Goal: Task Accomplishment & Management: Manage account settings

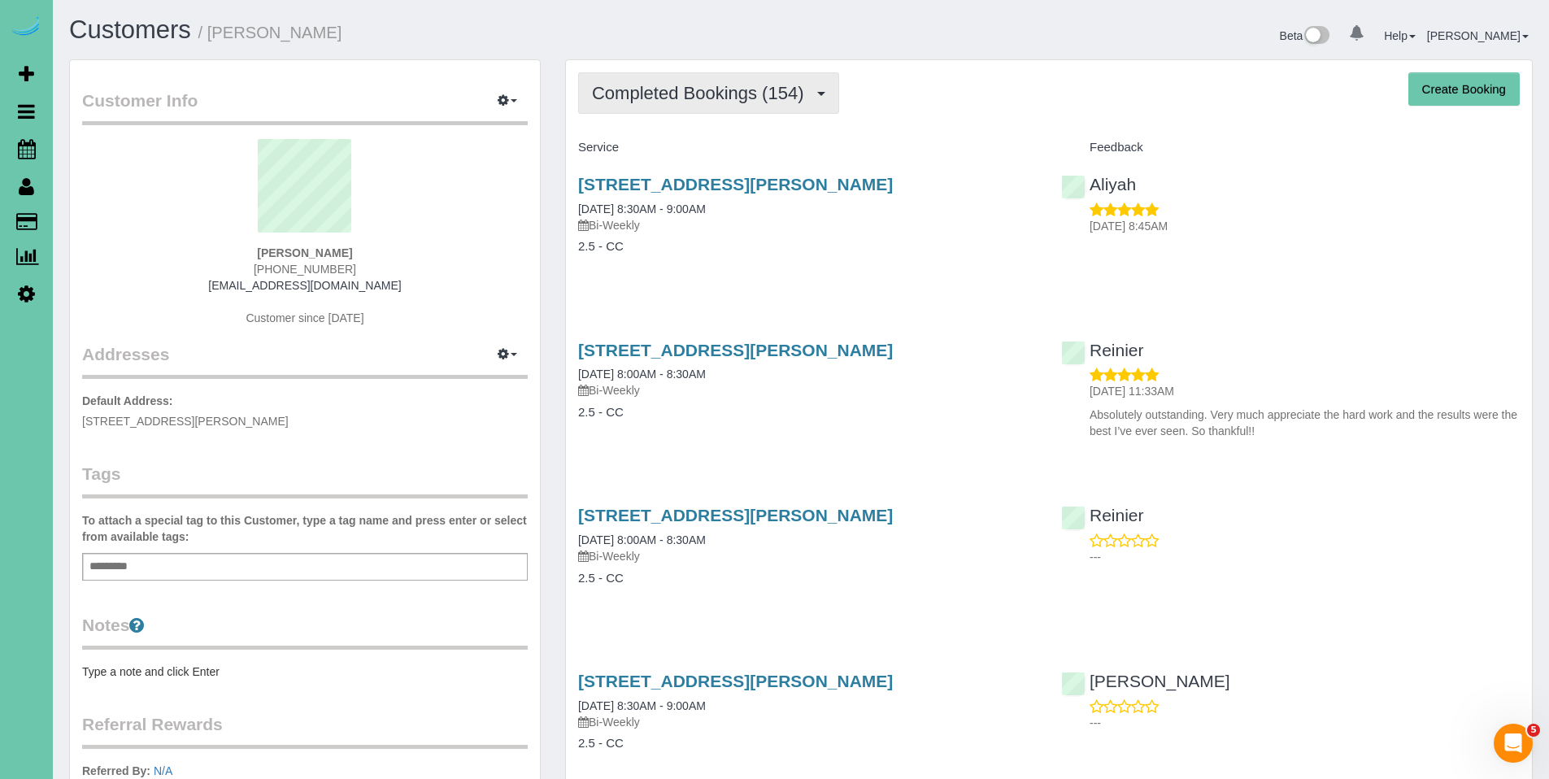
click at [711, 95] on span "Completed Bookings (154)" at bounding box center [702, 93] width 220 height 20
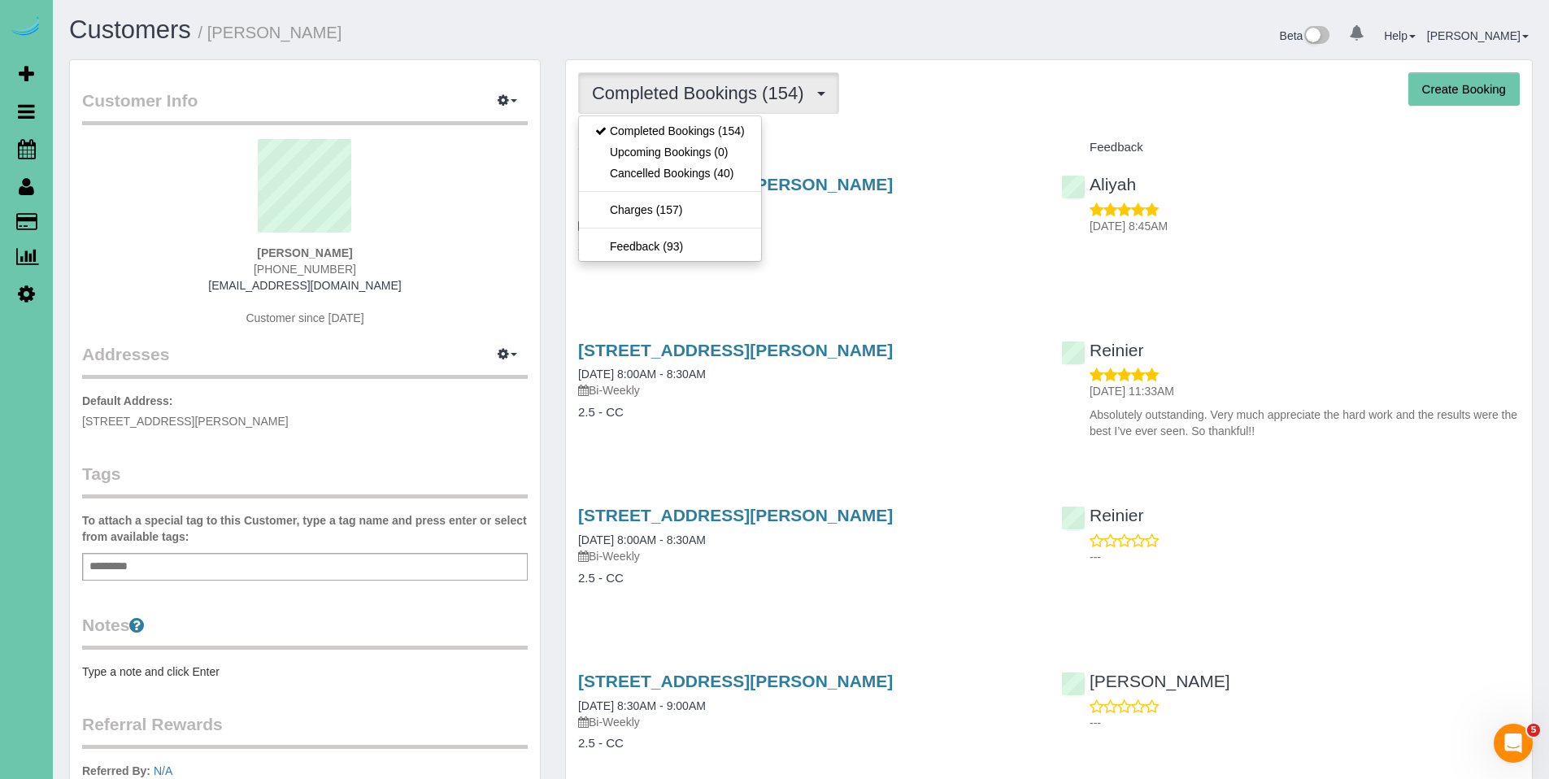
click at [902, 159] on div "Service" at bounding box center [807, 148] width 483 height 28
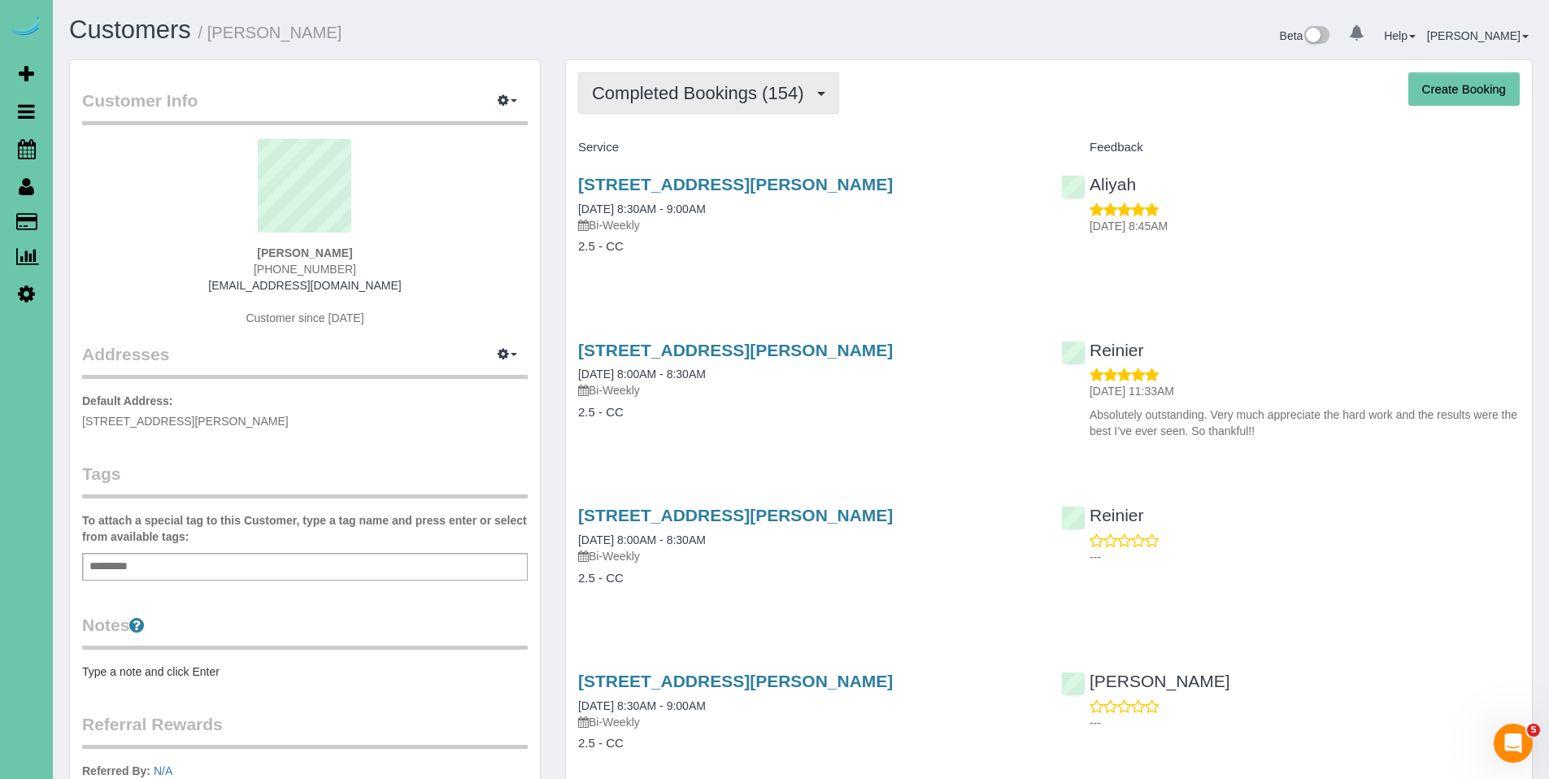
click at [671, 86] on span "Completed Bookings (154)" at bounding box center [702, 93] width 220 height 20
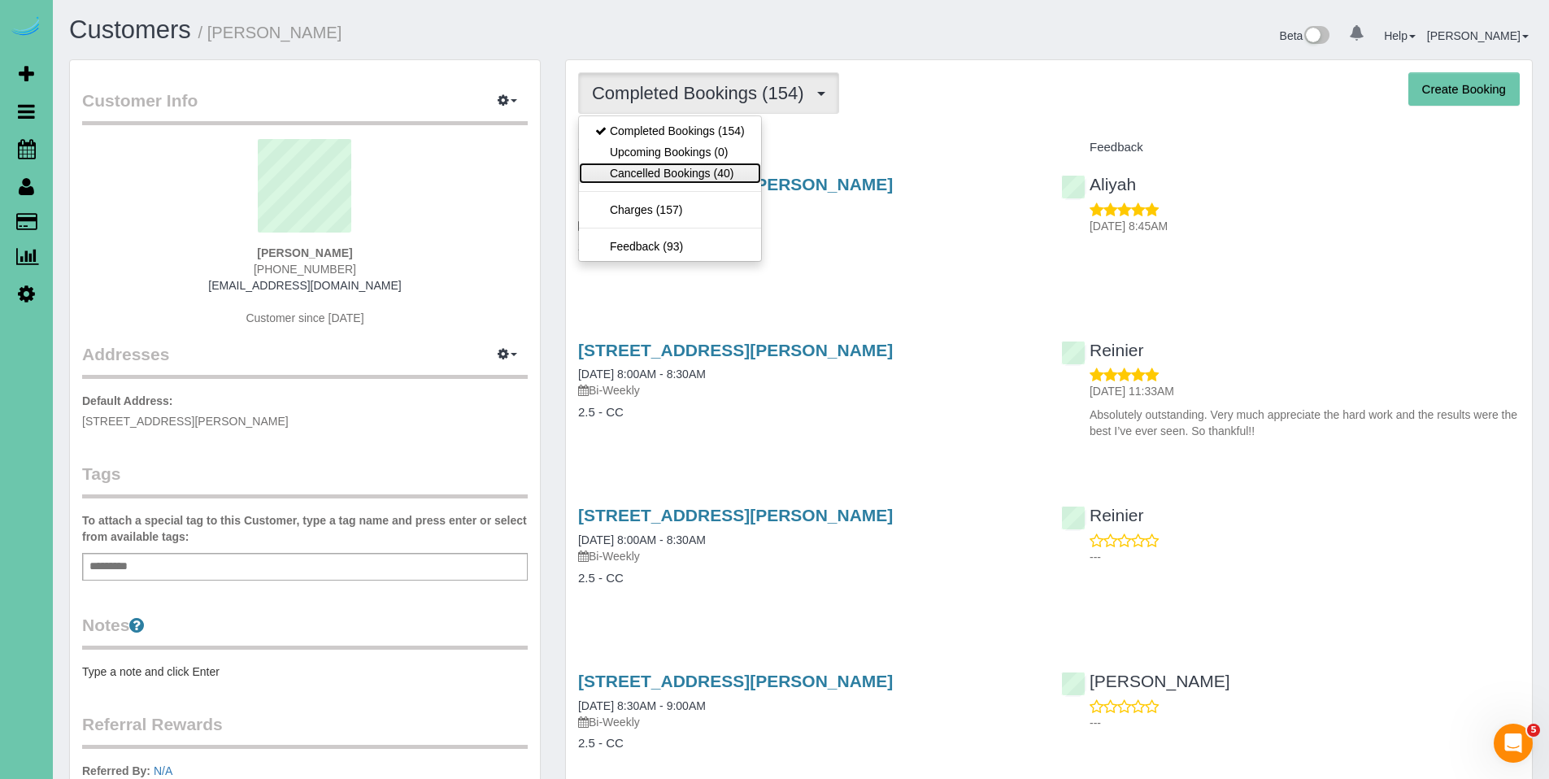
click at [673, 177] on link "Cancelled Bookings (40)" at bounding box center [670, 173] width 182 height 21
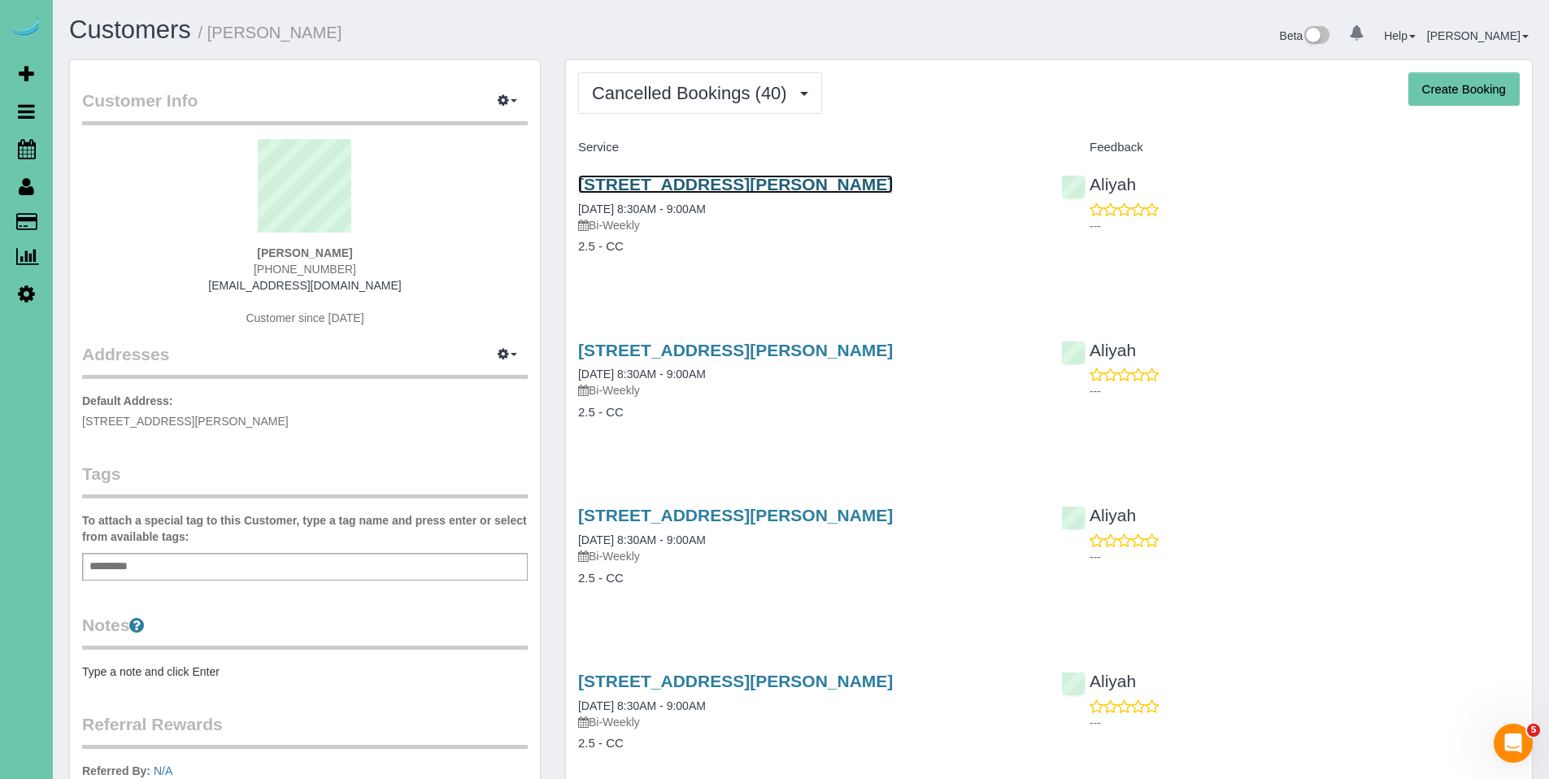
click at [673, 178] on link "15953 Cary Street, Omaha, NE 68136" at bounding box center [735, 184] width 315 height 19
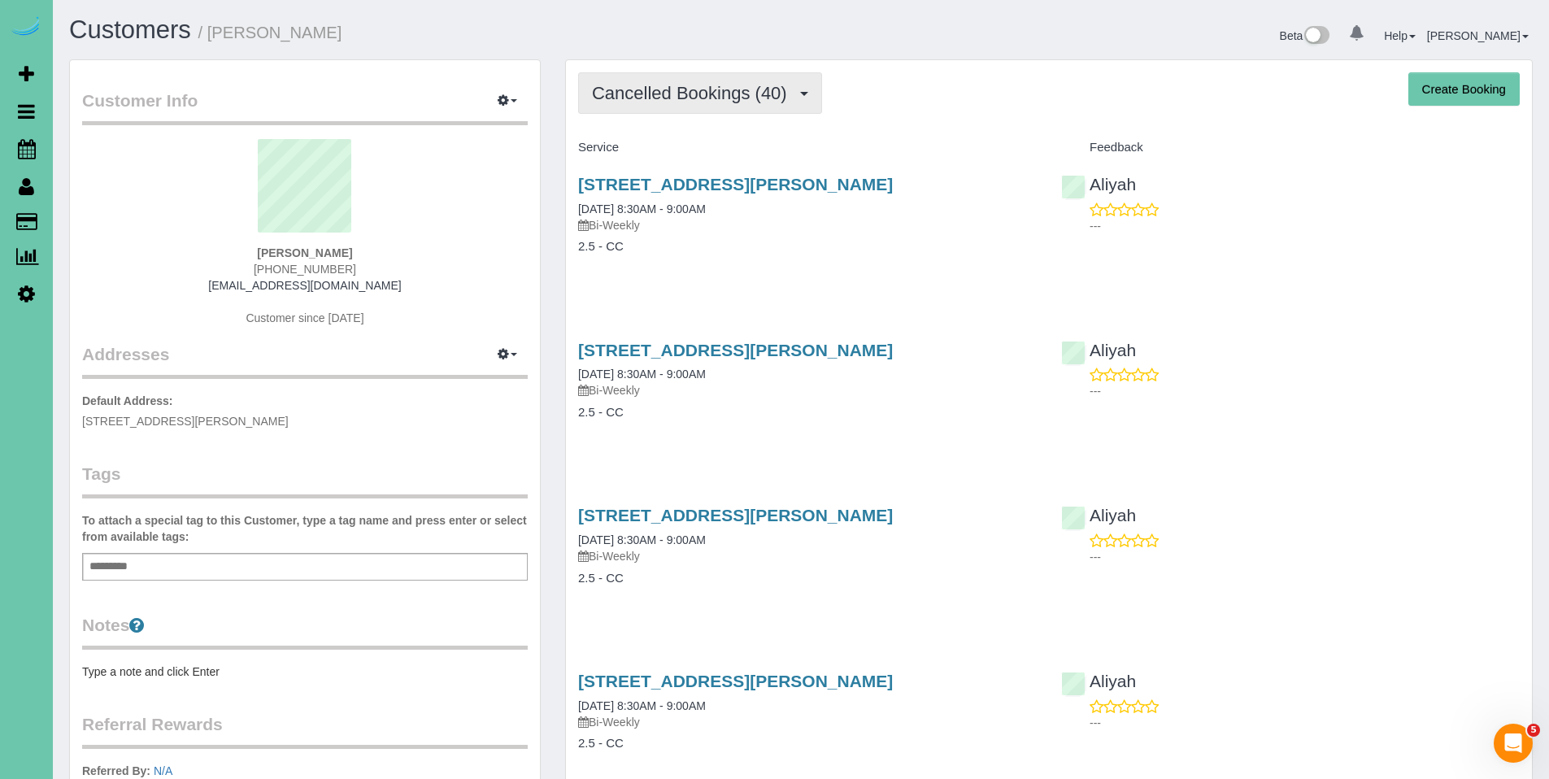
click at [682, 102] on span "Cancelled Bookings (40)" at bounding box center [693, 93] width 203 height 20
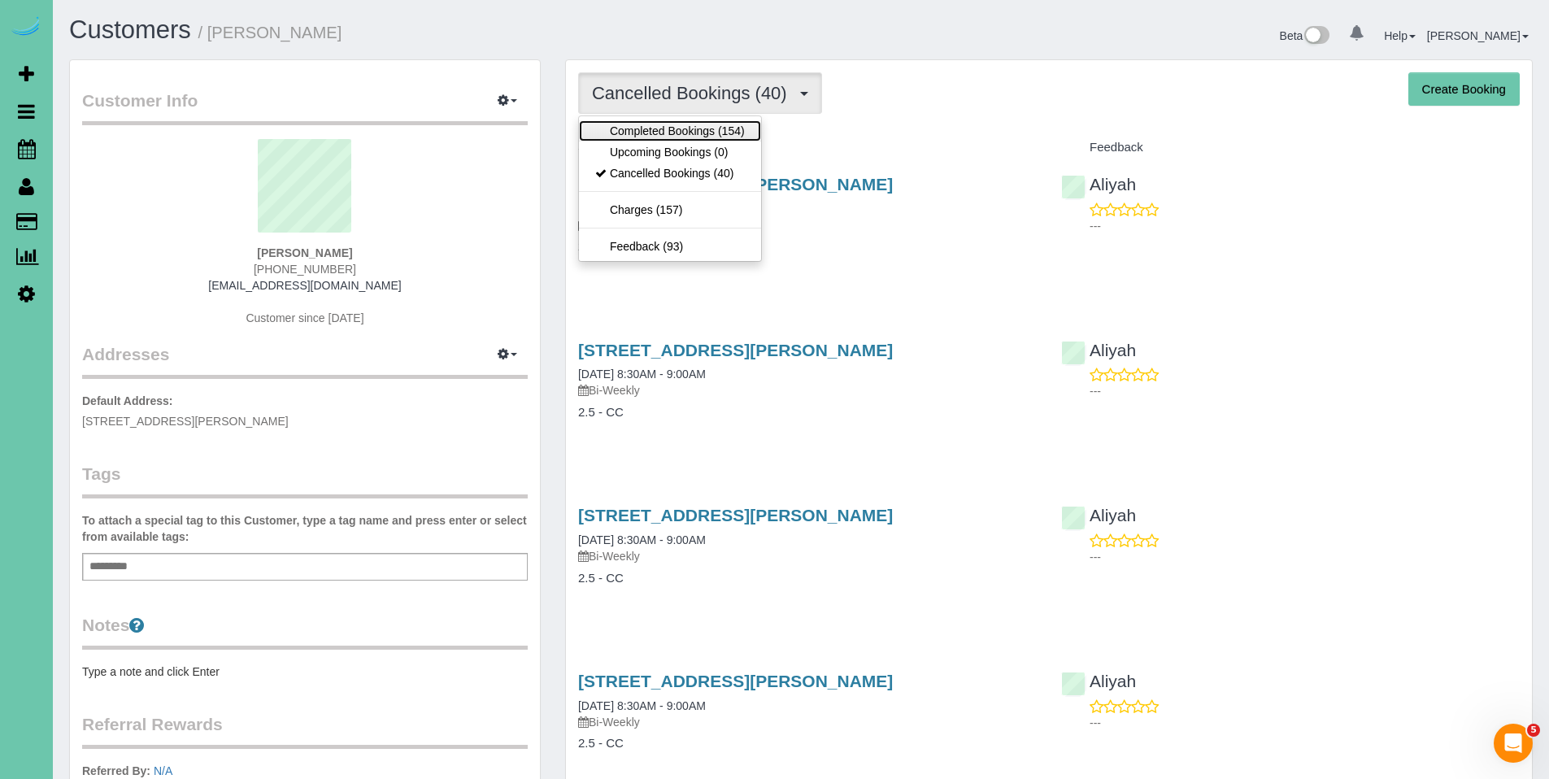
click at [668, 132] on link "Completed Bookings (154)" at bounding box center [670, 130] width 182 height 21
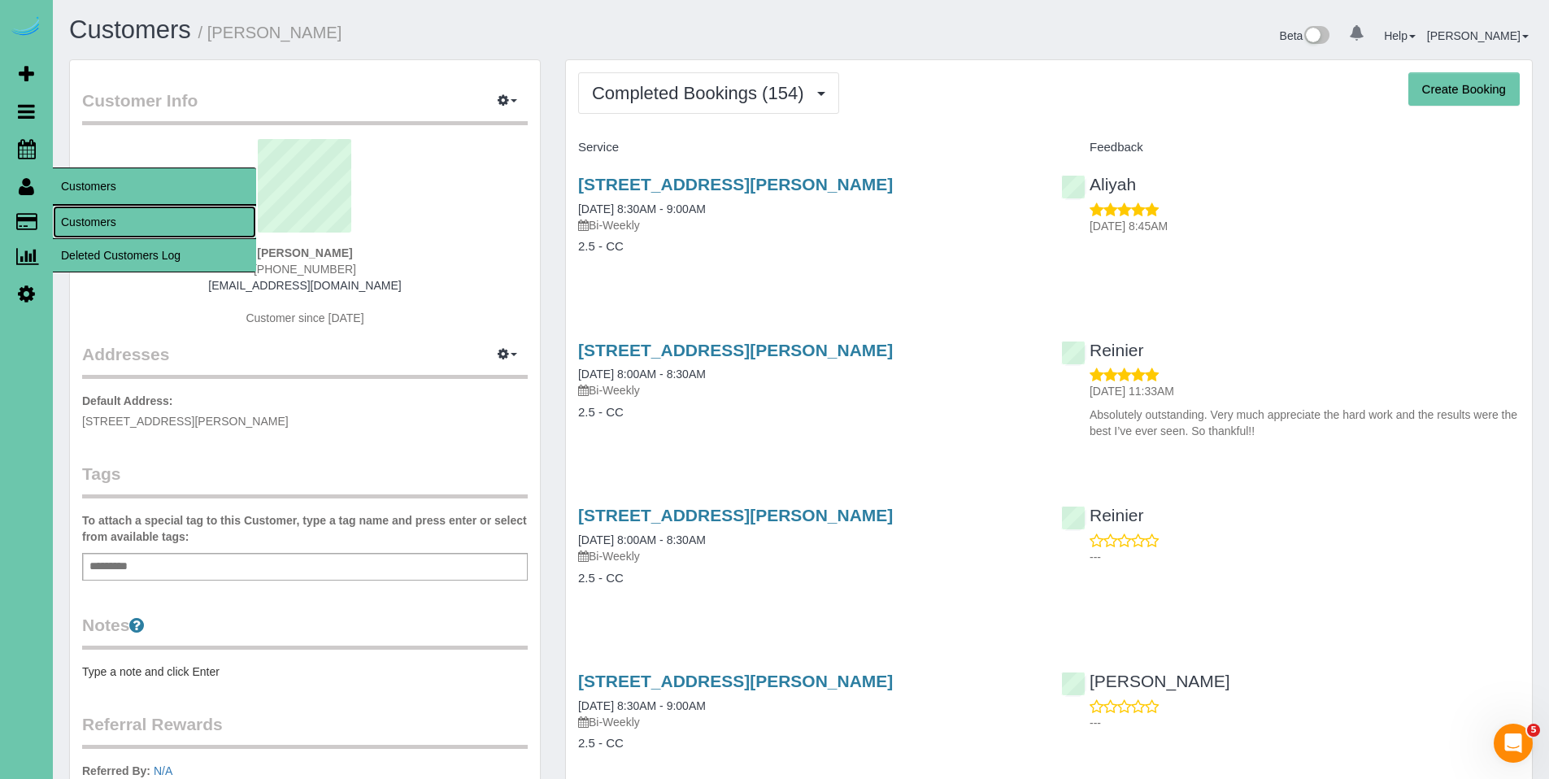
click at [111, 220] on link "Customers" at bounding box center [154, 222] width 203 height 33
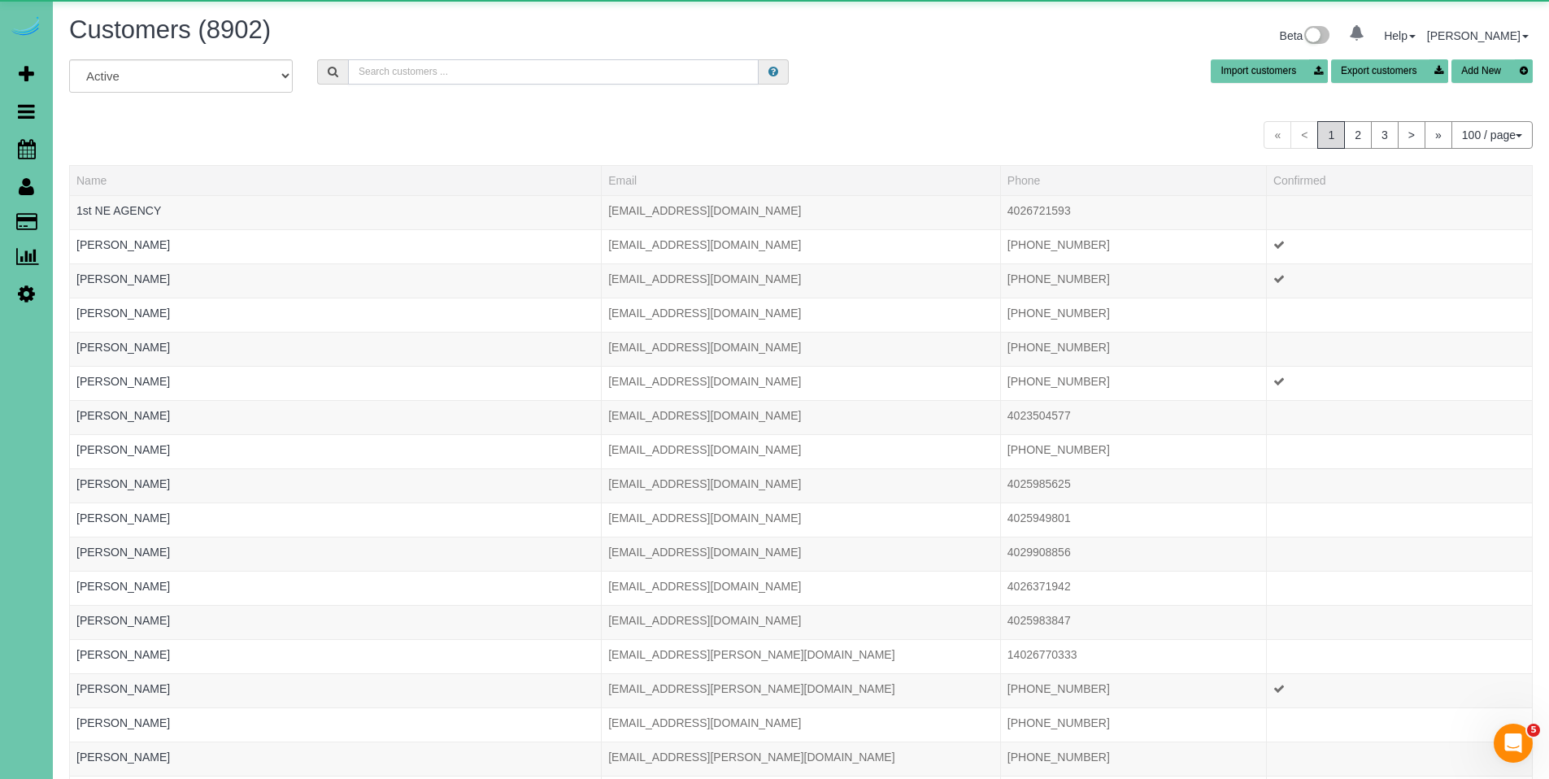
click at [424, 81] on input "text" at bounding box center [553, 71] width 411 height 25
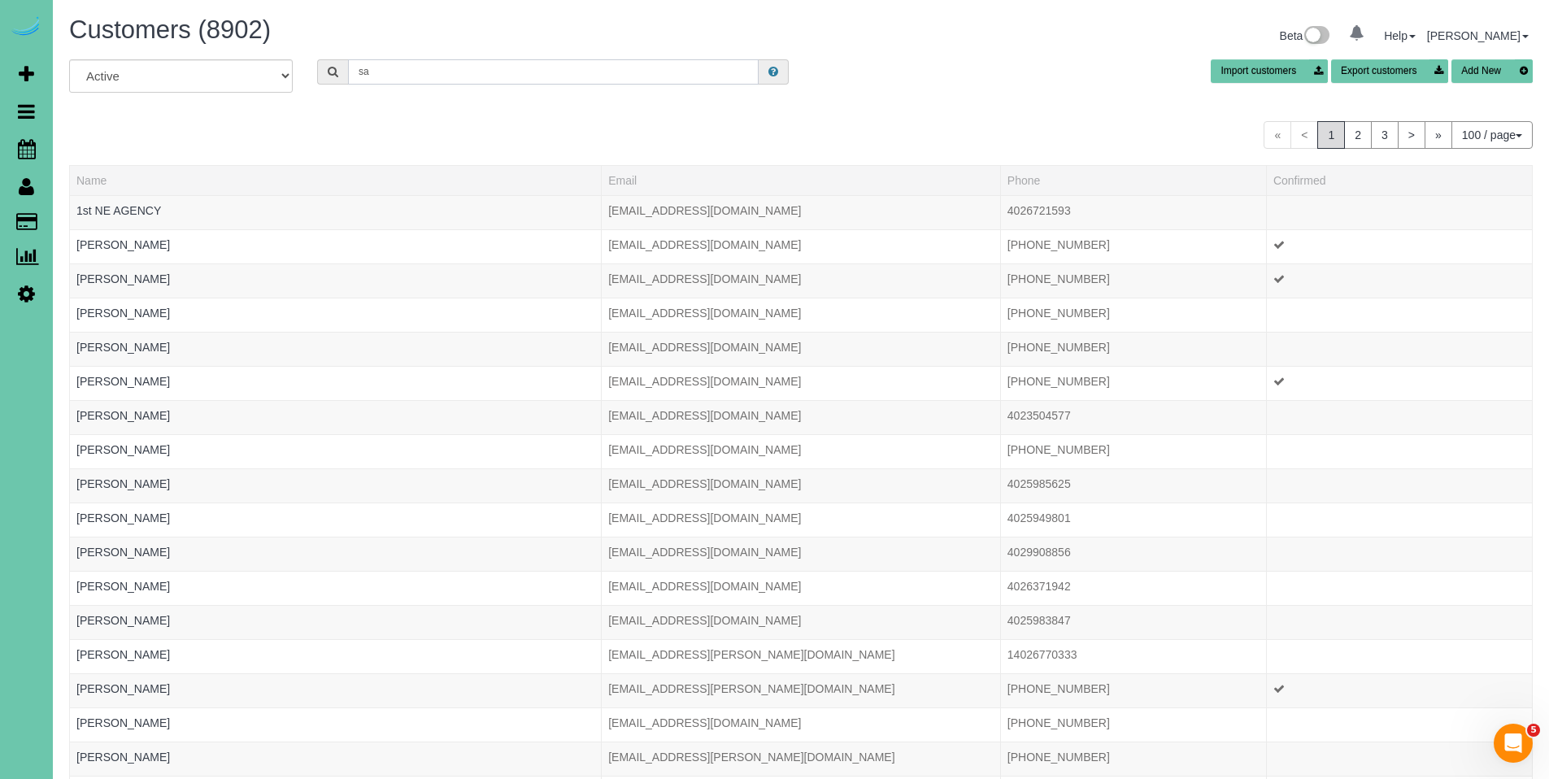
type input "s"
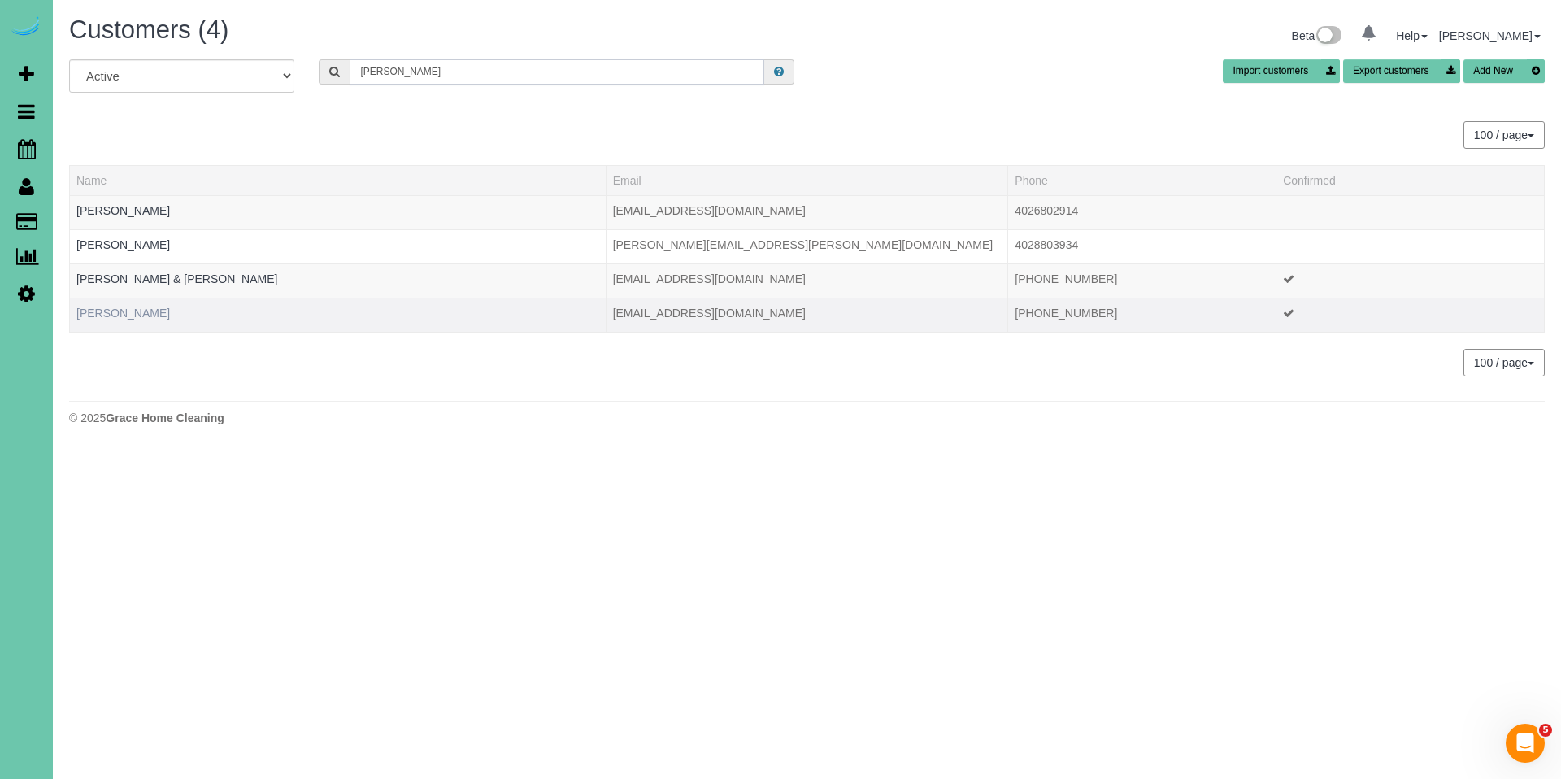
type input "cohen"
click at [133, 309] on link "Samuel Cohen" at bounding box center [122, 312] width 93 height 13
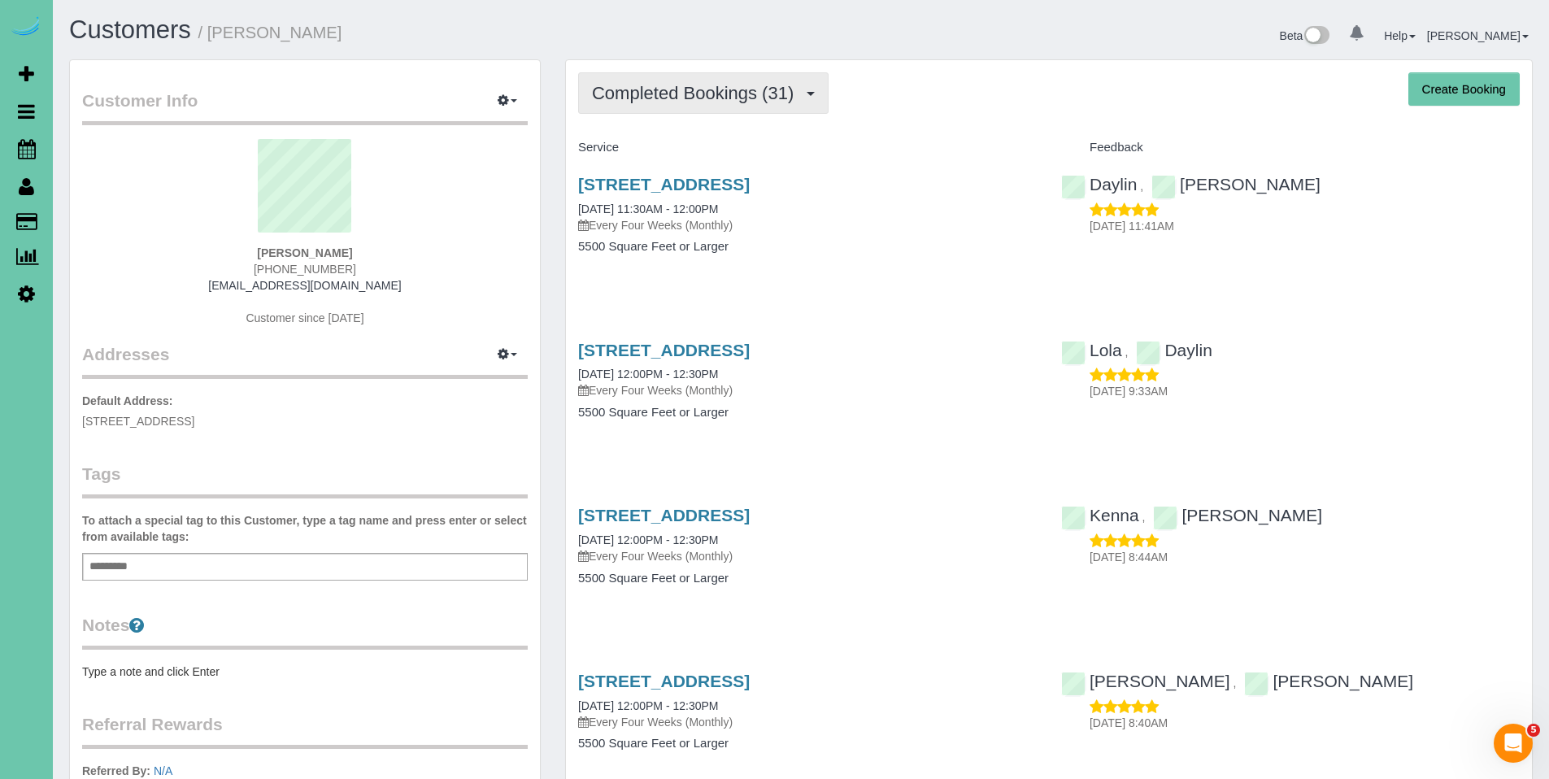
click at [693, 100] on span "Completed Bookings (31)" at bounding box center [697, 93] width 210 height 20
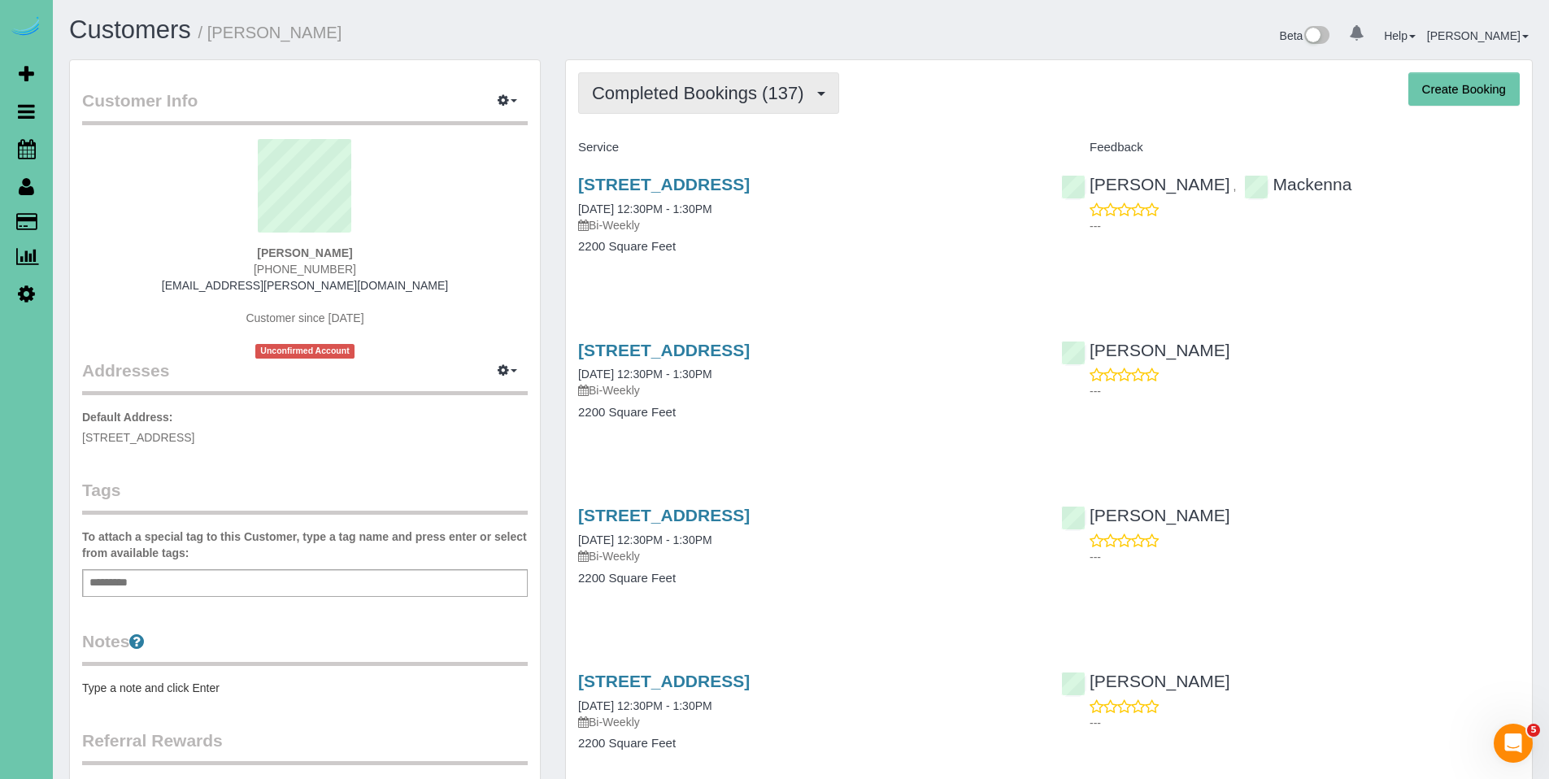
click at [734, 107] on button "Completed Bookings (137)" at bounding box center [708, 92] width 261 height 41
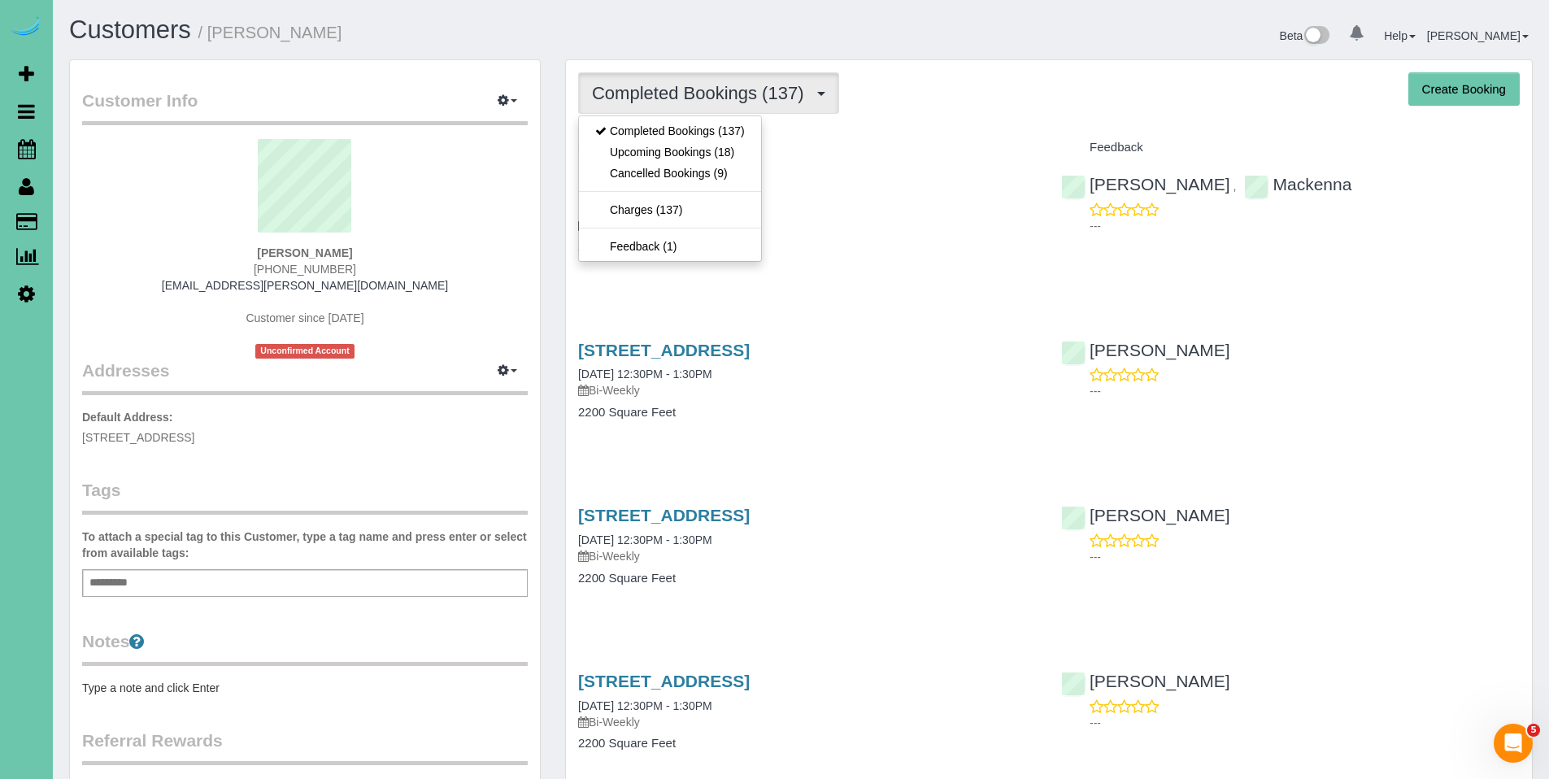
click at [915, 138] on div "Service" at bounding box center [807, 148] width 483 height 28
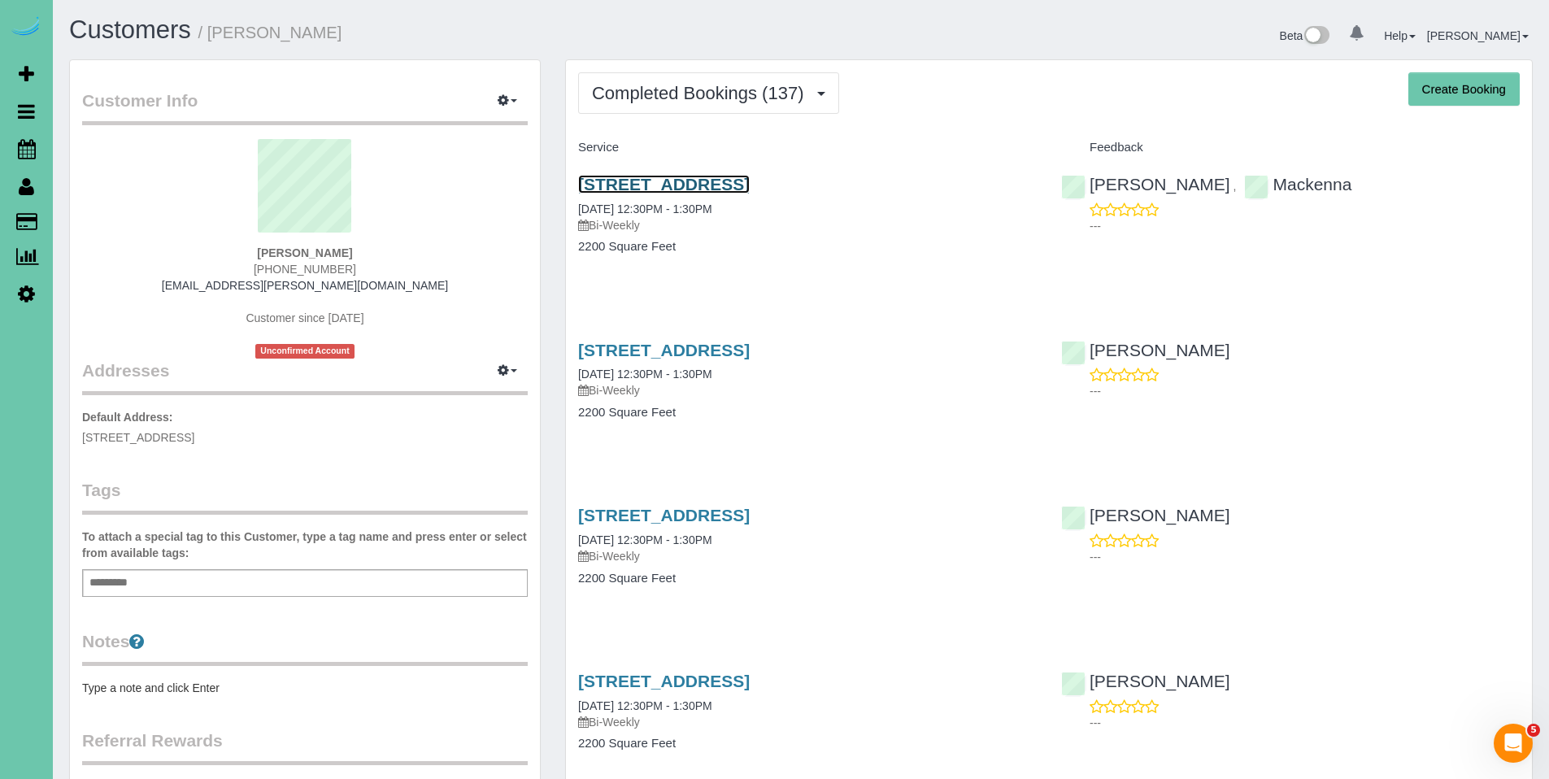
click at [750, 185] on link "7720 N 160th Circle, Bennington, NE 68007" at bounding box center [664, 184] width 172 height 19
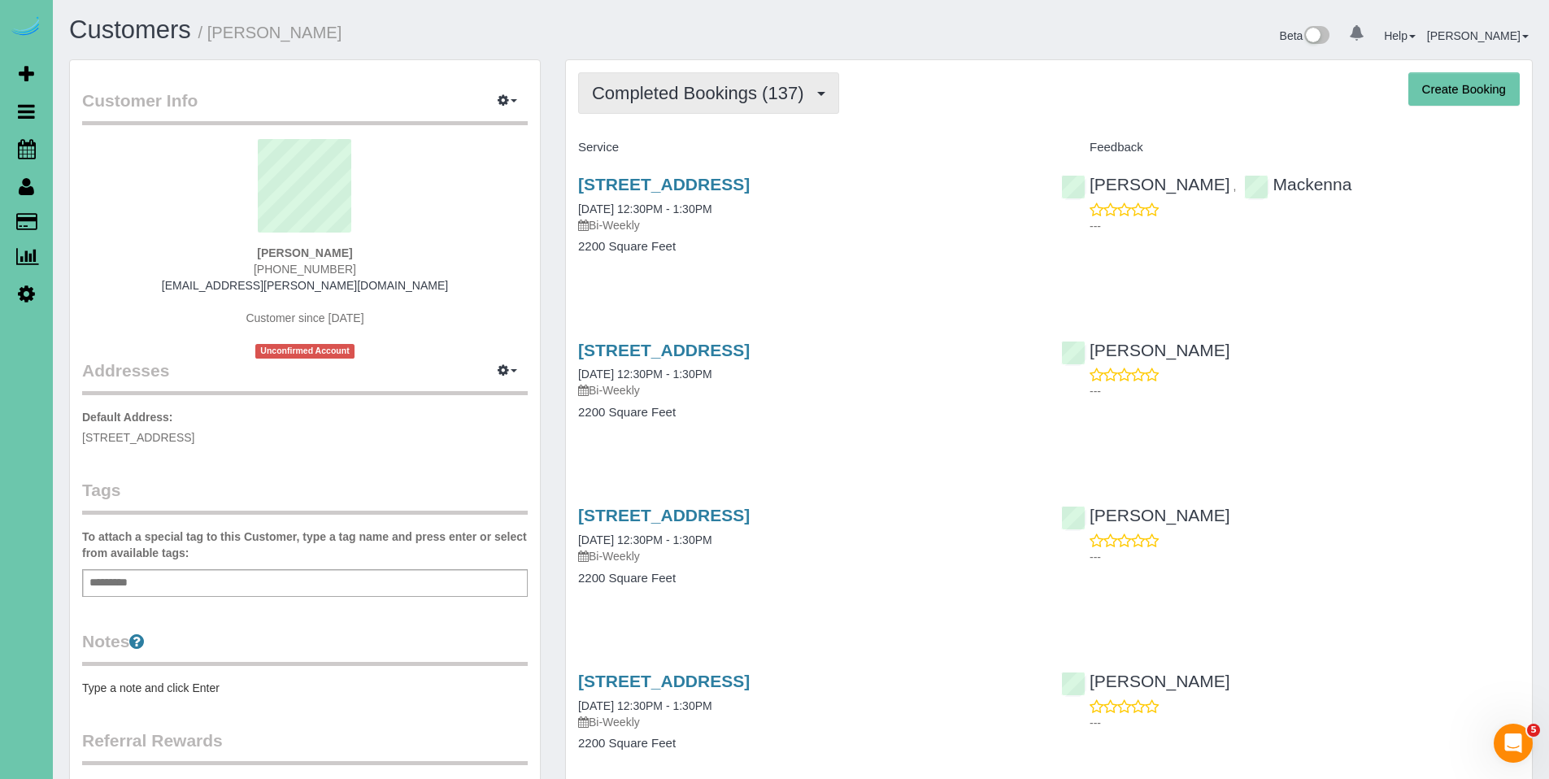
click at [677, 95] on span "Completed Bookings (137)" at bounding box center [702, 93] width 220 height 20
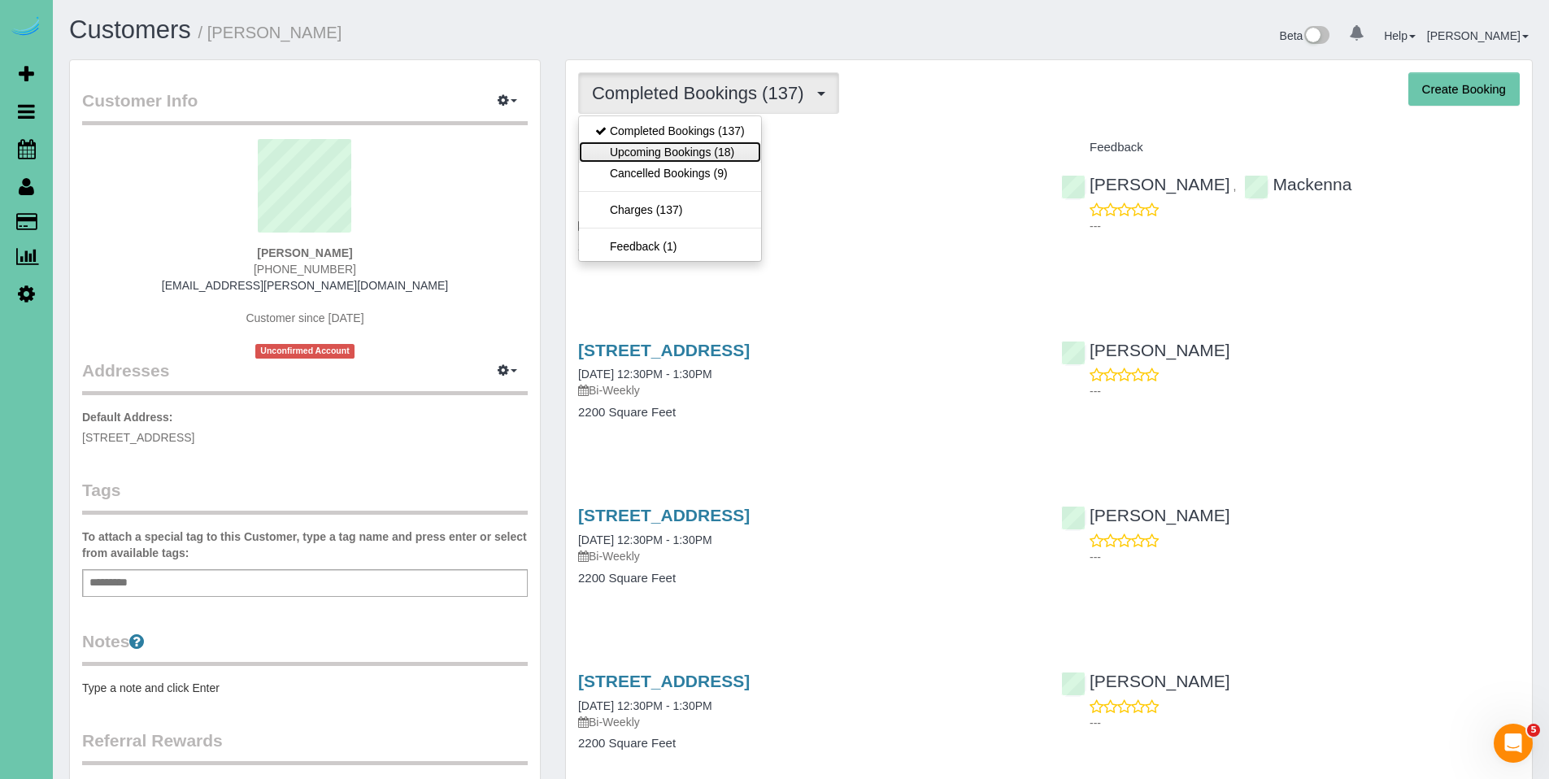
click at [662, 154] on link "Upcoming Bookings (18)" at bounding box center [670, 151] width 182 height 21
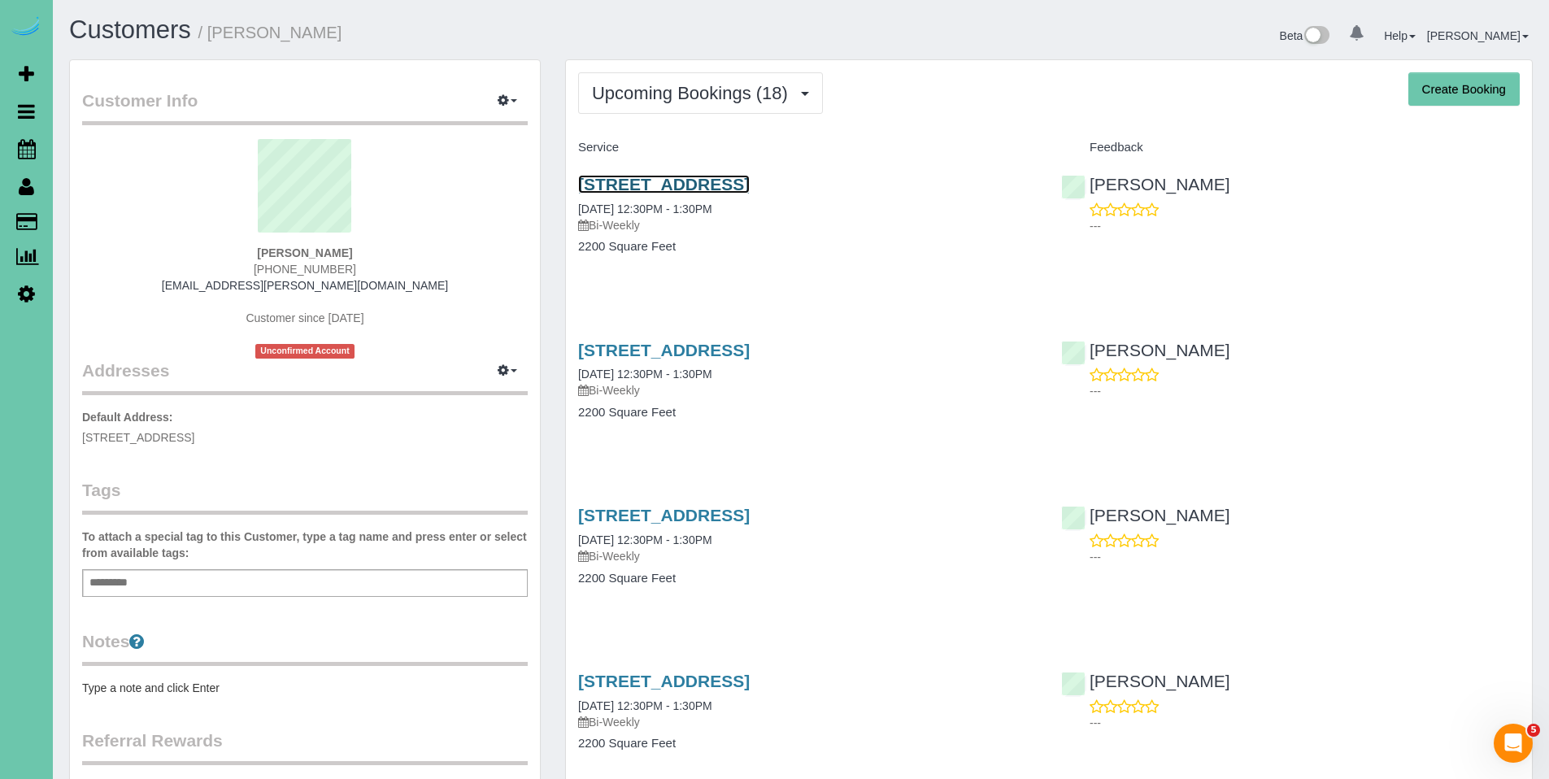
click at [699, 188] on link "7720 N 160th Circle, Bennington, NE 68007" at bounding box center [664, 184] width 172 height 19
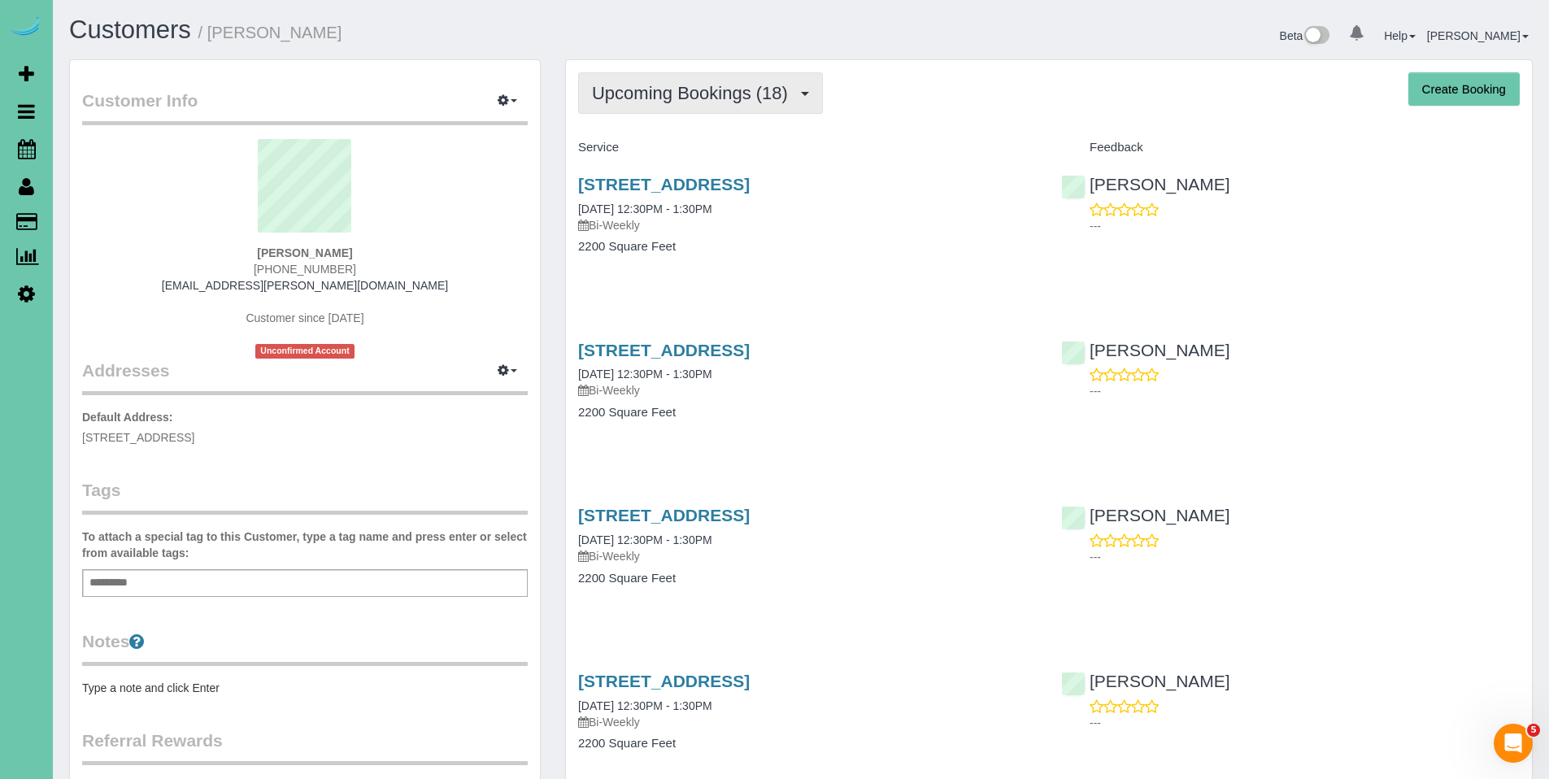
click at [678, 103] on button "Upcoming Bookings (18)" at bounding box center [700, 92] width 245 height 41
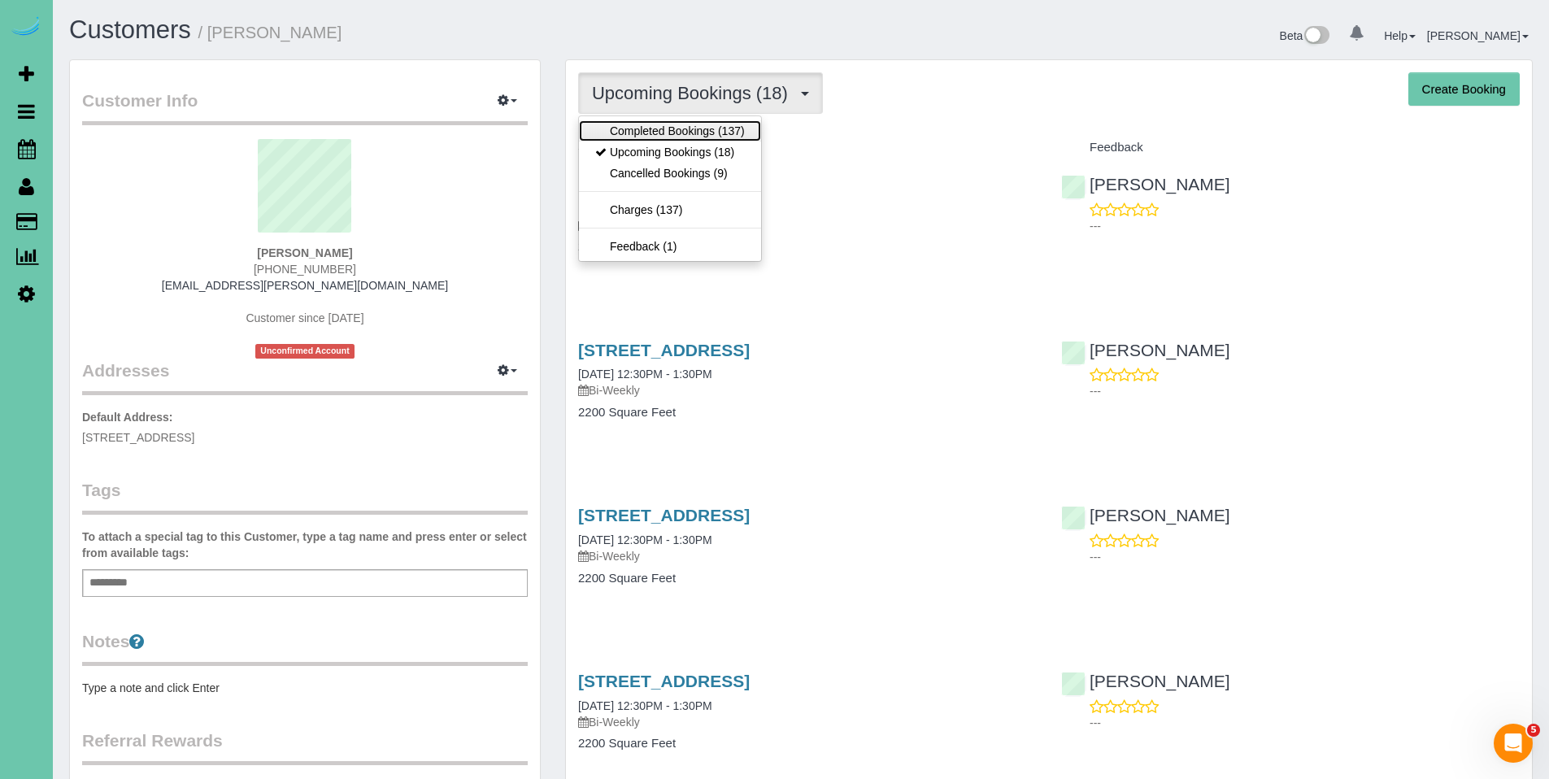
click at [667, 134] on link "Completed Bookings (137)" at bounding box center [670, 130] width 182 height 21
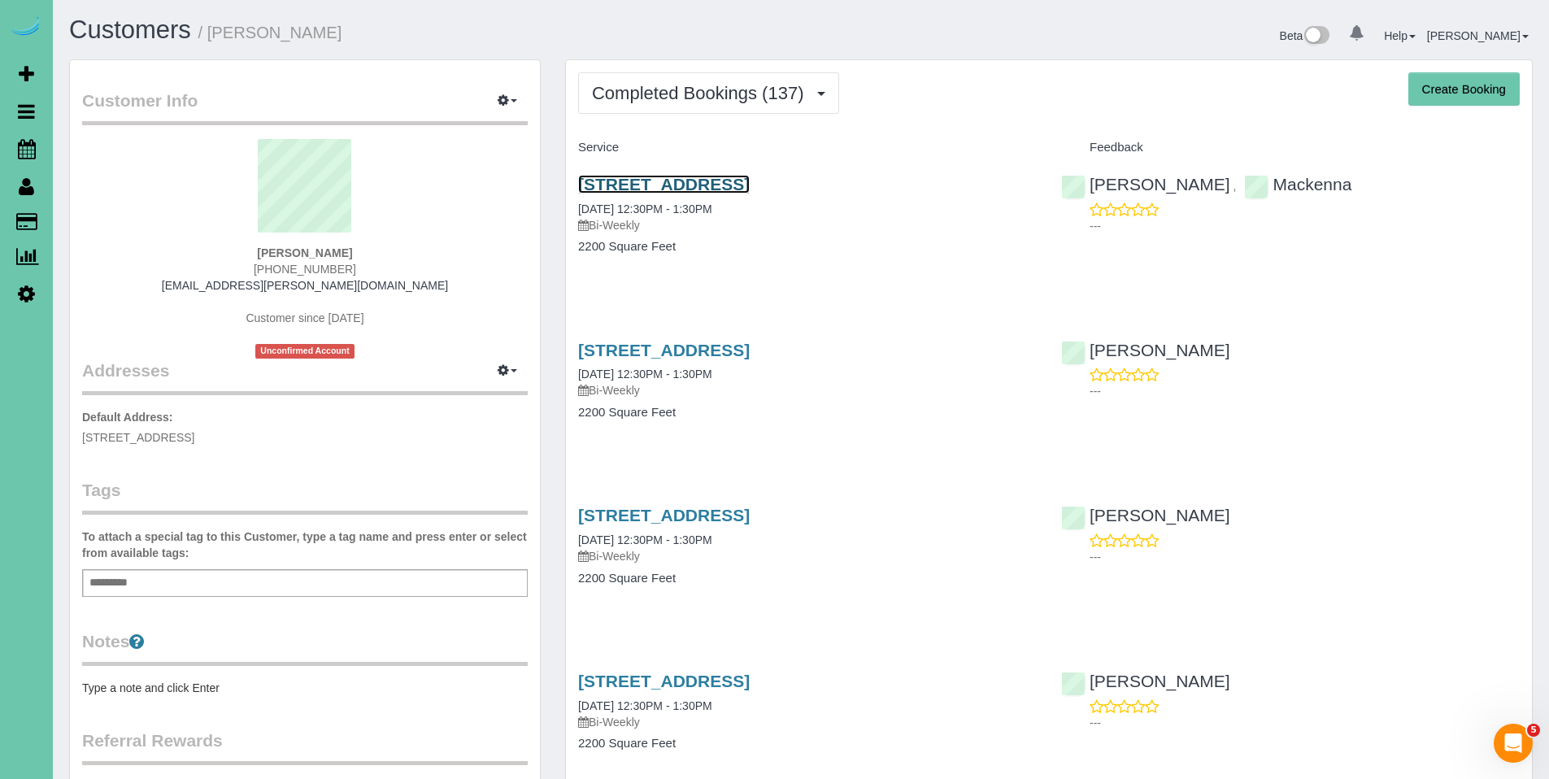
click at [743, 184] on link "7720 N 160th Circle, Bennington, NE 68007" at bounding box center [664, 184] width 172 height 19
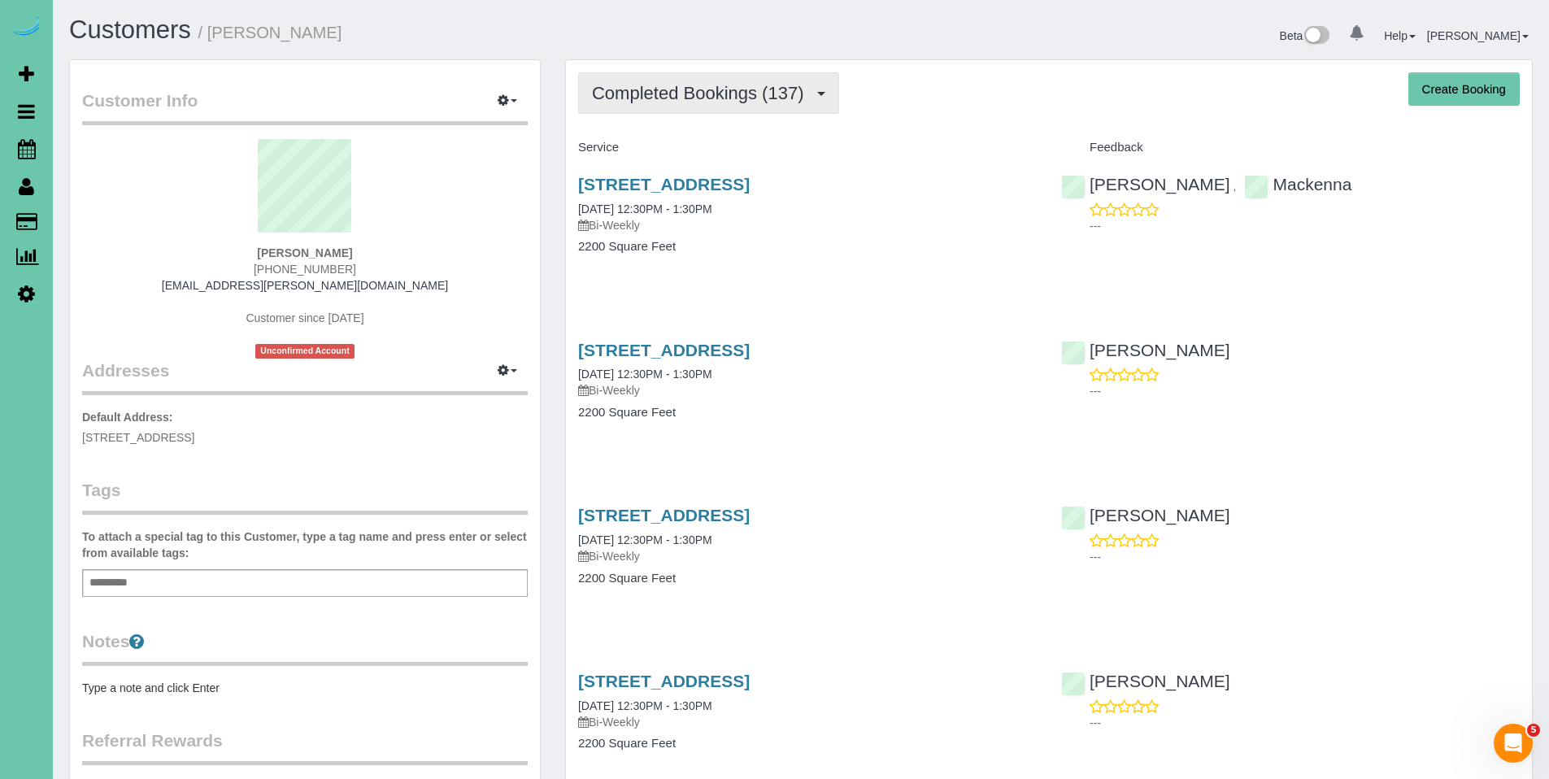
click at [704, 98] on span "Completed Bookings (137)" at bounding box center [702, 93] width 220 height 20
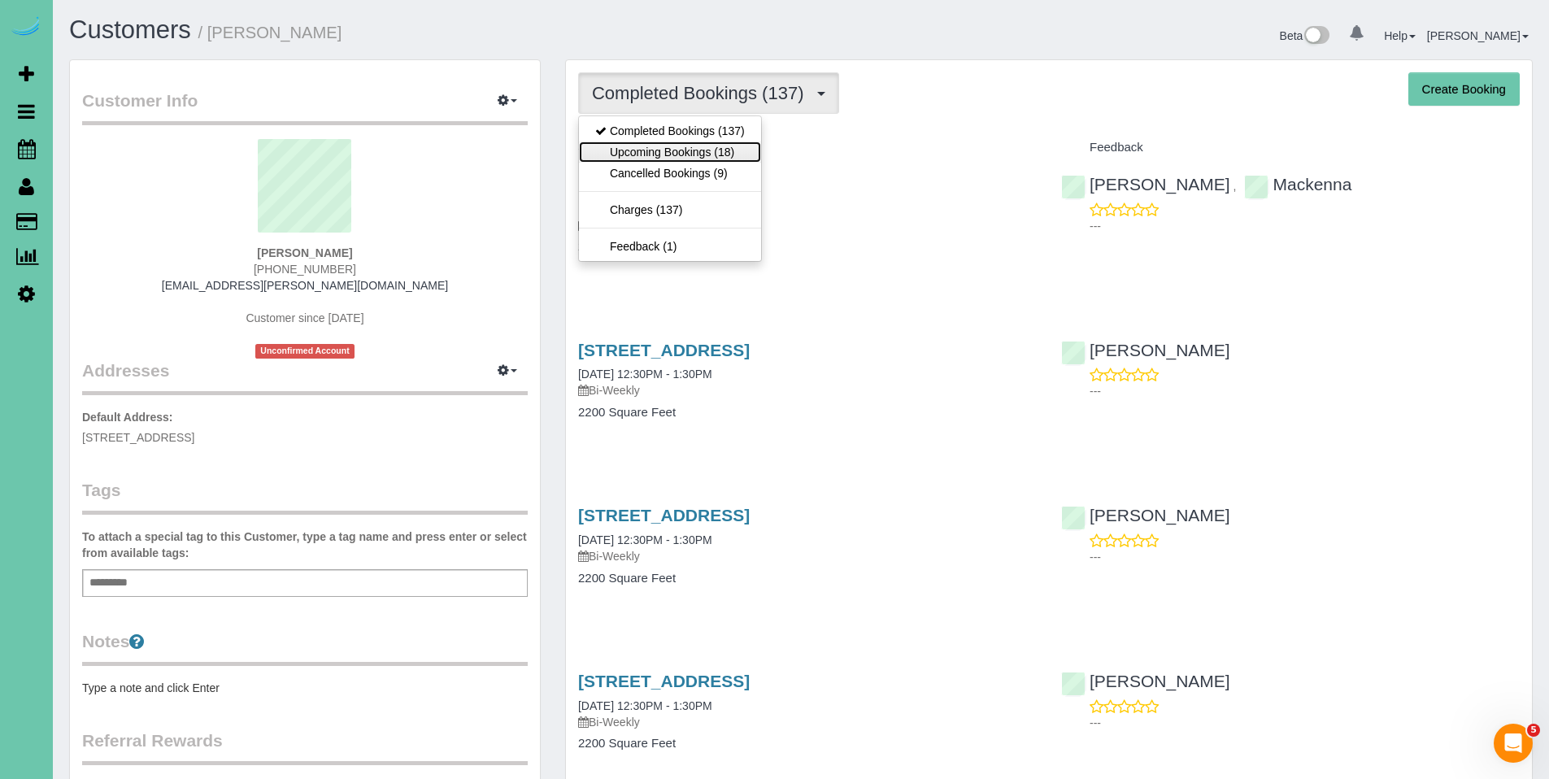
click at [687, 158] on link "Upcoming Bookings (18)" at bounding box center [670, 151] width 182 height 21
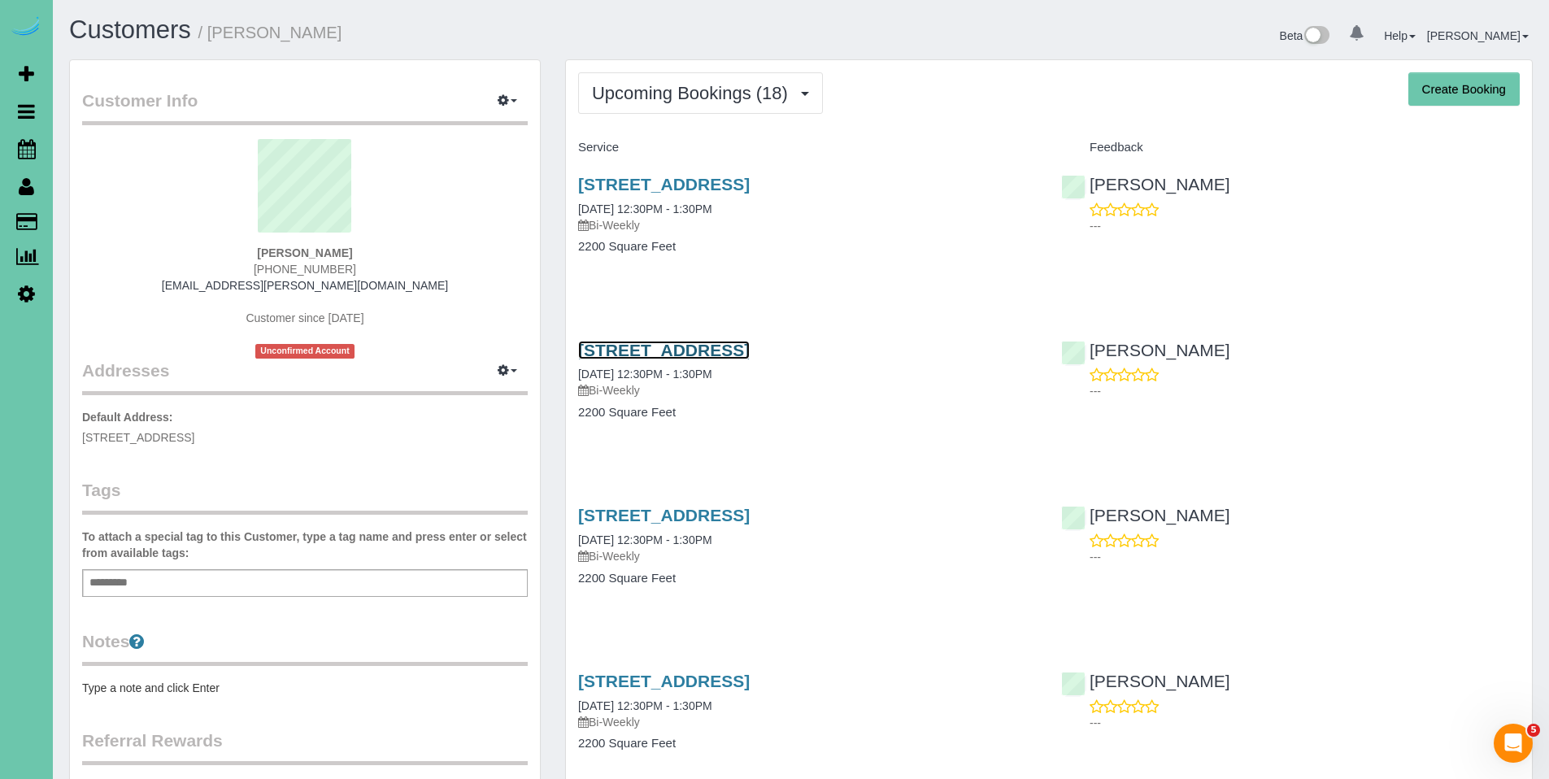
click at [722, 349] on link "7720 N 160th Circle, Bennington, NE 68007" at bounding box center [664, 350] width 172 height 19
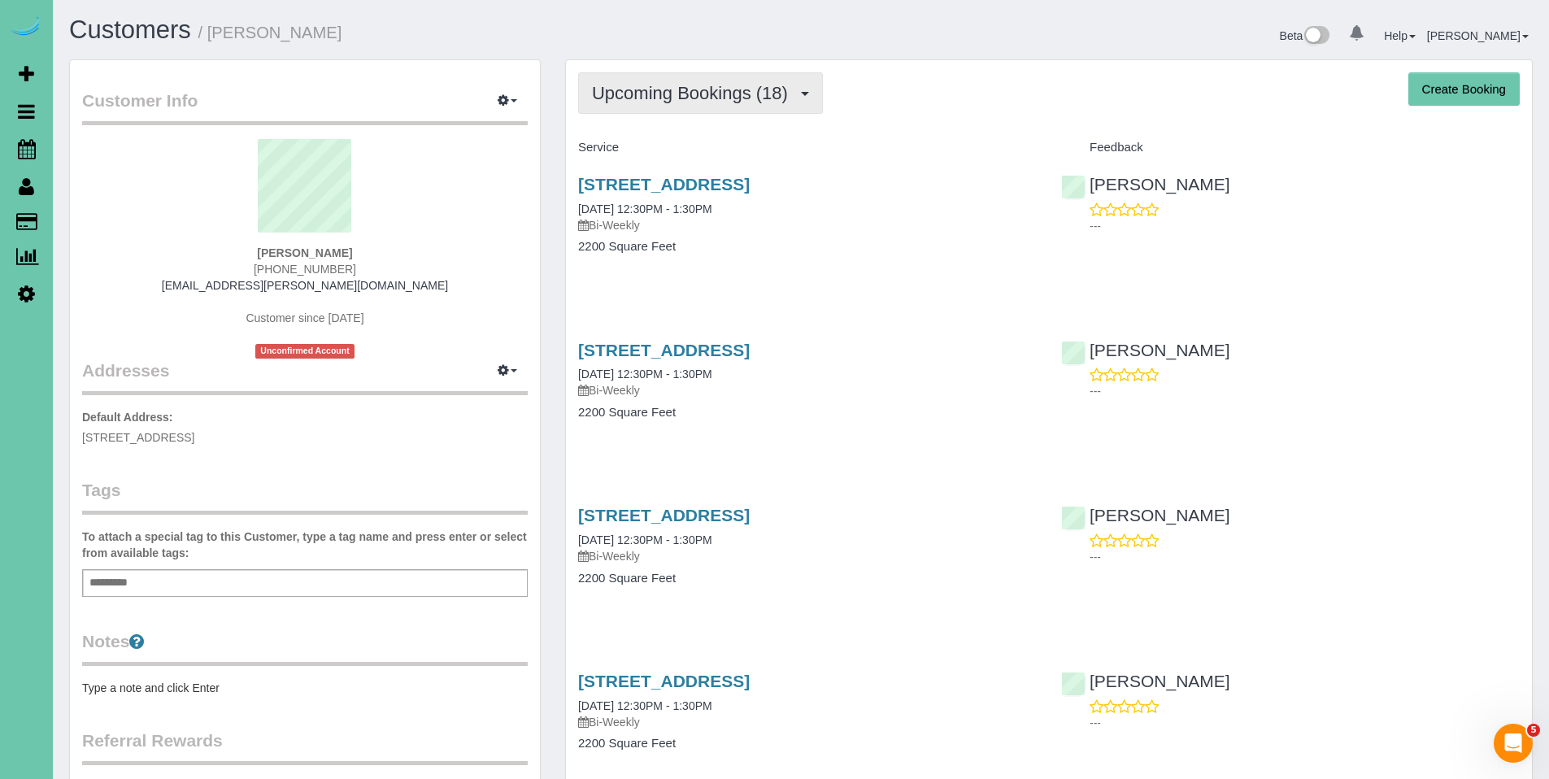
click at [645, 106] on button "Upcoming Bookings (18)" at bounding box center [700, 92] width 245 height 41
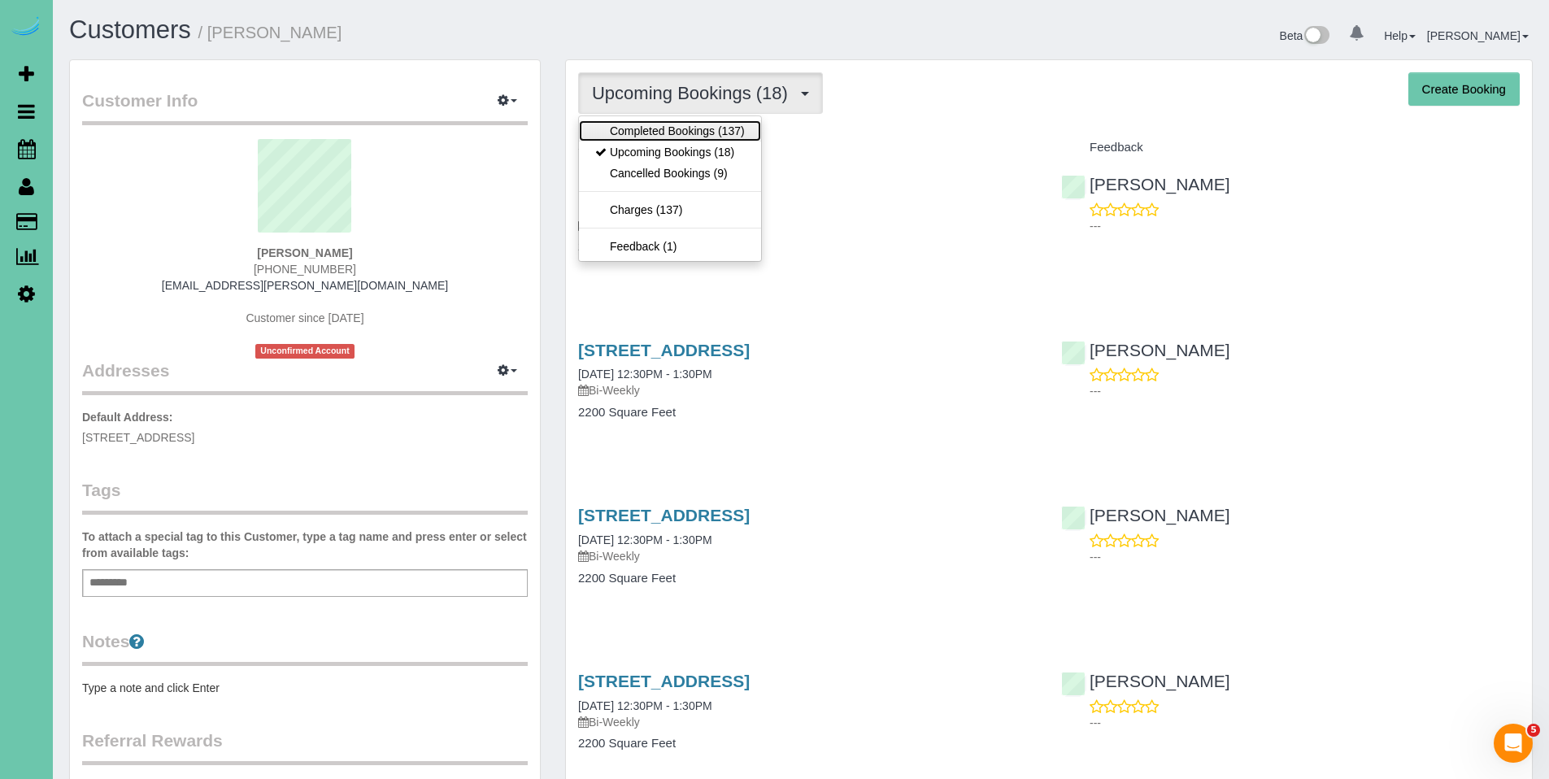
click at [653, 129] on link "Completed Bookings (137)" at bounding box center [670, 130] width 182 height 21
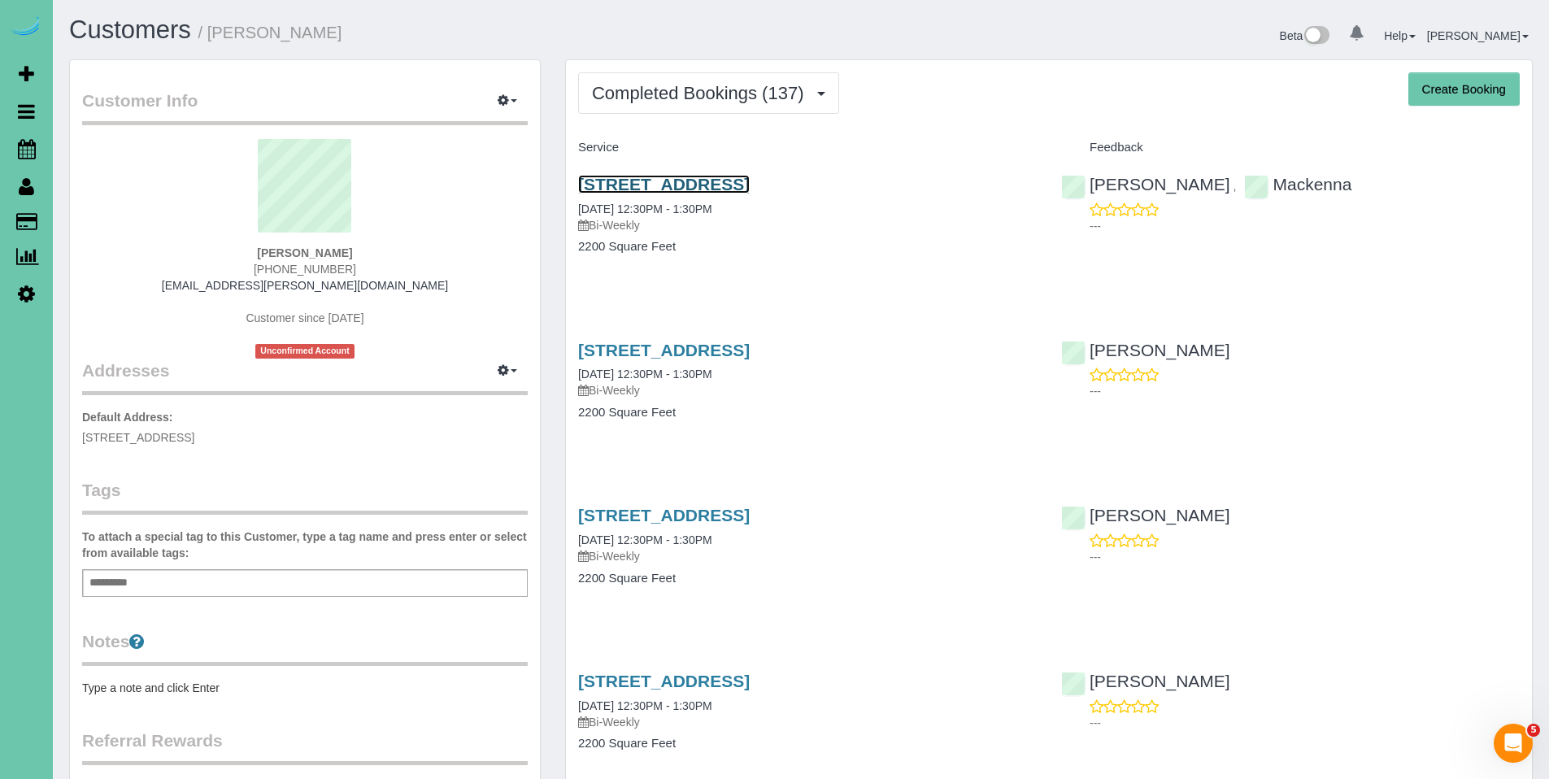
click at [663, 184] on link "7720 N 160th Circle, Bennington, NE 68007" at bounding box center [664, 184] width 172 height 19
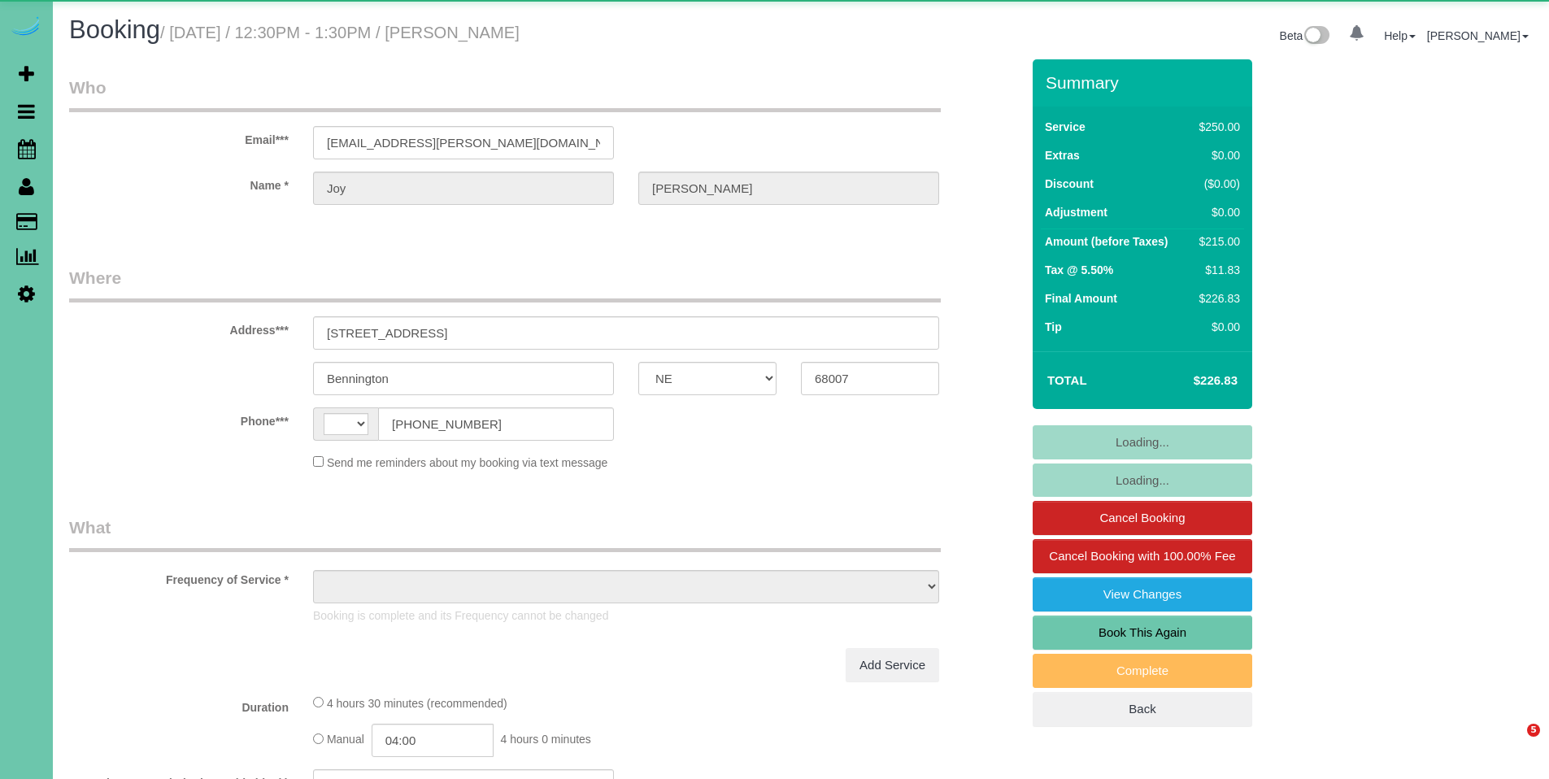
select select "NE"
select select "string:US"
select select "object:649"
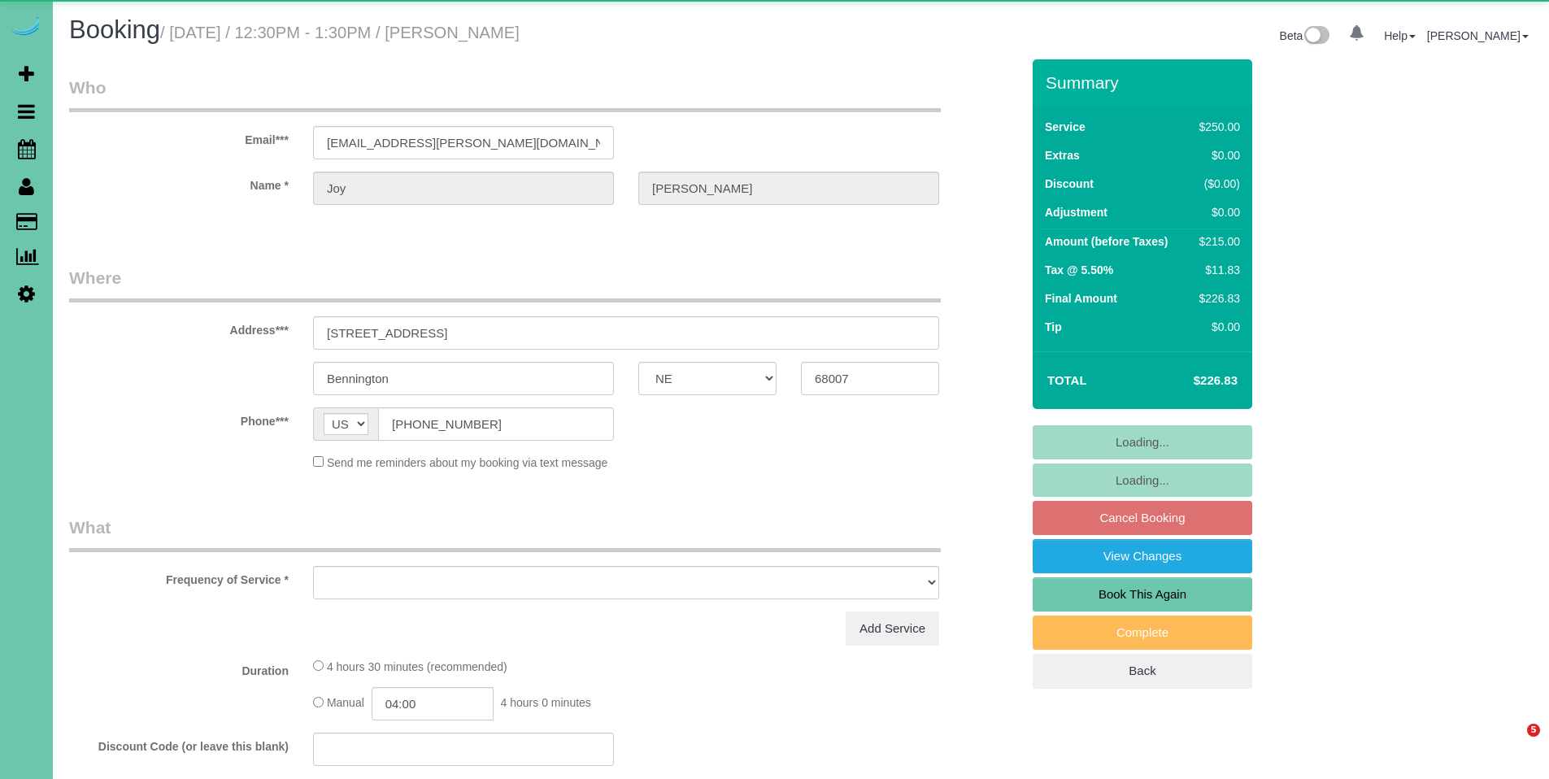
select select "NE"
select select "object:636"
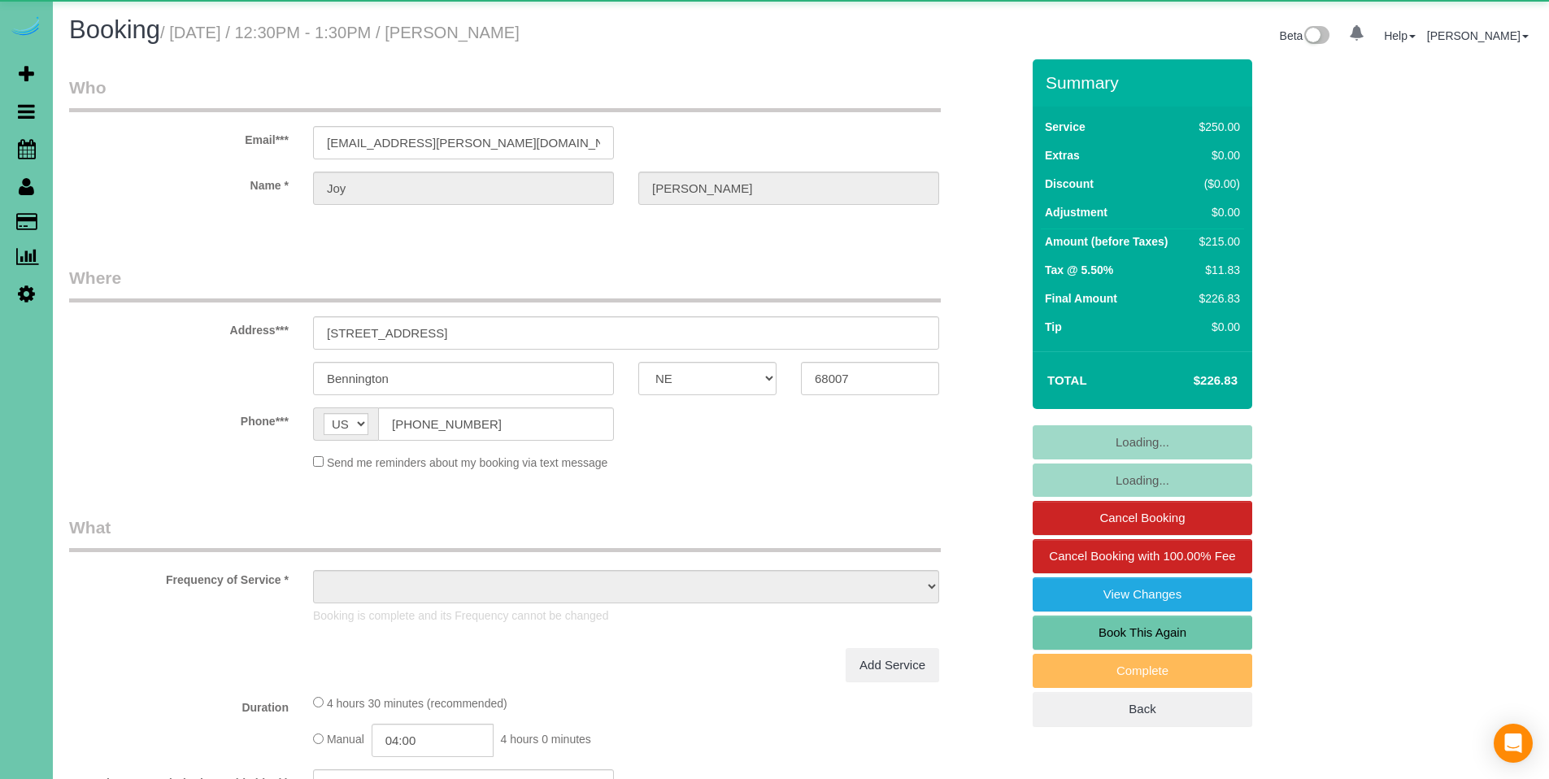
select select "NE"
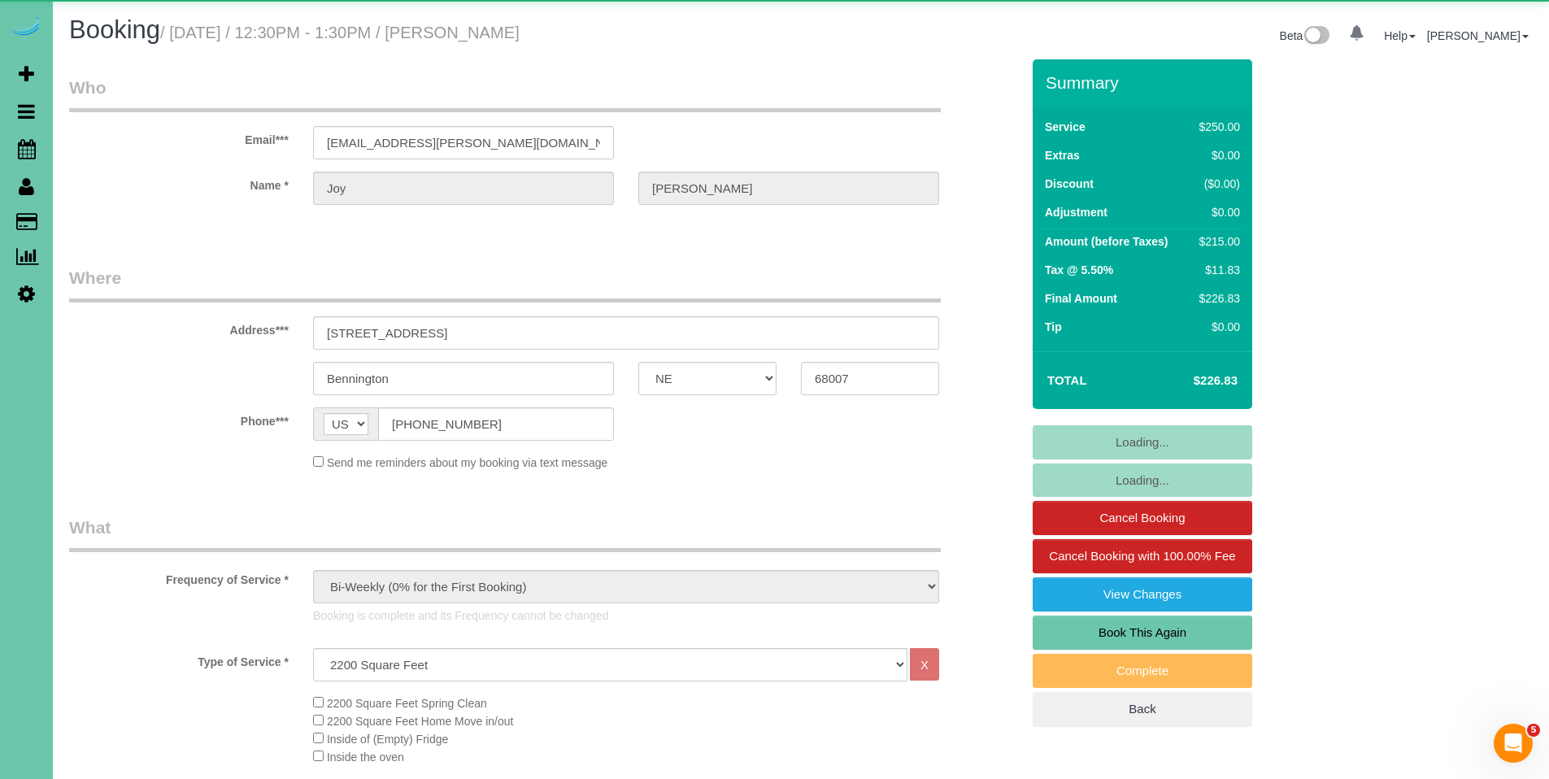
select select "object:719"
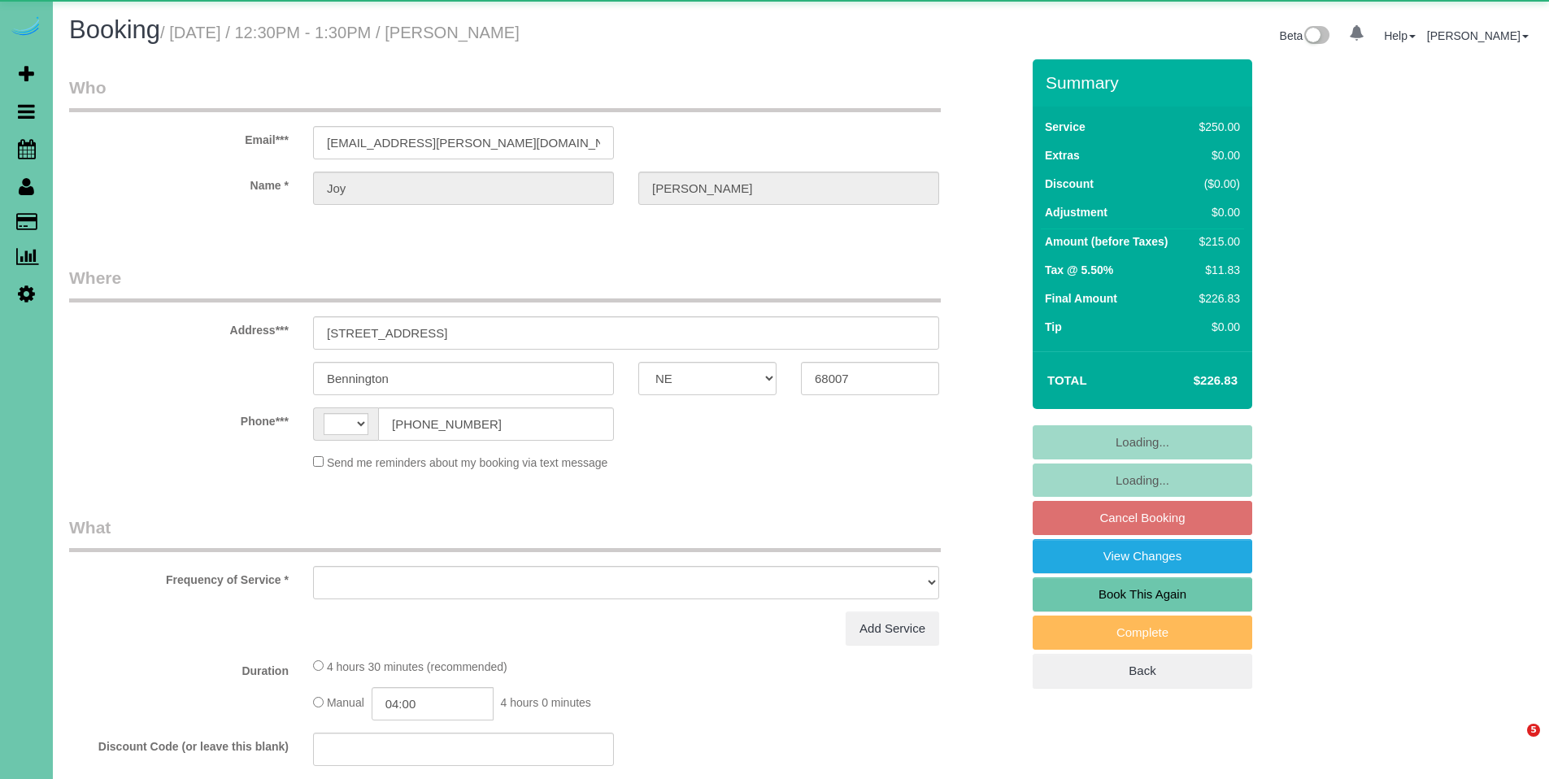
select select "NE"
select select "string:[GEOGRAPHIC_DATA]"
select select "object:636"
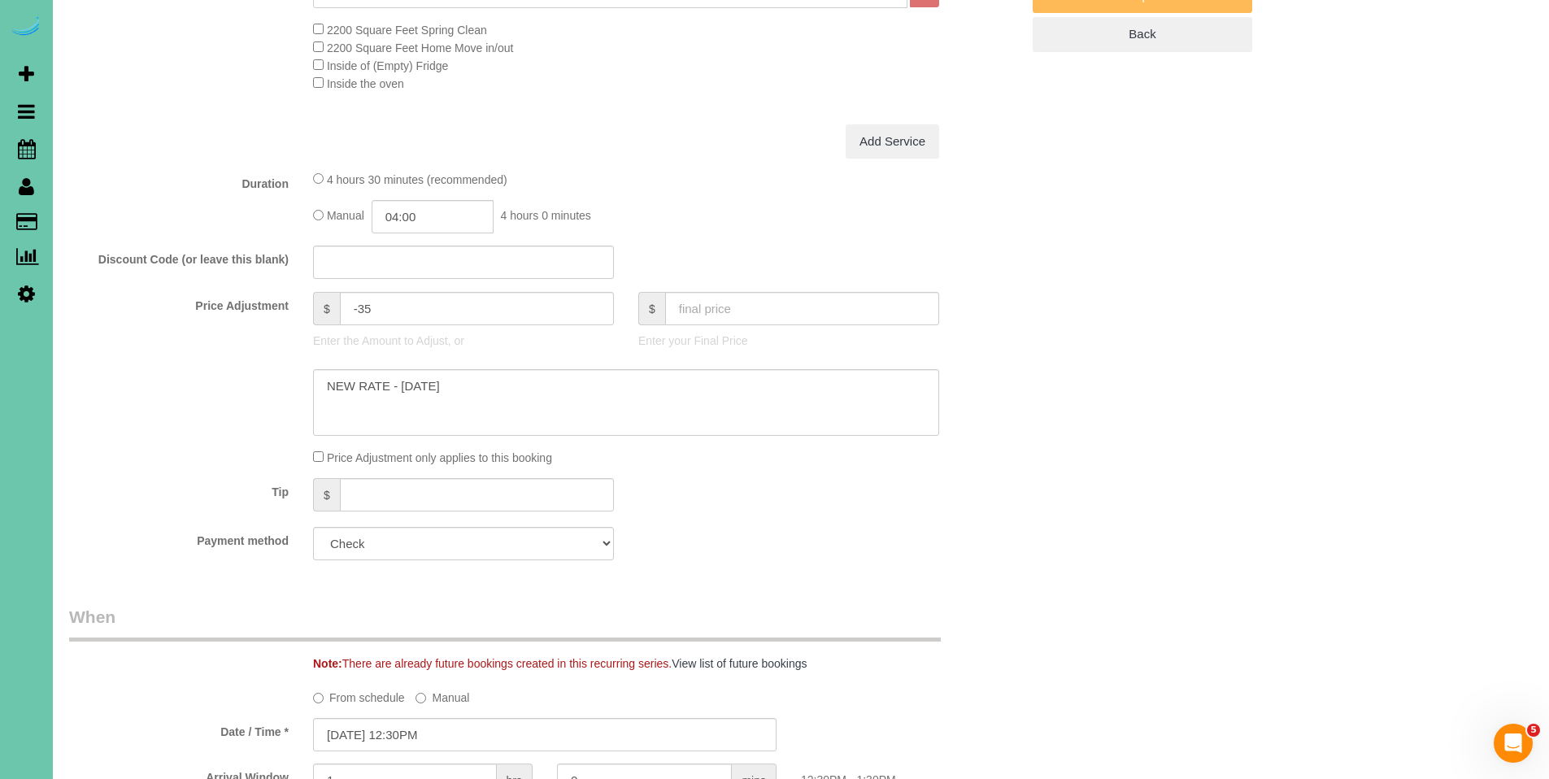
scroll to position [682, 0]
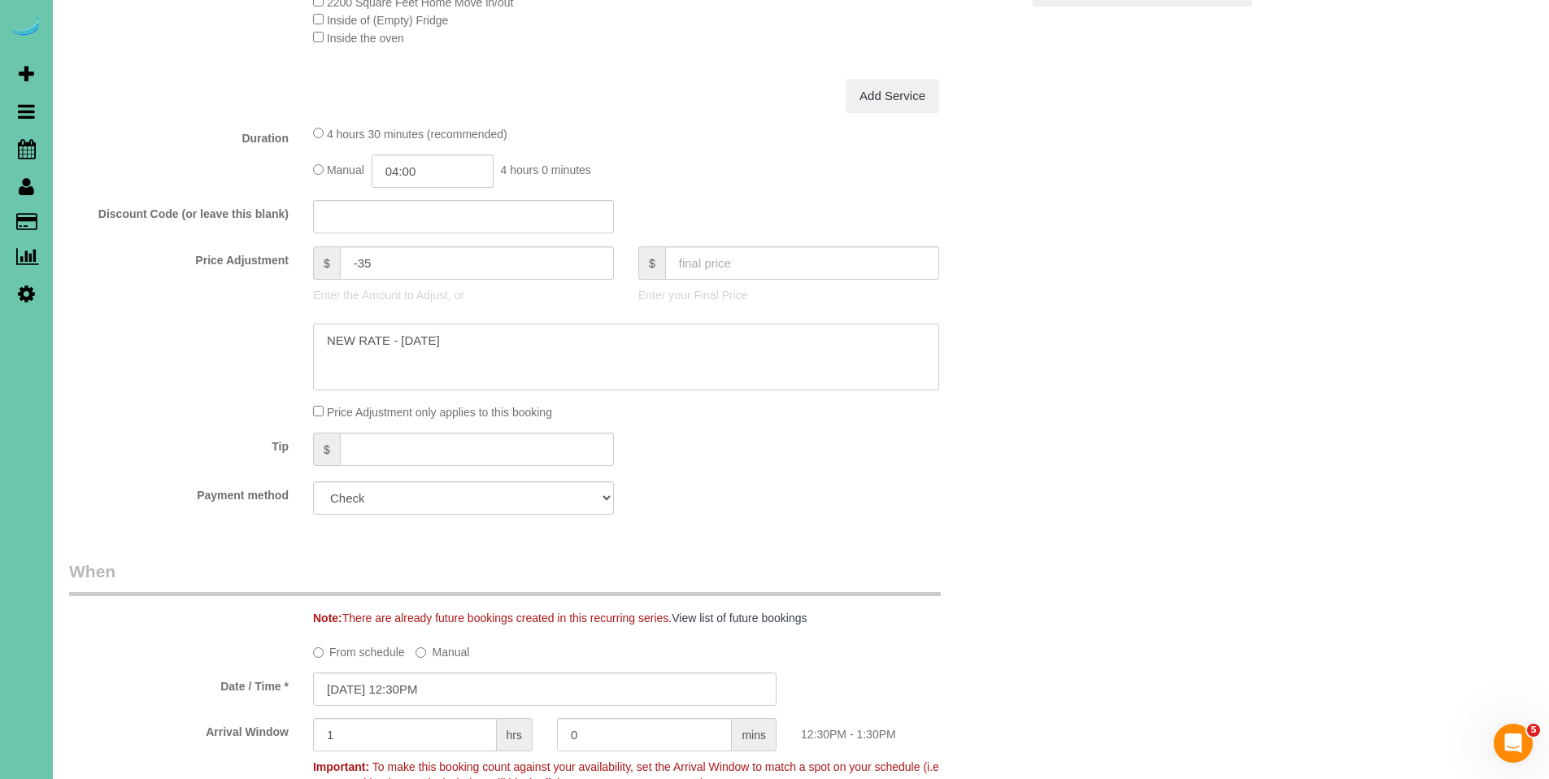
click at [497, 339] on textarea at bounding box center [626, 357] width 626 height 67
click at [713, 347] on textarea at bounding box center [626, 357] width 626 height 67
click at [727, 357] on textarea at bounding box center [626, 357] width 626 height 67
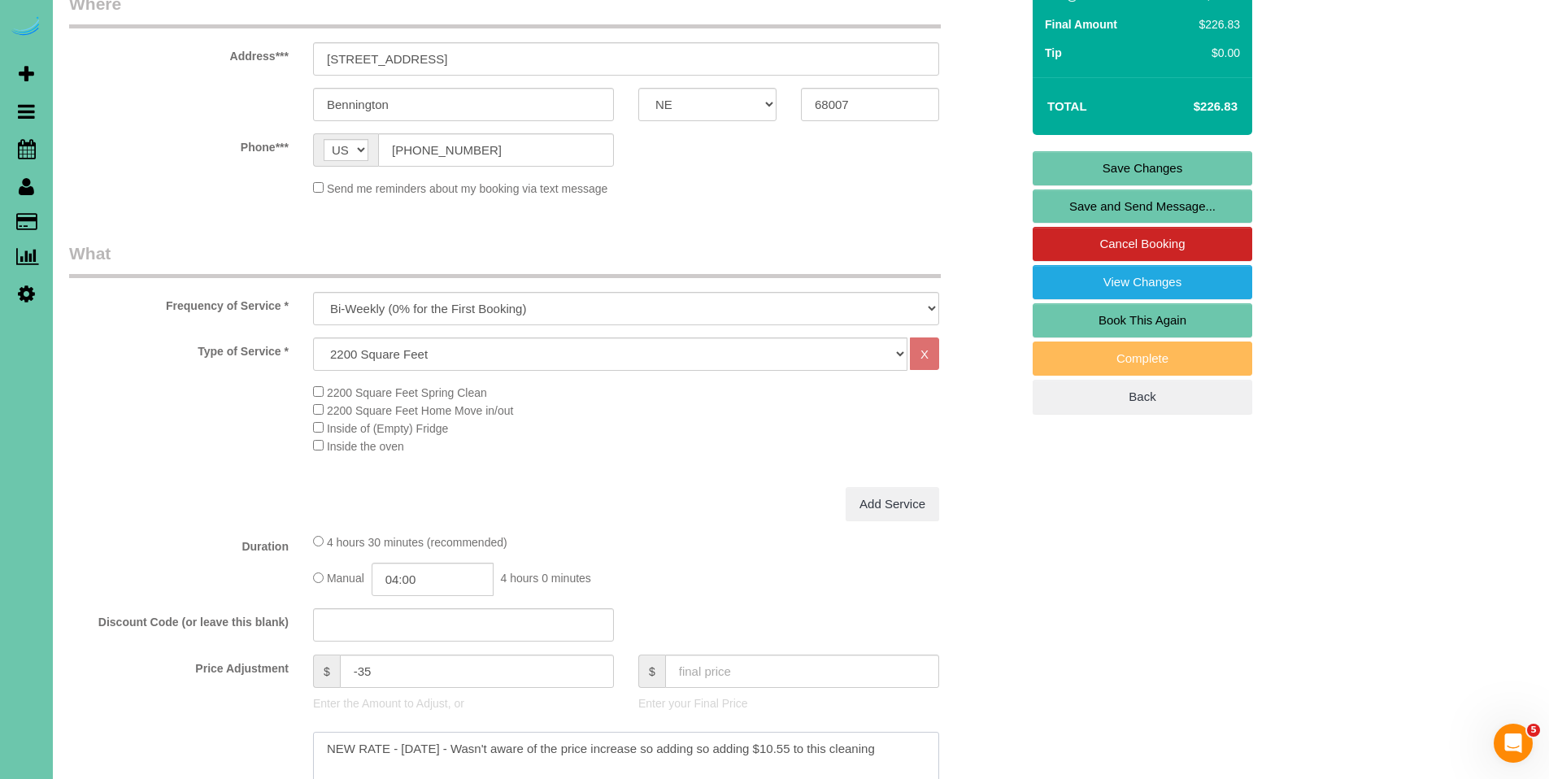
scroll to position [627, 0]
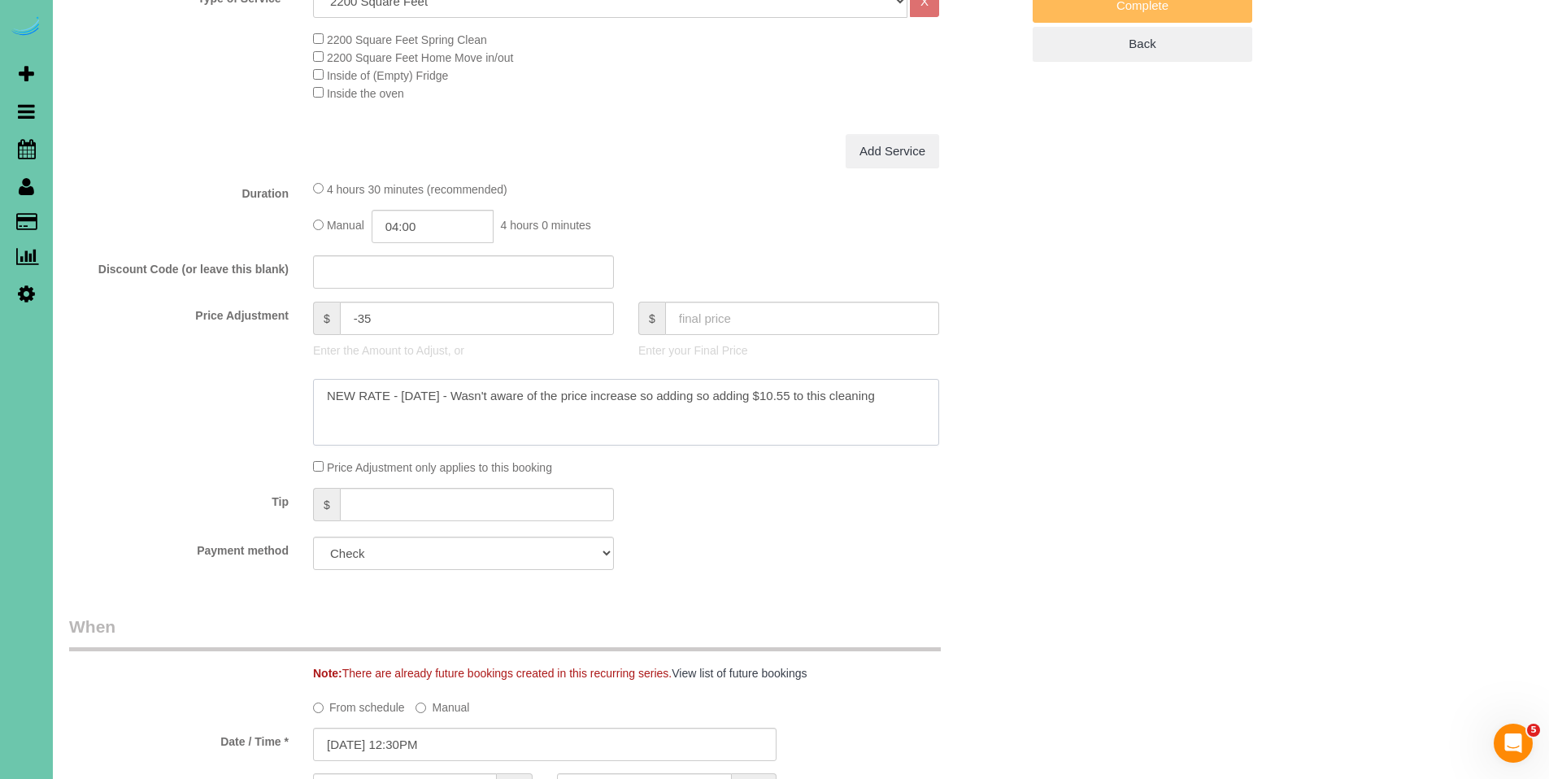
type textarea "NEW RATE - 9/18/25 - Wasn't aware of the price increase so adding so adding $10…"
click at [710, 309] on input "text" at bounding box center [802, 318] width 274 height 33
type input "236.55"
type input "-25.78"
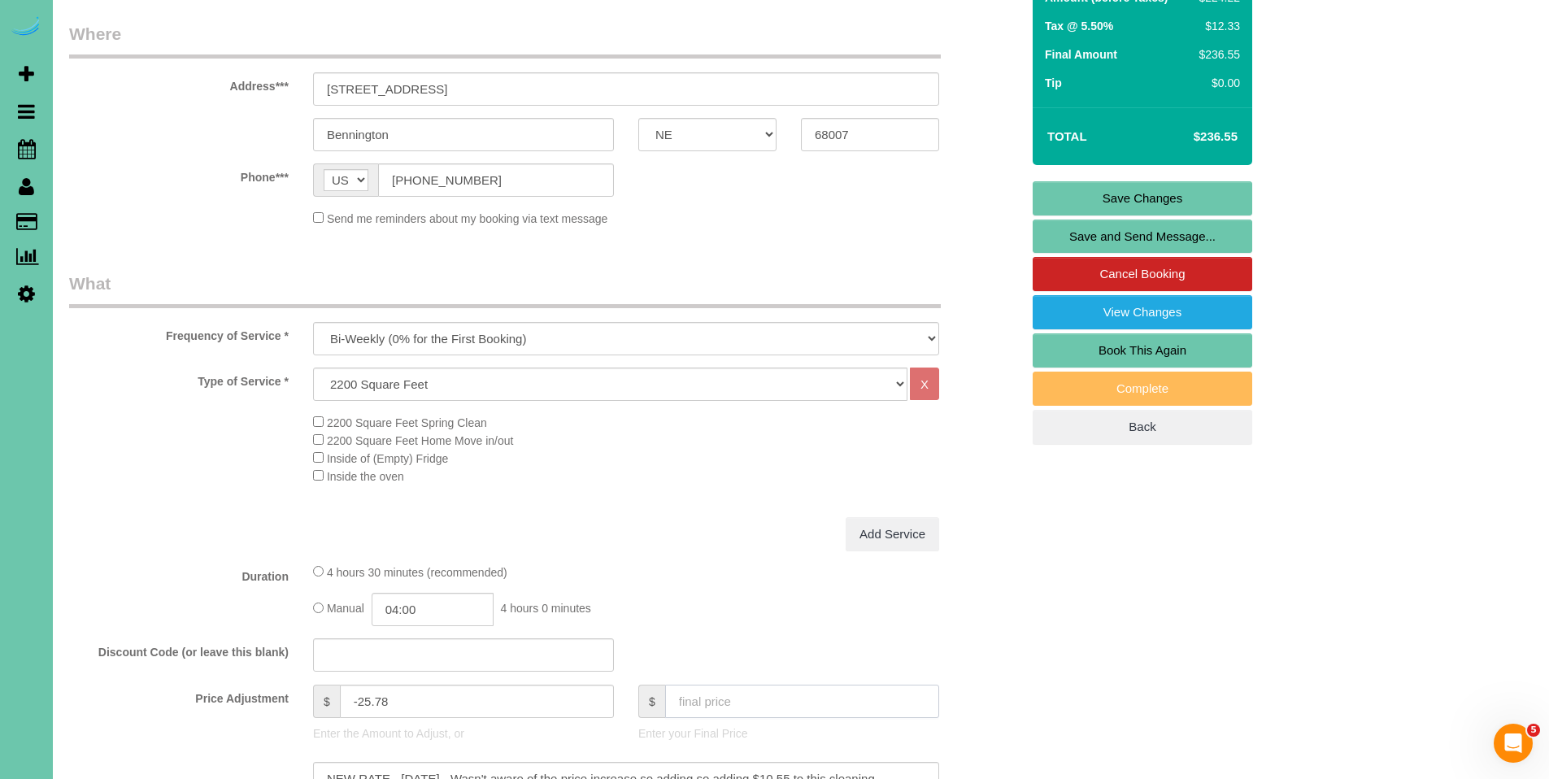
scroll to position [169, 0]
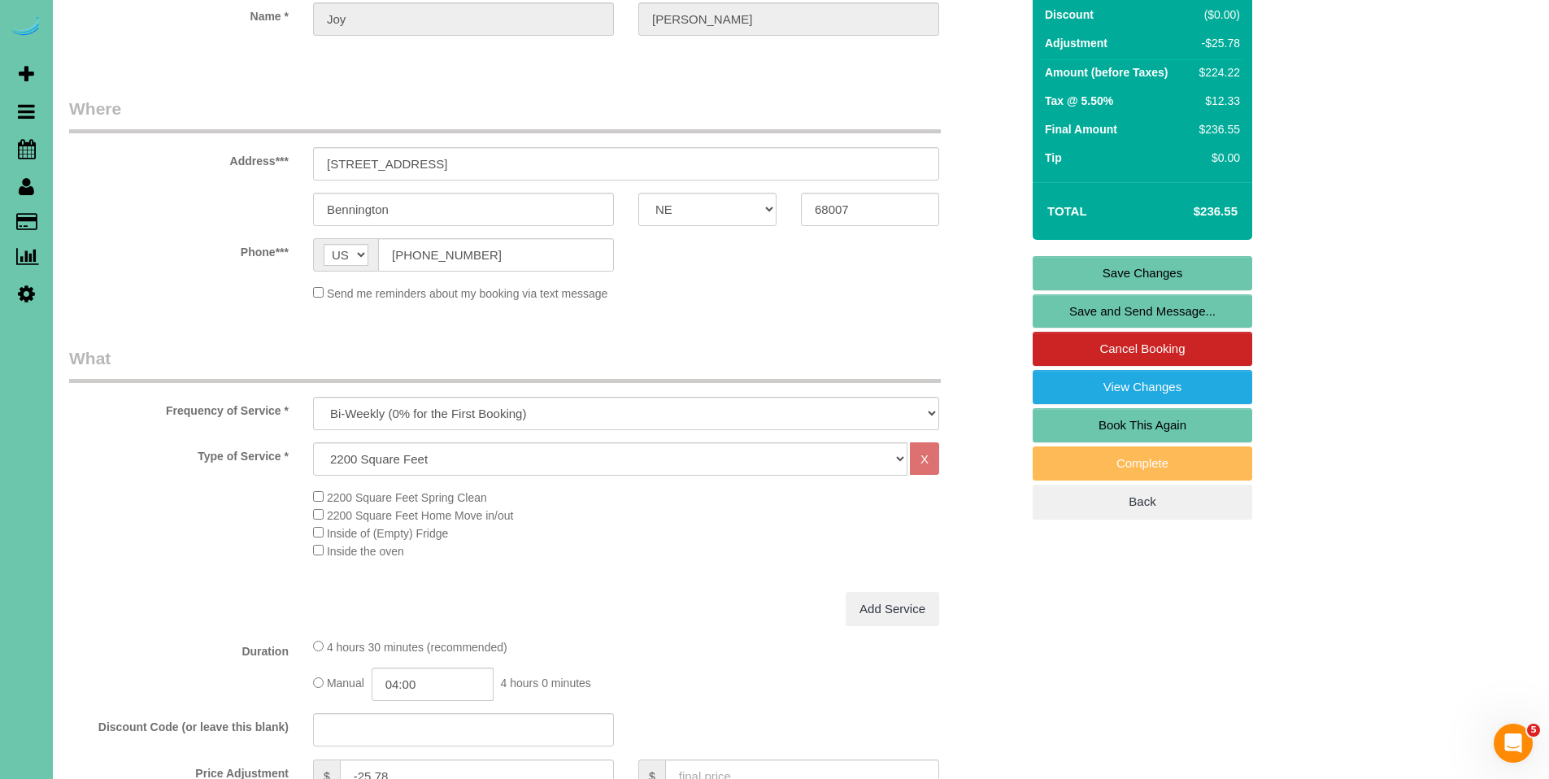
click at [1170, 268] on link "Save Changes" at bounding box center [1142, 273] width 220 height 34
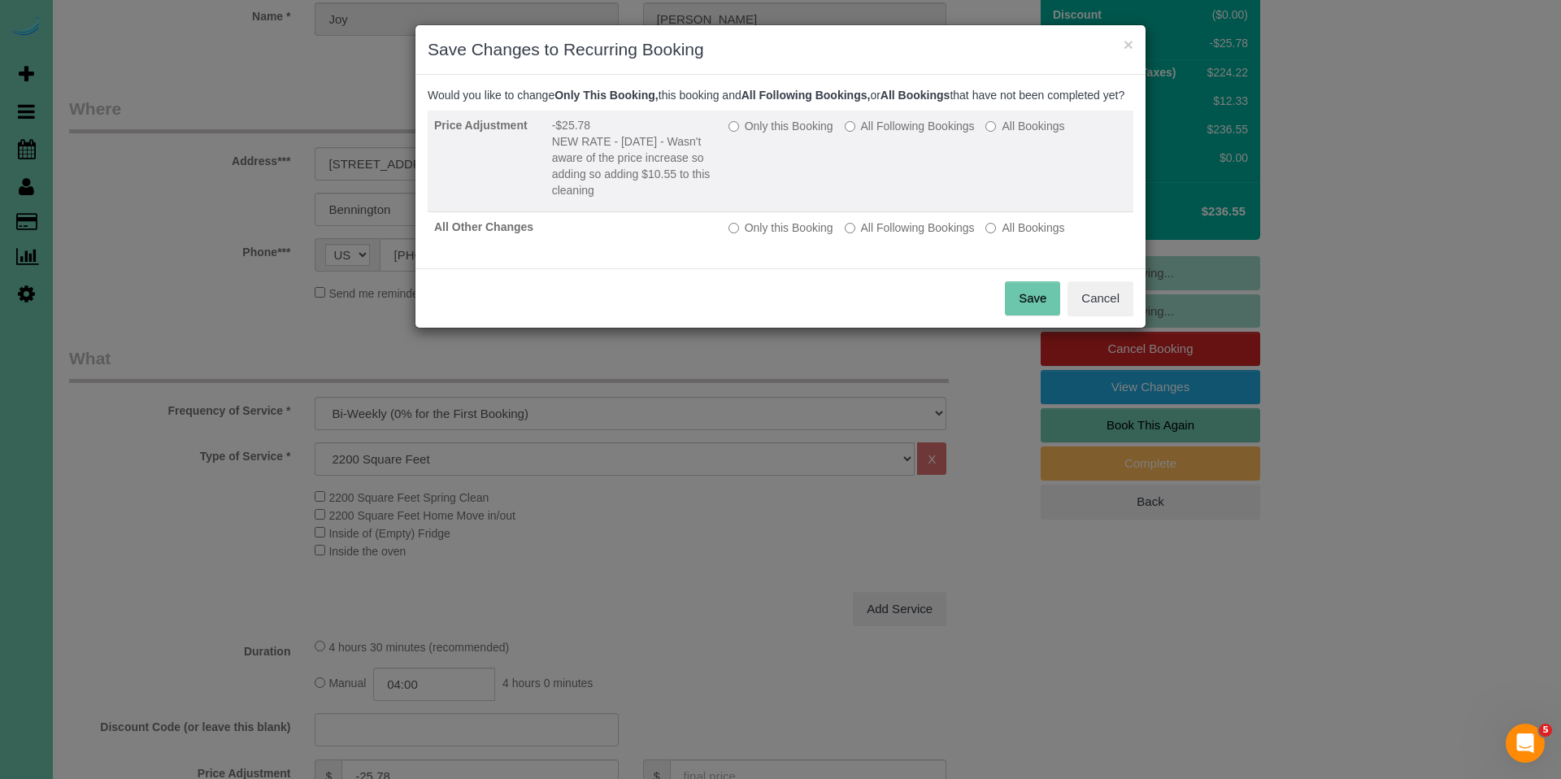
click at [778, 134] on label "Only this Booking" at bounding box center [780, 126] width 105 height 16
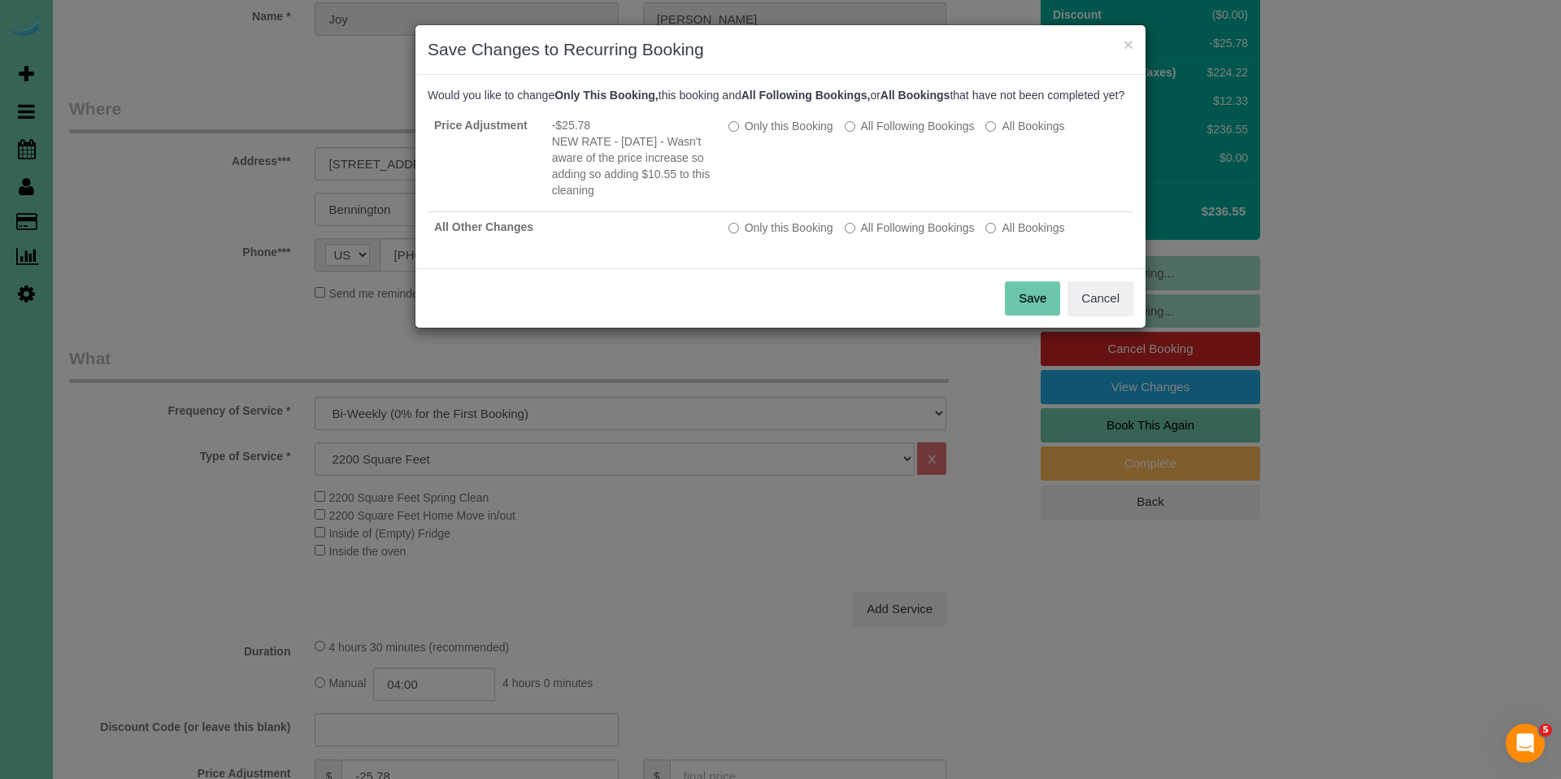
click at [1024, 312] on button "Save" at bounding box center [1032, 298] width 55 height 34
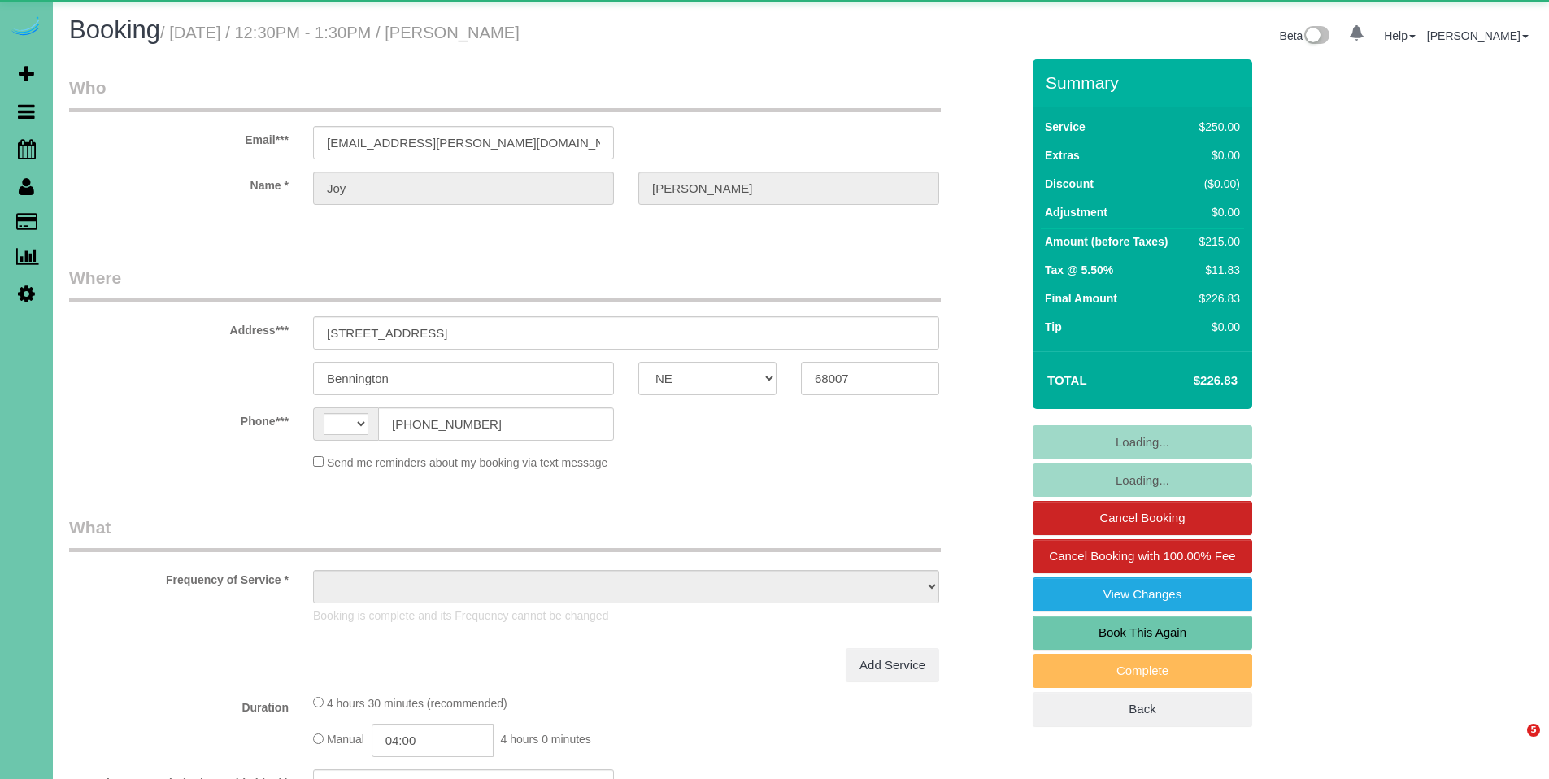
select select "NE"
select select "string:[GEOGRAPHIC_DATA]"
select select "object:665"
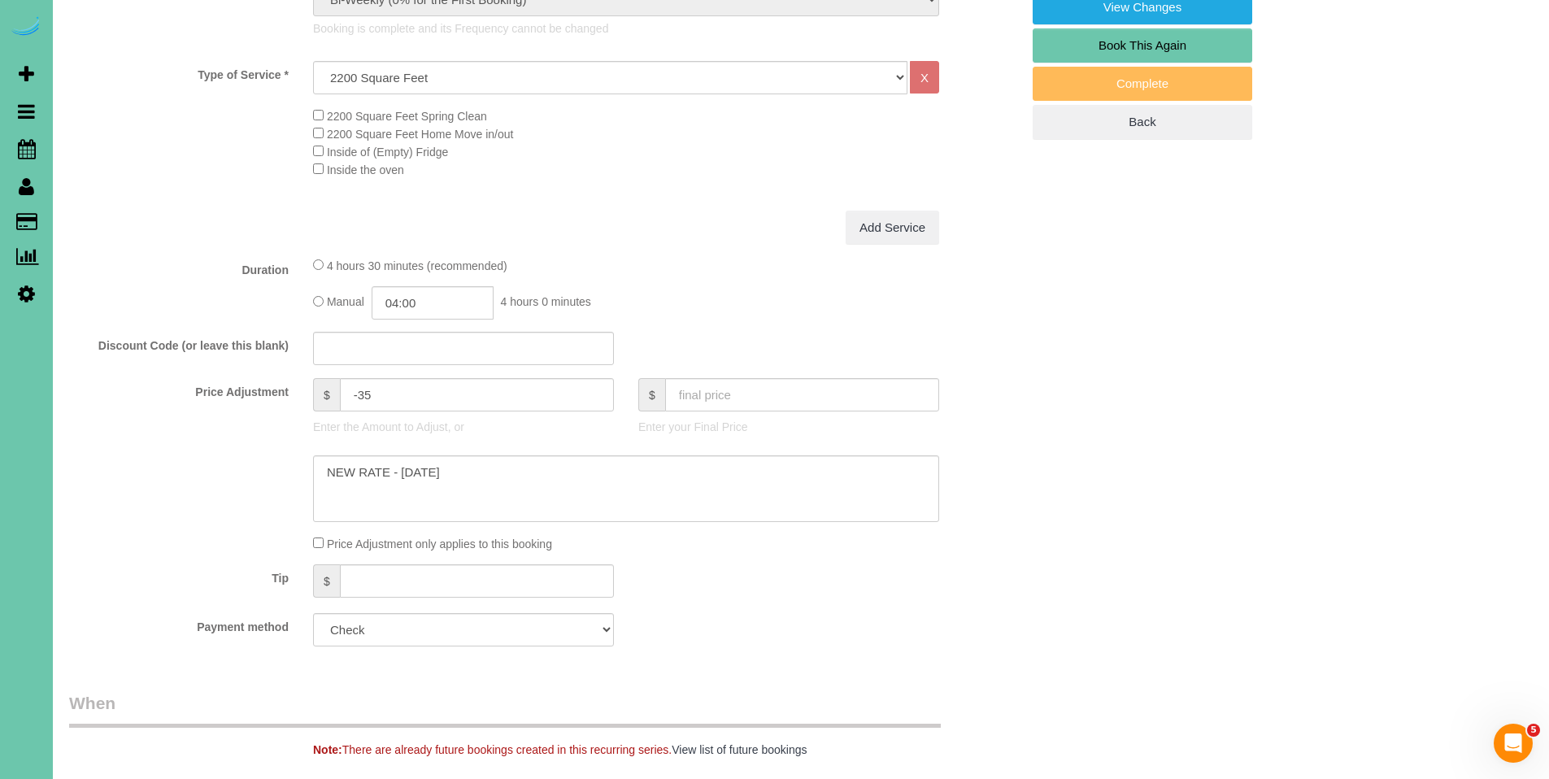
scroll to position [758, 0]
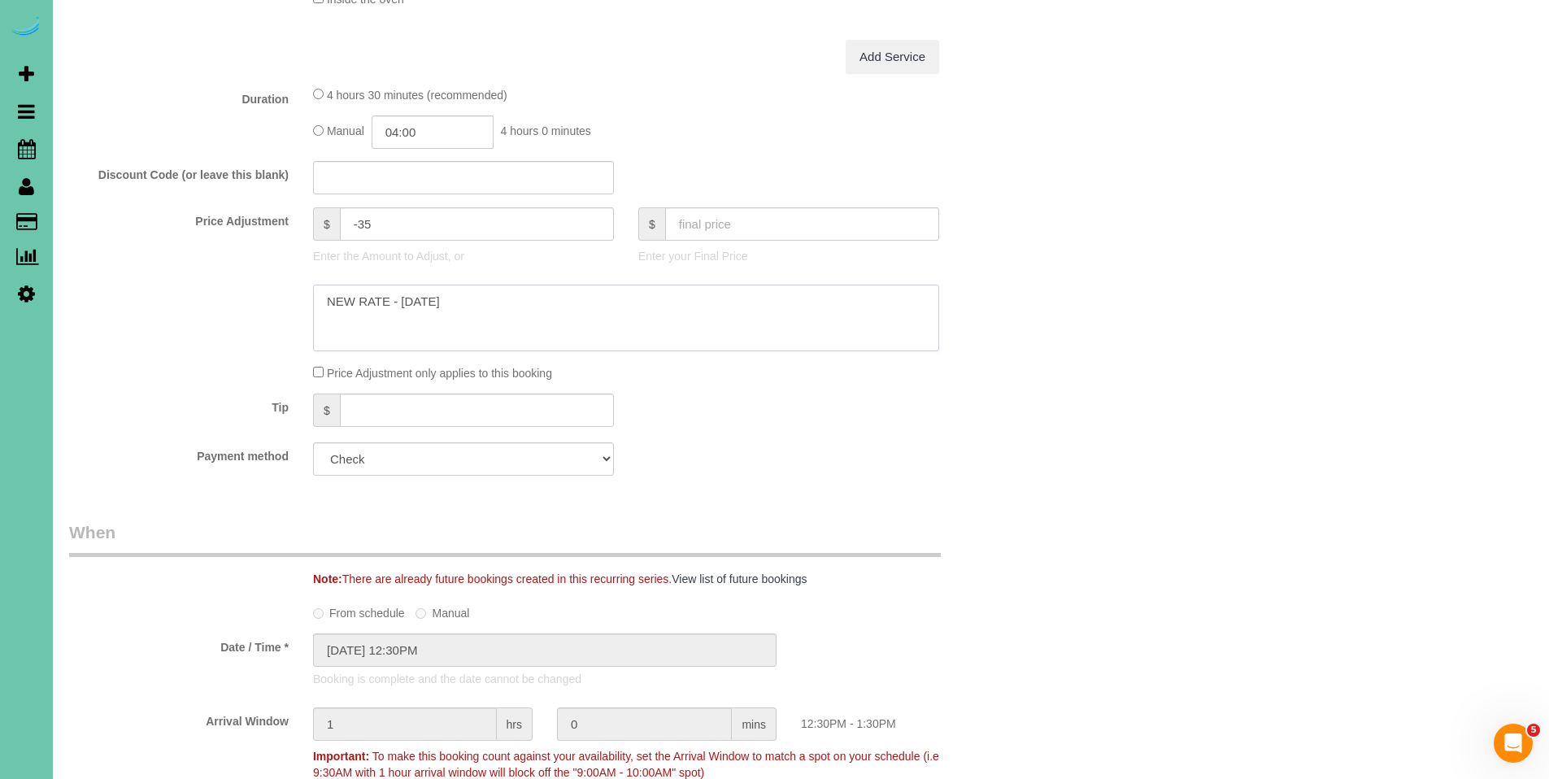
click at [476, 306] on textarea at bounding box center [626, 318] width 626 height 67
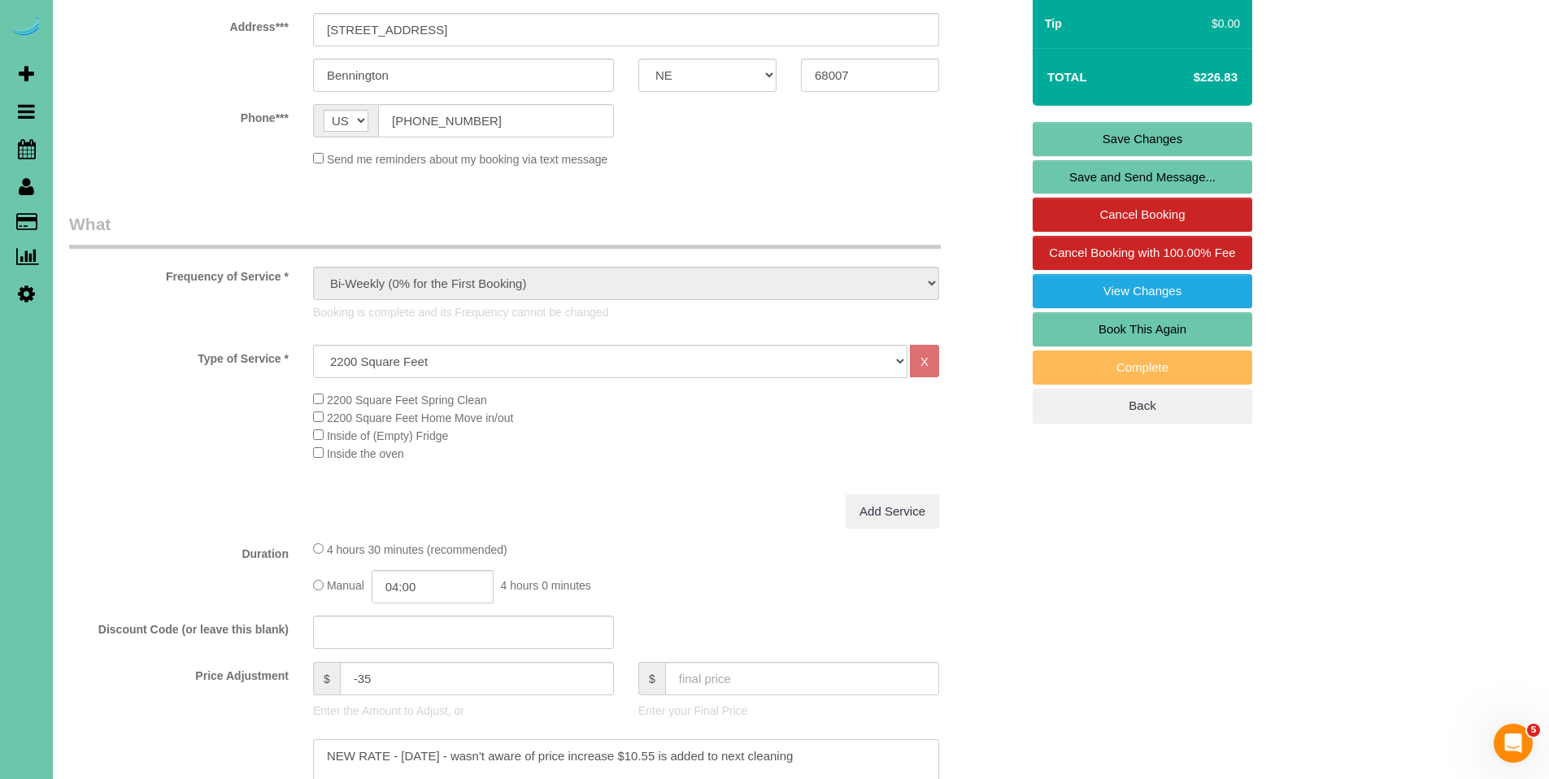
scroll to position [281, 0]
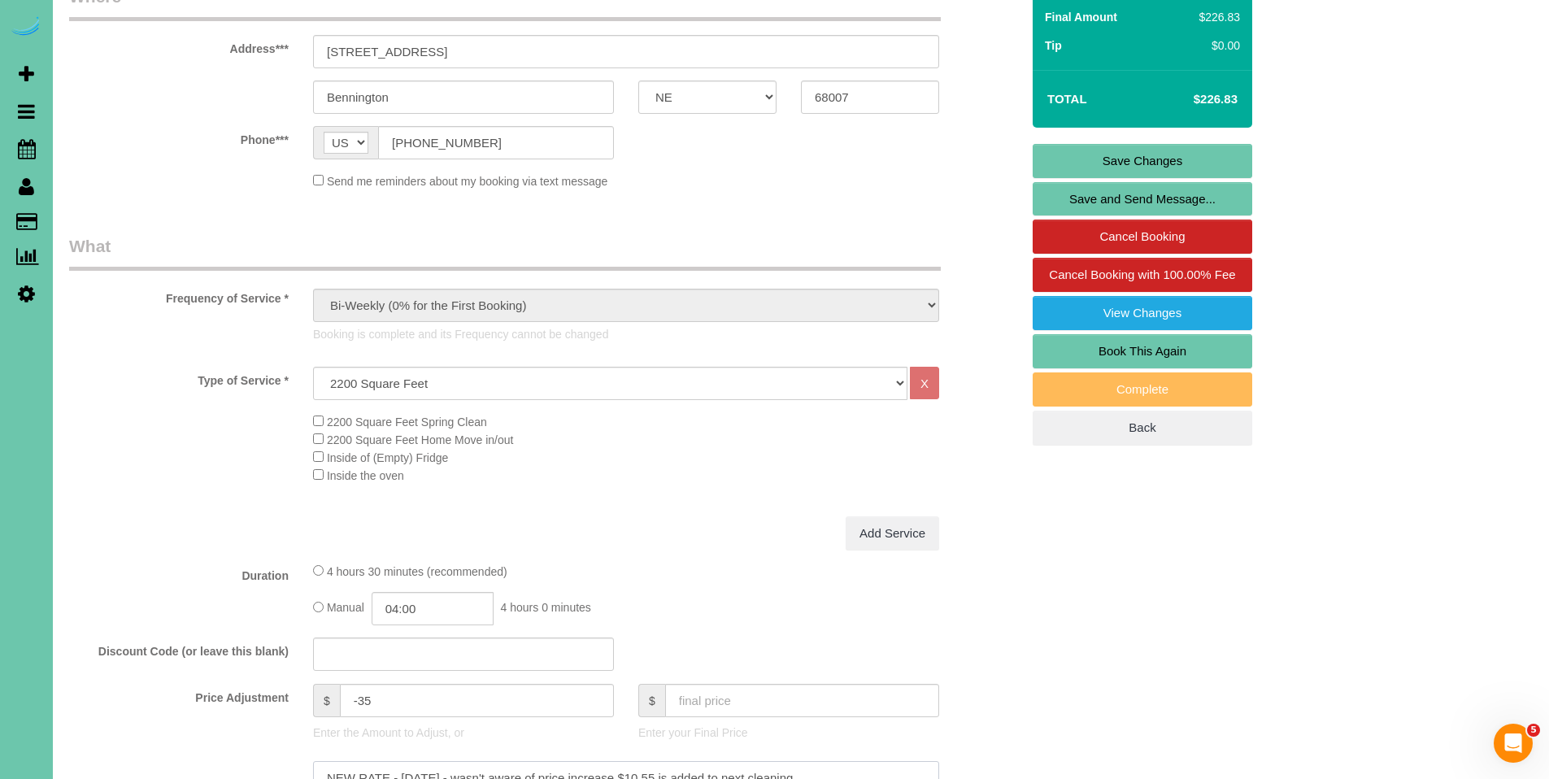
type textarea "NEW RATE - 9/18/25 - wasn't aware of price increase $10.55 is added to next cle…"
click at [736, 693] on input "text" at bounding box center [802, 700] width 274 height 33
type input "216."
type input "-45.26"
type input "216.28"
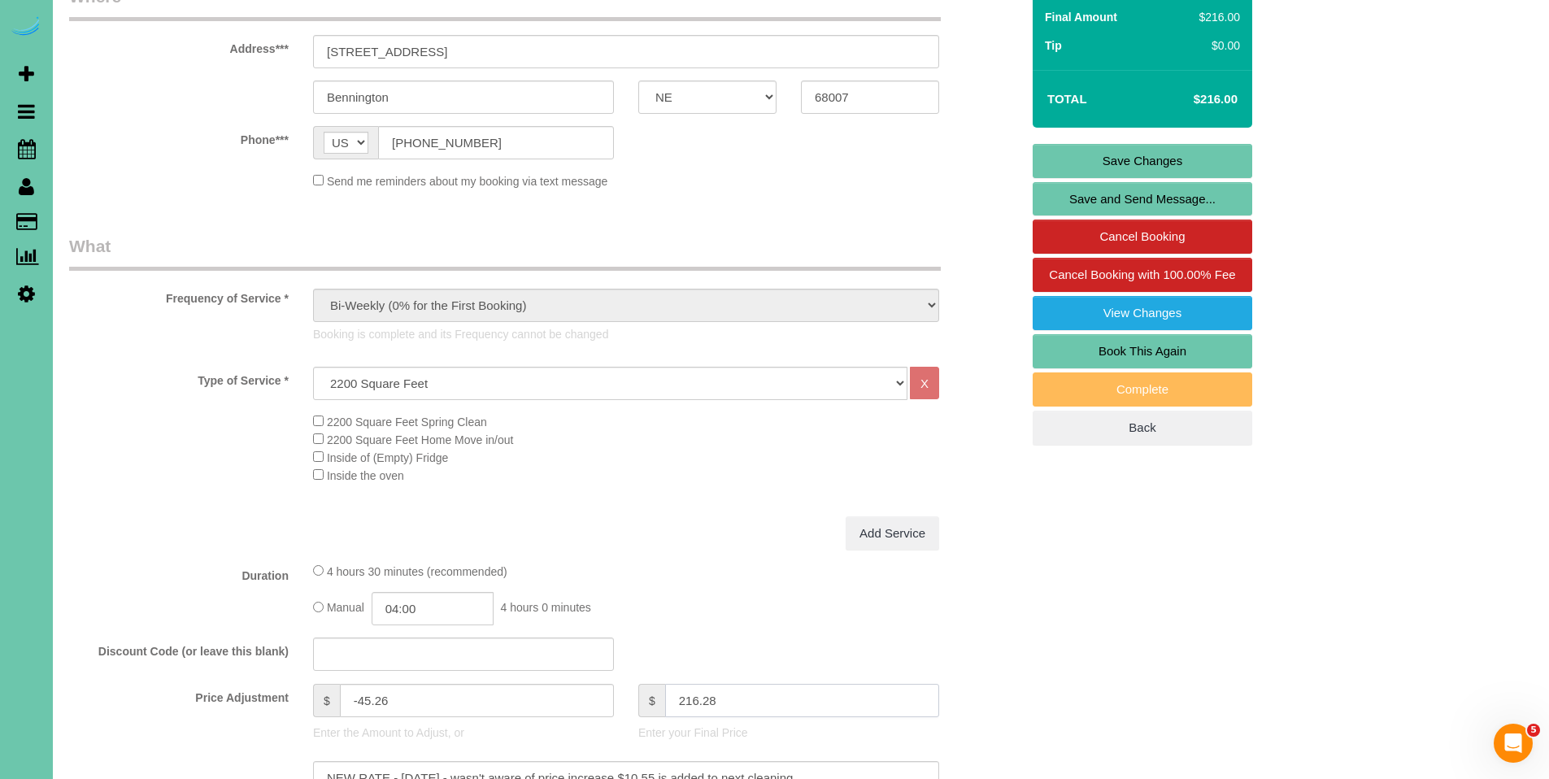
type input "-44.99"
click at [695, 695] on input "text" at bounding box center [802, 700] width 274 height 33
type input "216.27"
type input "-45"
click at [1149, 161] on link "Save Changes" at bounding box center [1142, 161] width 220 height 34
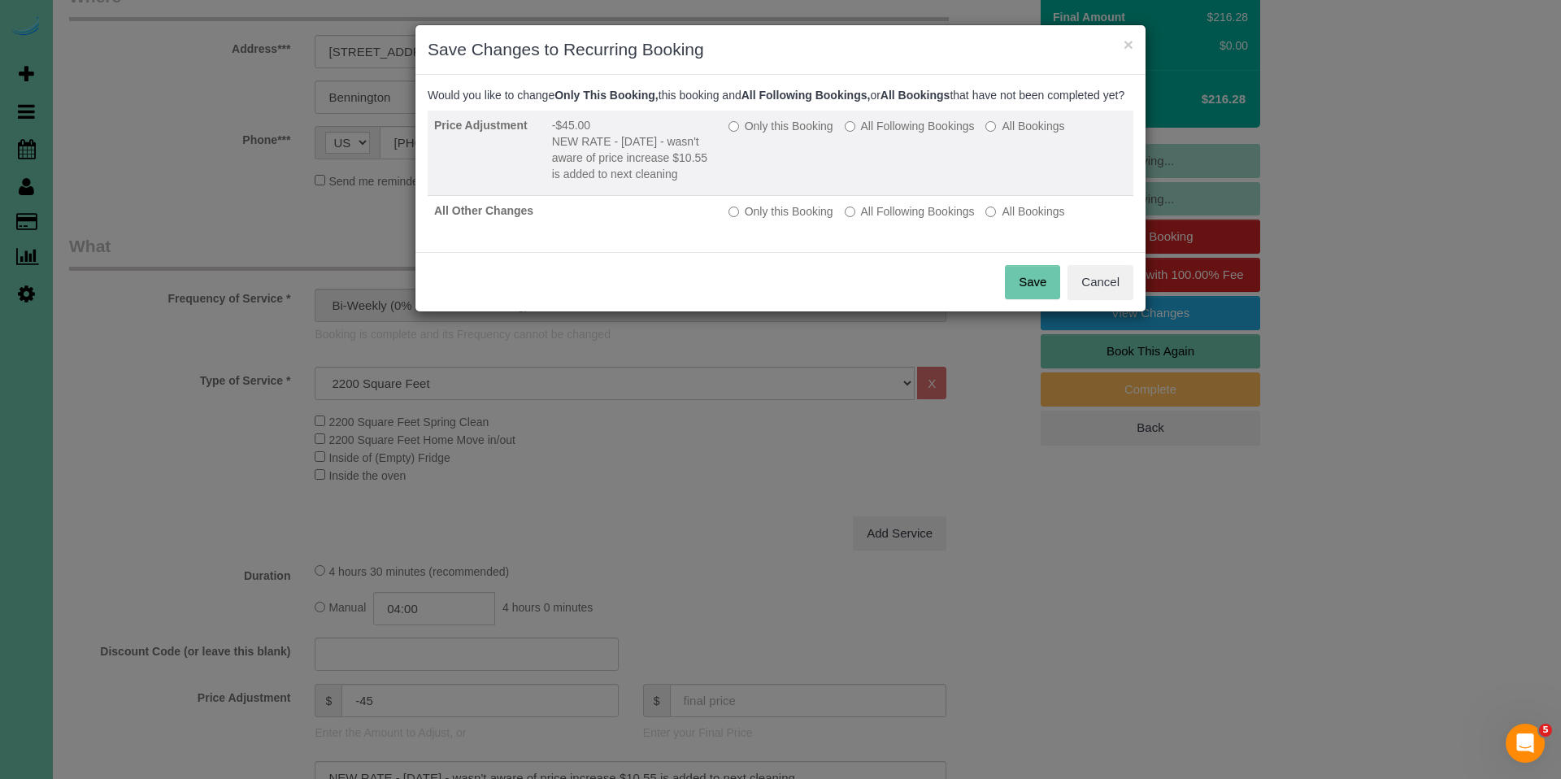
click at [775, 134] on label "Only this Booking" at bounding box center [780, 126] width 105 height 16
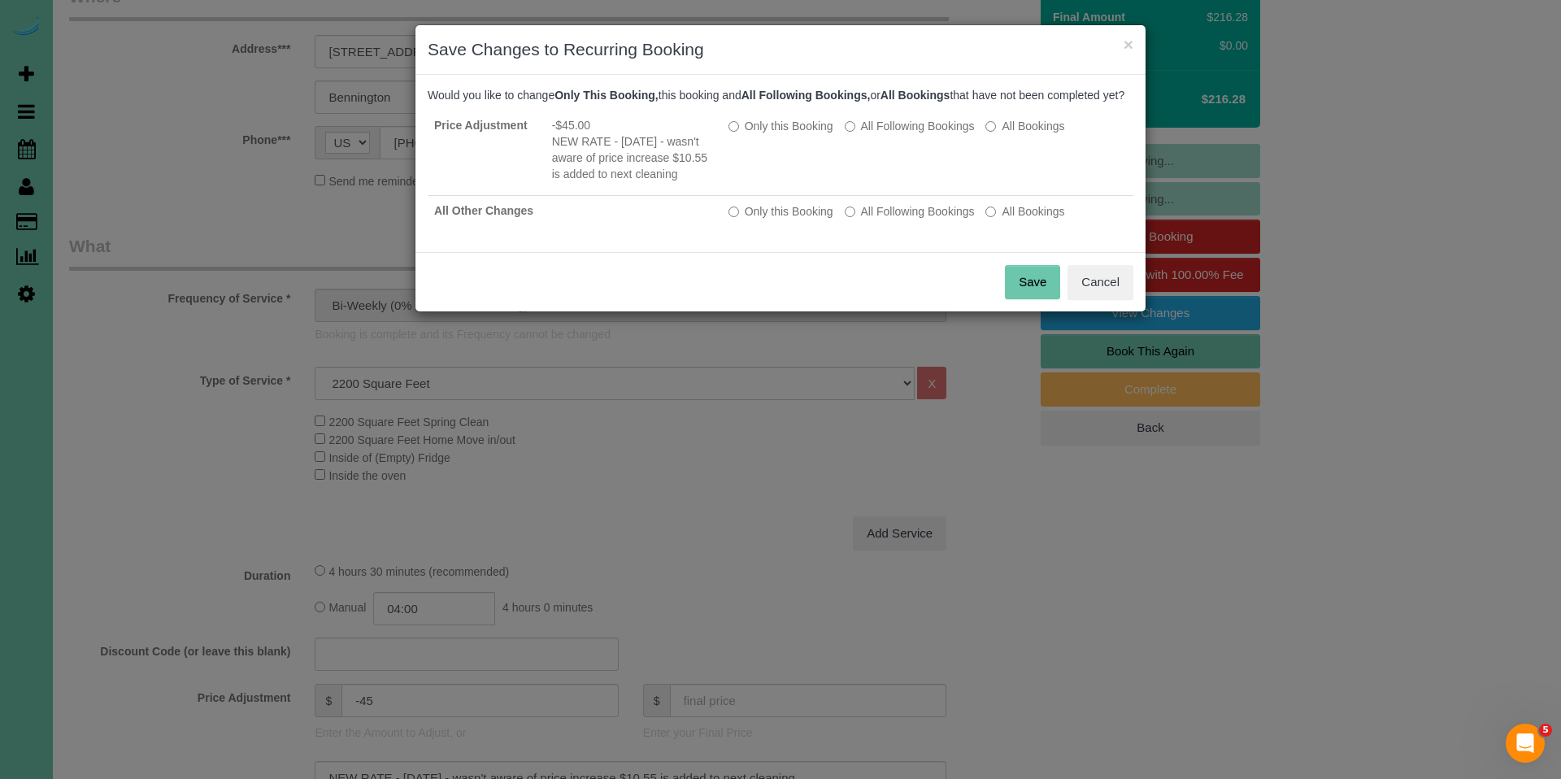
click at [1024, 299] on button "Save" at bounding box center [1032, 282] width 55 height 34
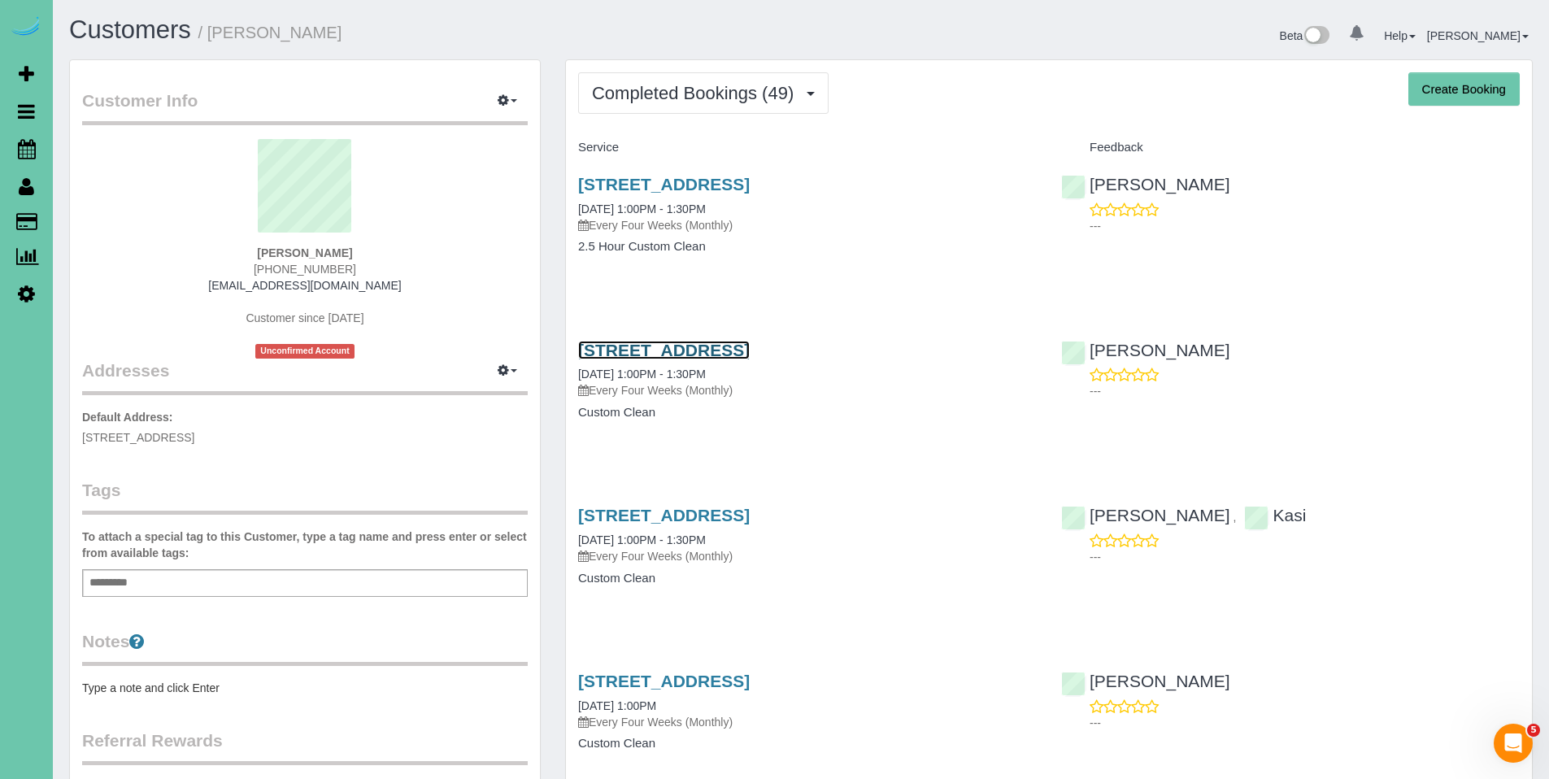
click at [740, 358] on link "[STREET_ADDRESS]" at bounding box center [664, 350] width 172 height 19
click at [718, 183] on link "[STREET_ADDRESS]" at bounding box center [664, 184] width 172 height 19
click at [715, 184] on link "[STREET_ADDRESS]" at bounding box center [664, 184] width 172 height 19
click at [729, 349] on link "110 S 202nd Street, Elkhorn, NE 68022" at bounding box center [664, 350] width 172 height 19
click at [727, 192] on link "110 S 202nd Street, Elkhorn, NE 68022" at bounding box center [664, 184] width 172 height 19
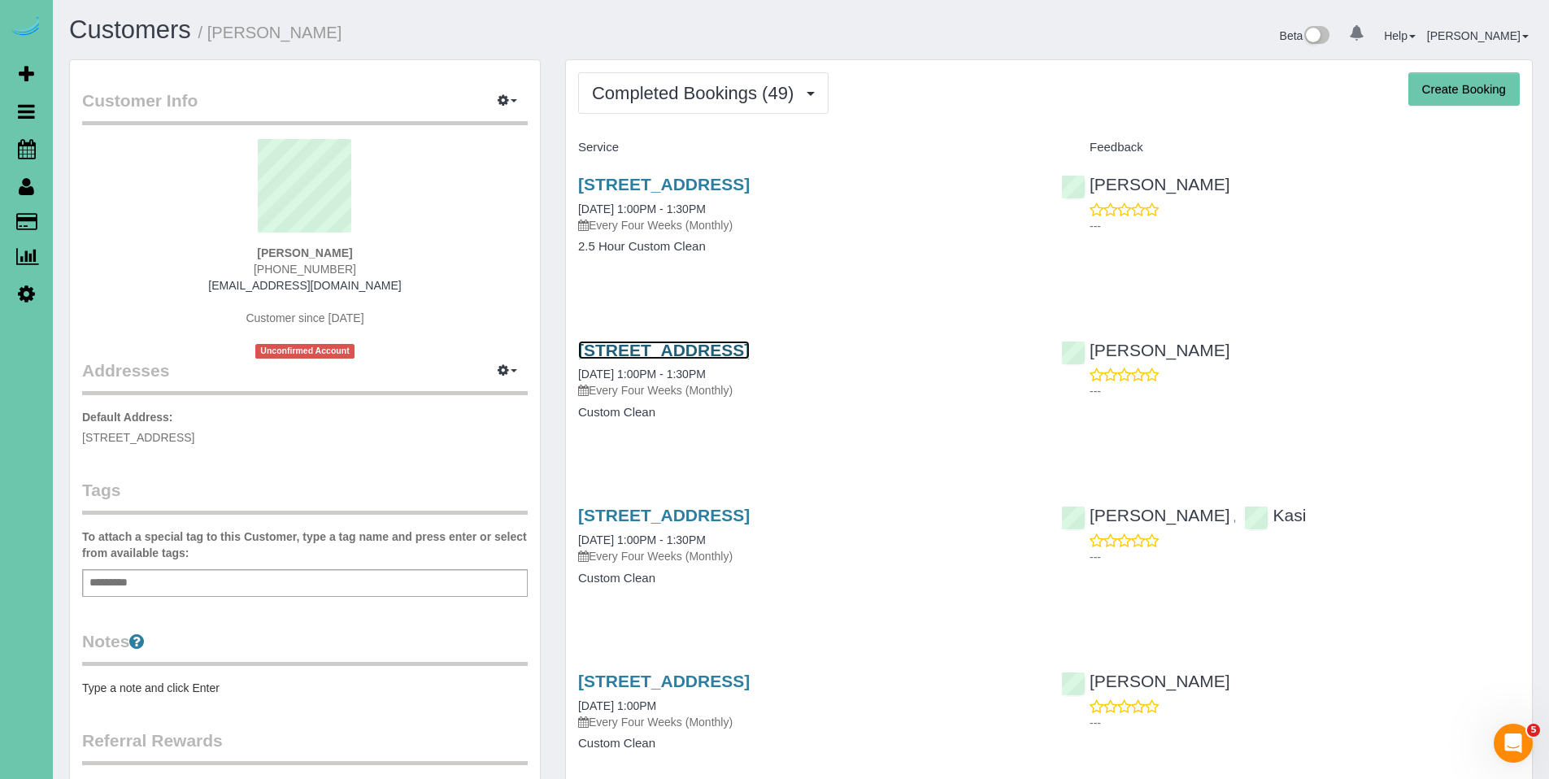
click at [712, 353] on link "110 S 202nd Street, Elkhorn, NE 68022" at bounding box center [664, 350] width 172 height 19
click at [0, 0] on body "0 Beta Your Notifications You have 0 alerts Add Booking Bookings Active Booking…" at bounding box center [774, 389] width 1549 height 779
click at [693, 198] on div "110 S 202nd Street, Elkhorn, NE 68022 10/02/2025 1:00PM - 1:30PM Every Four Wee…" at bounding box center [807, 204] width 459 height 59
click at [698, 188] on link "110 S 202nd Street, Elkhorn, NE 68022" at bounding box center [664, 184] width 172 height 19
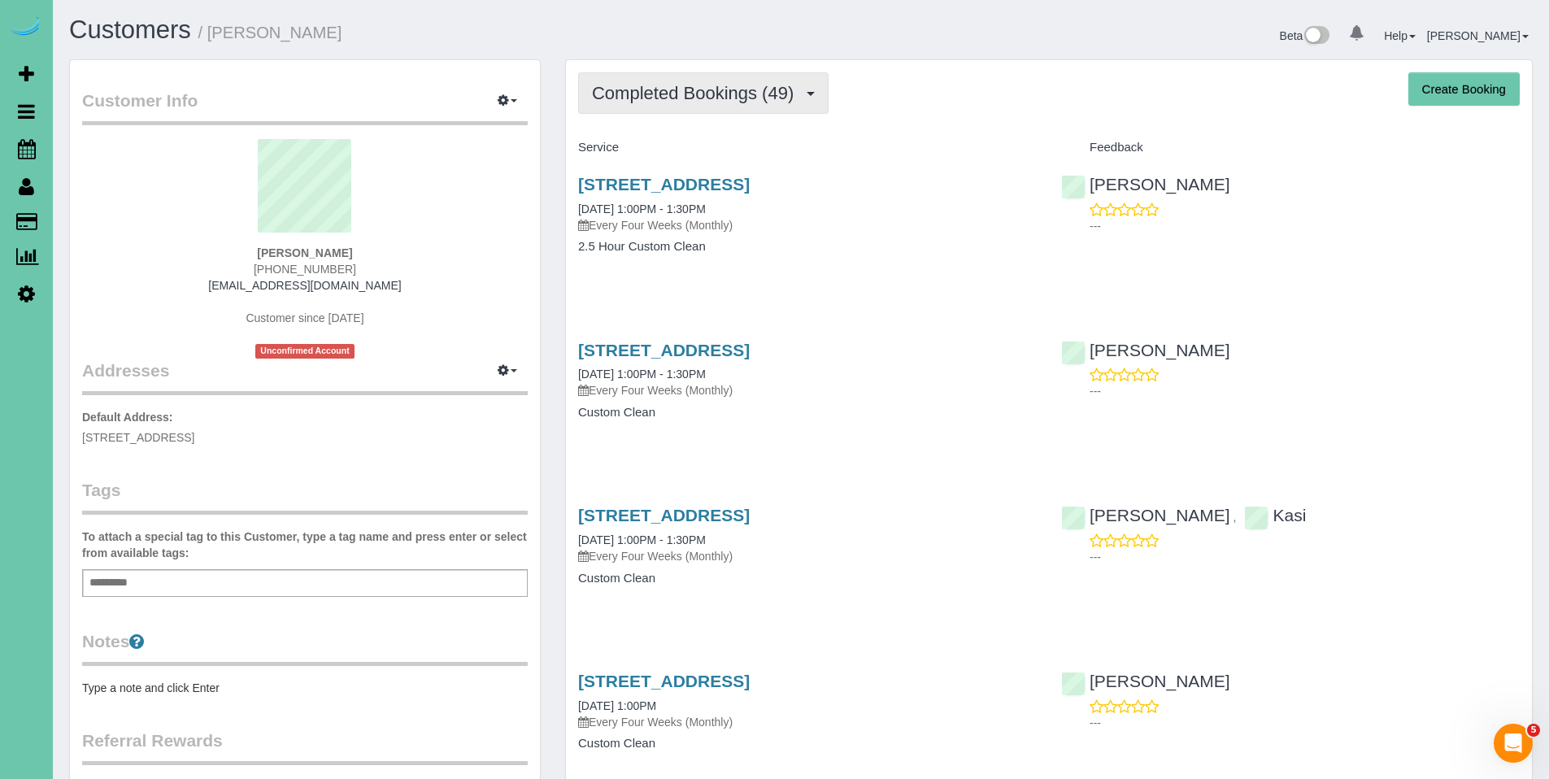
click at [689, 91] on span "Completed Bookings (49)" at bounding box center [697, 93] width 210 height 20
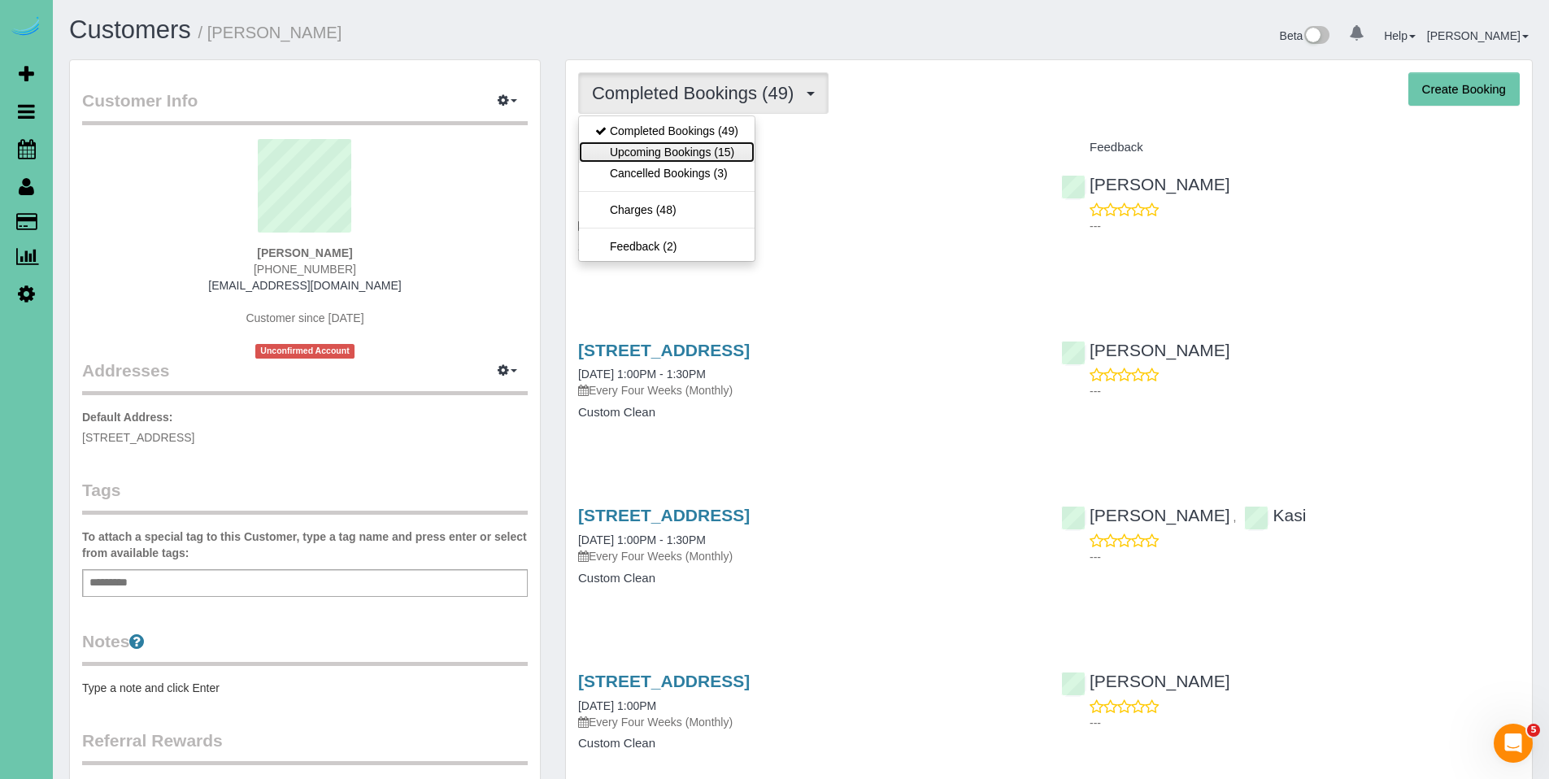
click at [685, 143] on link "Upcoming Bookings (15)" at bounding box center [667, 151] width 176 height 21
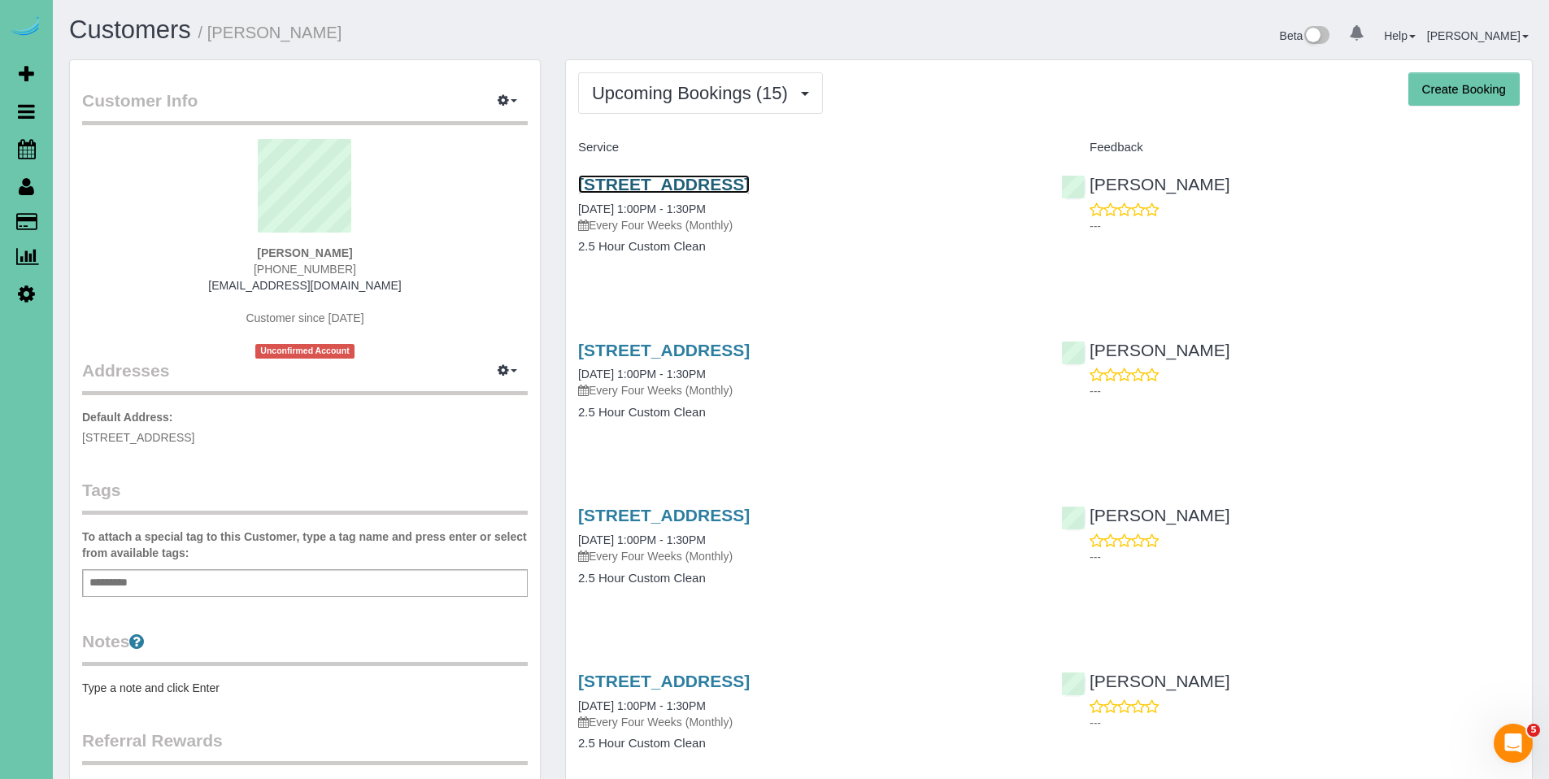
click at [707, 176] on link "110 S 202nd Street, Elkhorn, NE 68022" at bounding box center [664, 184] width 172 height 19
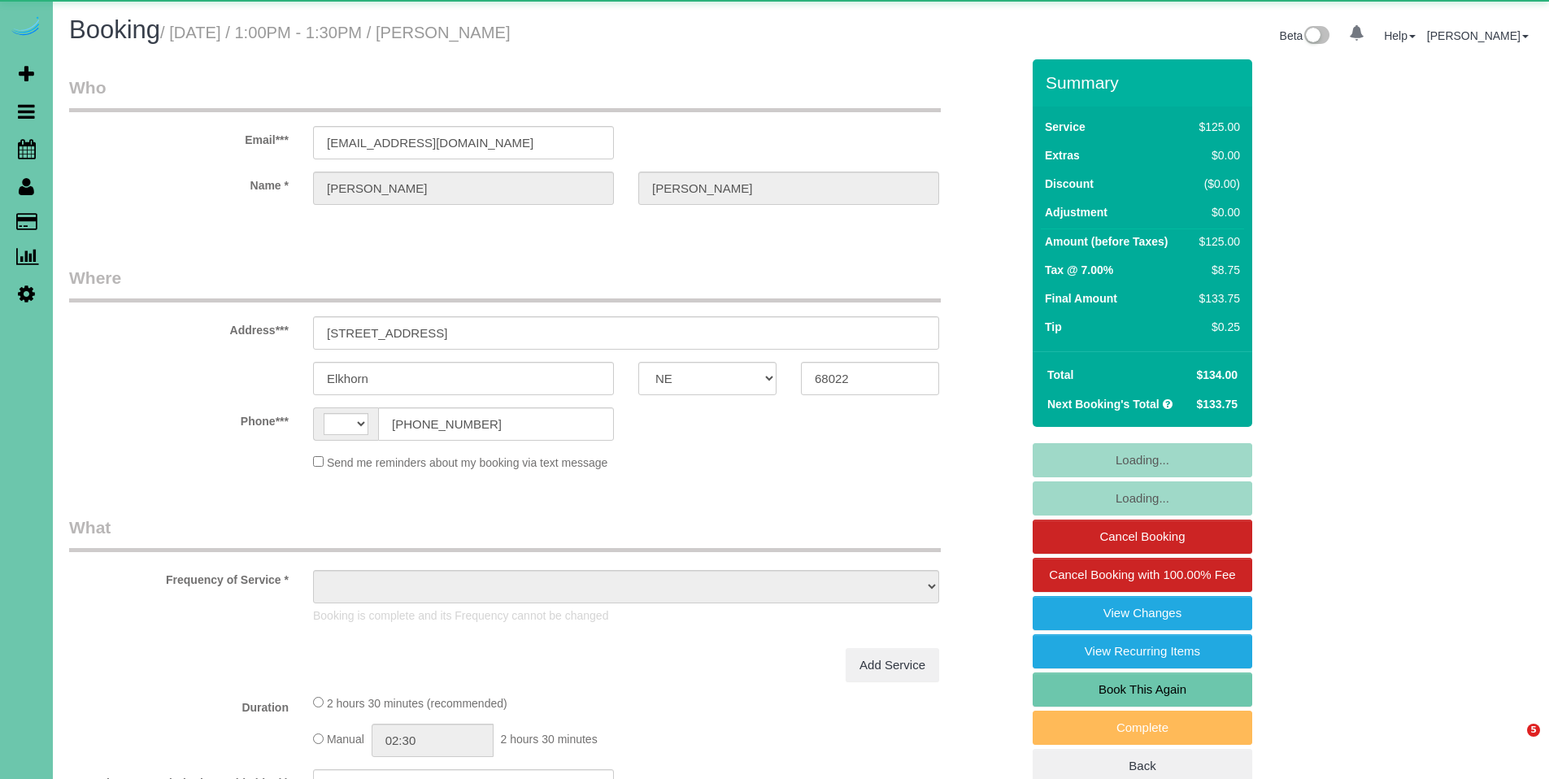
select select "NE"
select select "string:[GEOGRAPHIC_DATA]"
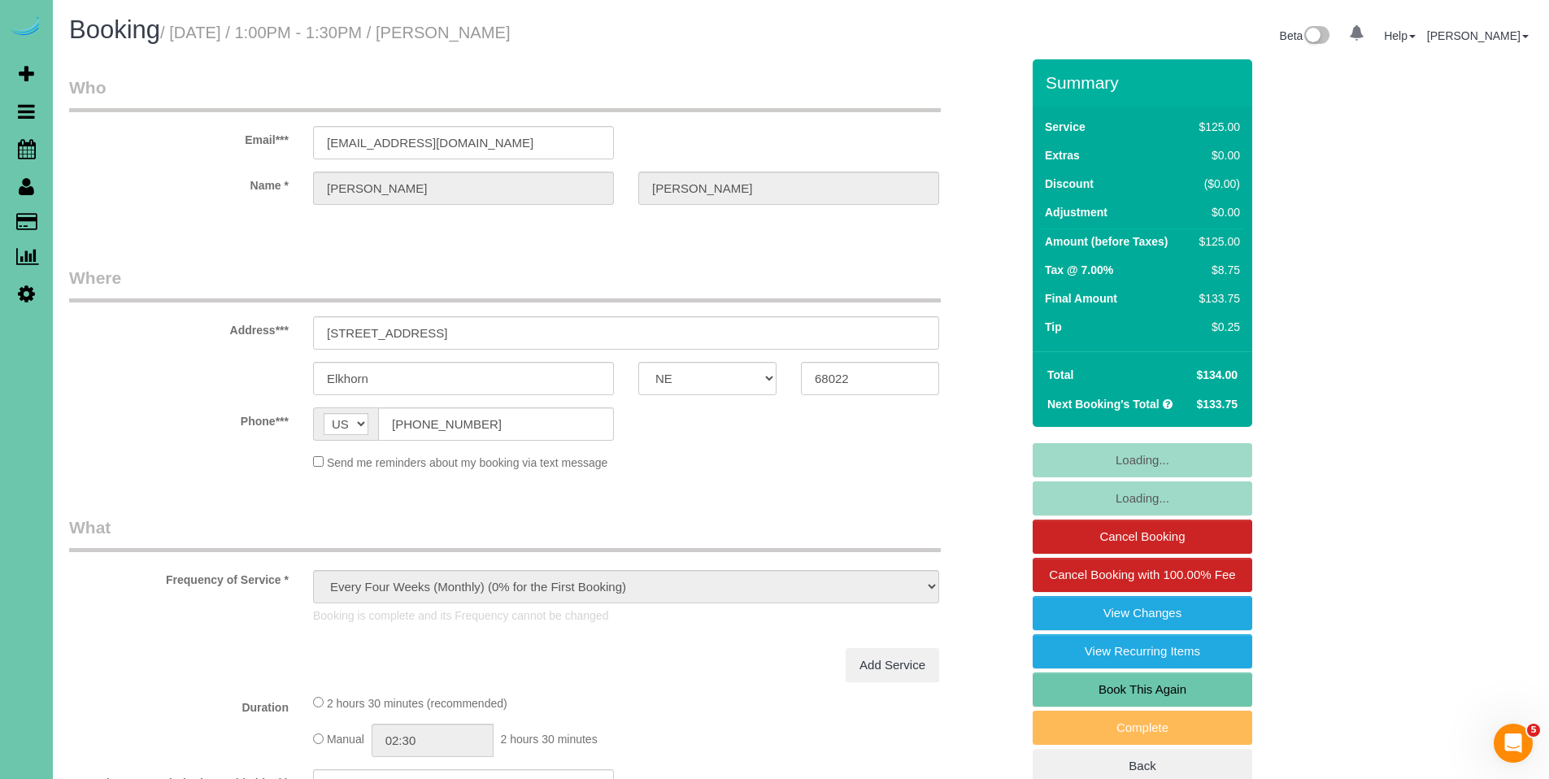
select select "object:880"
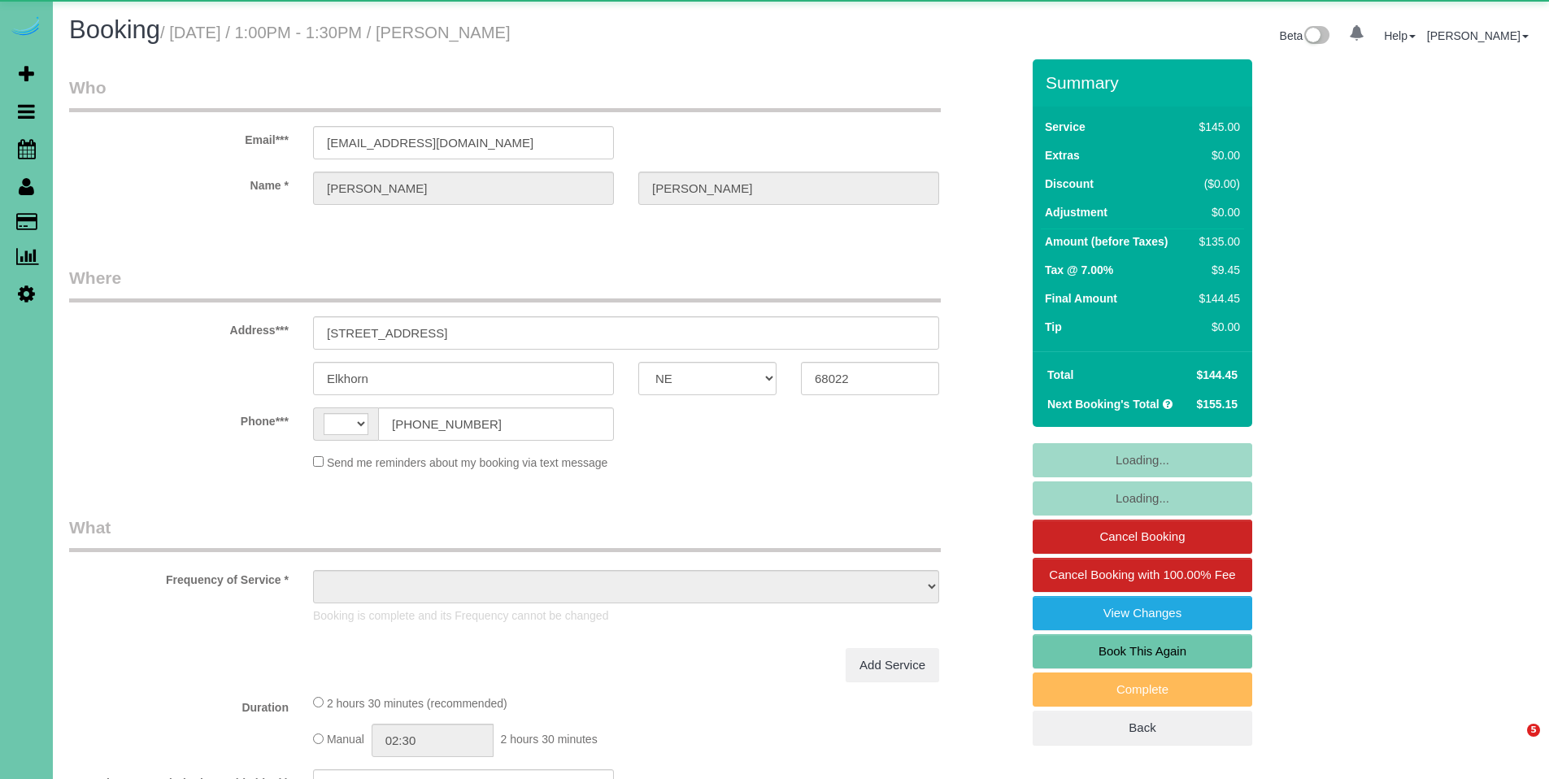
select select "NE"
select select "string:[GEOGRAPHIC_DATA]"
select select "object:650"
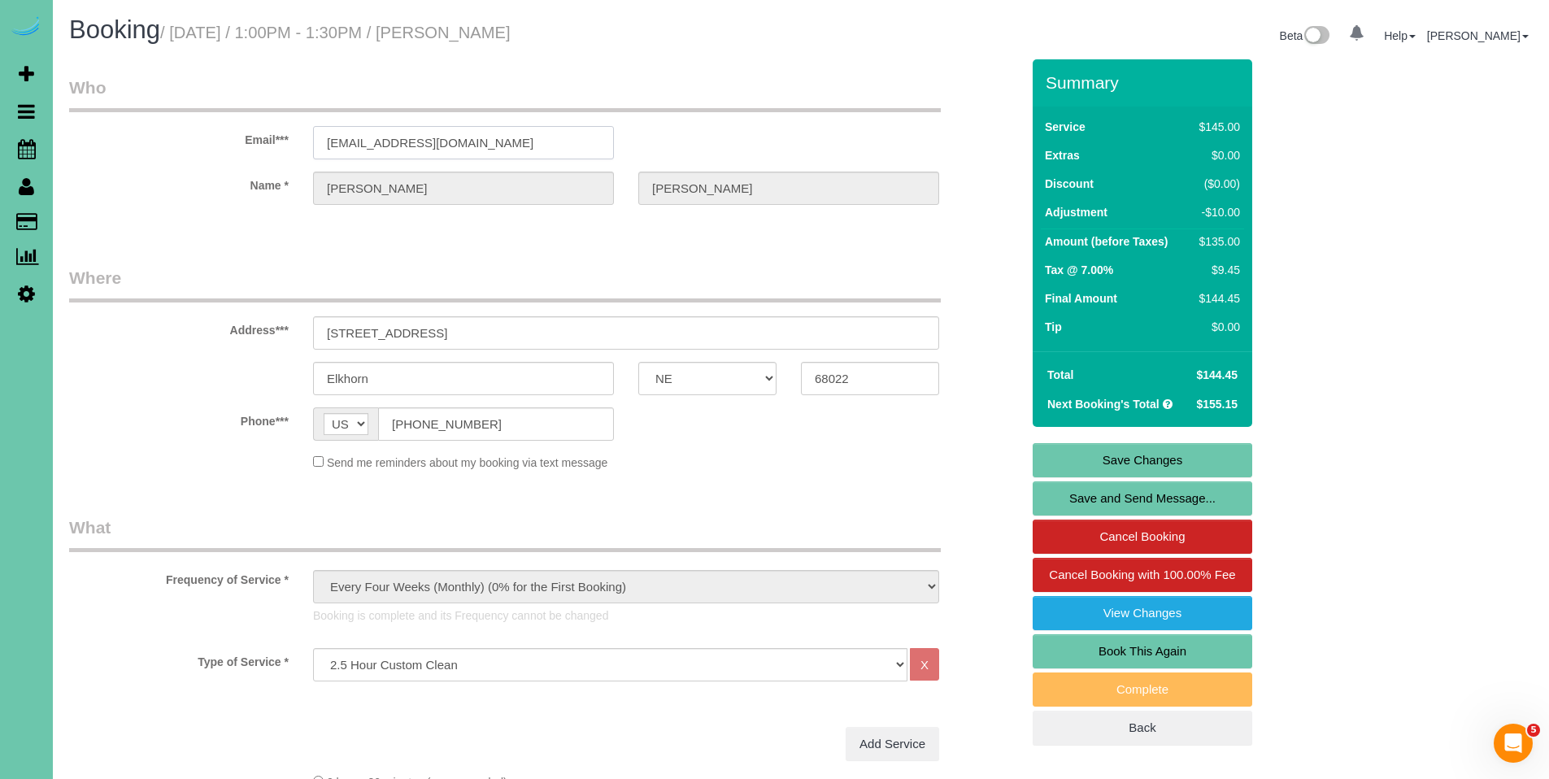
drag, startPoint x: 479, startPoint y: 141, endPoint x: 276, endPoint y: 132, distance: 202.6
click at [276, 132] on div "Email*** [EMAIL_ADDRESS][DOMAIN_NAME]" at bounding box center [545, 118] width 976 height 84
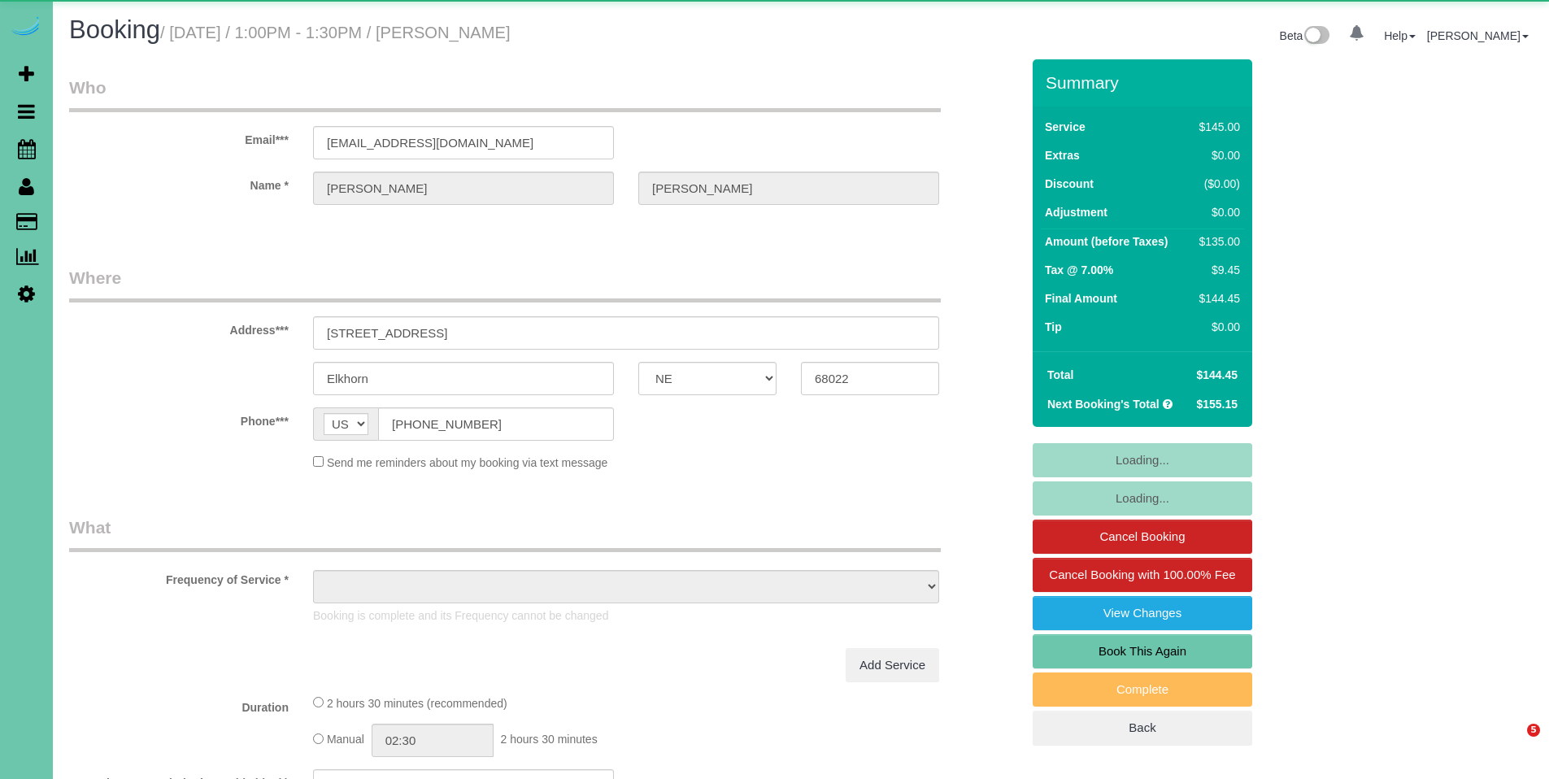
select select "NE"
select select "object:882"
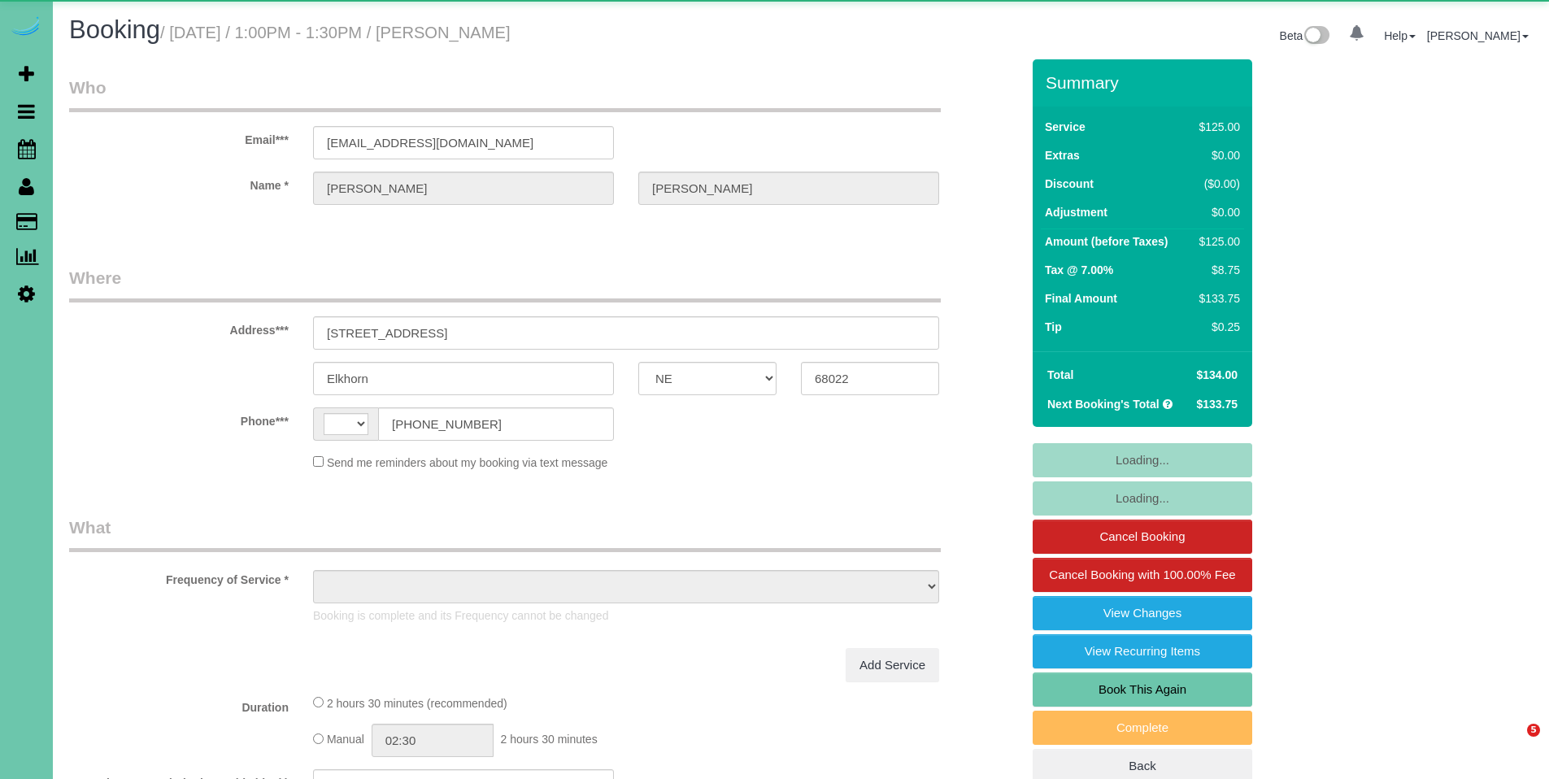
select select "NE"
select select "string:[GEOGRAPHIC_DATA]"
select select "object:660"
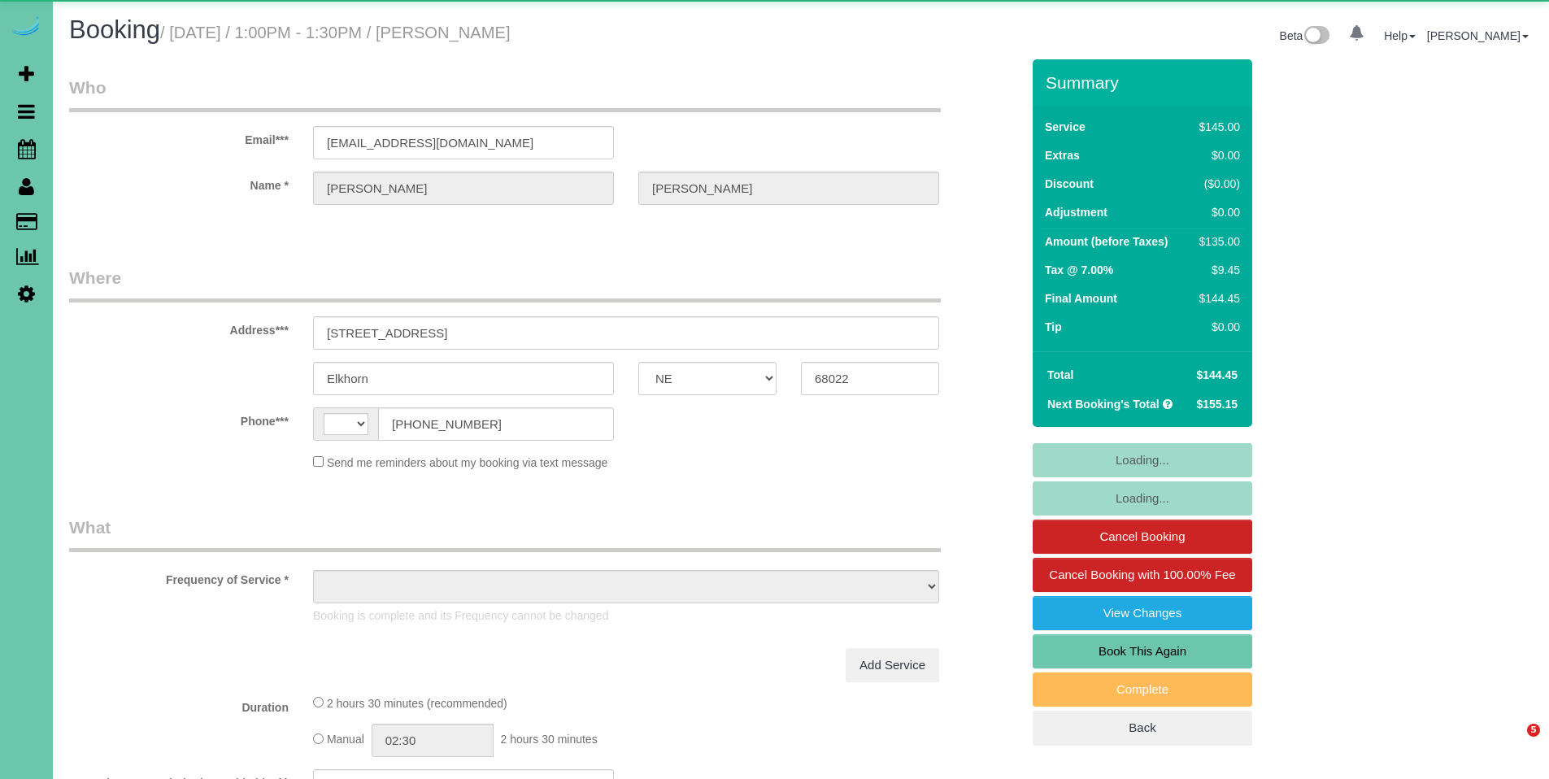
select select "NE"
select select "string:[GEOGRAPHIC_DATA]"
select select "object:828"
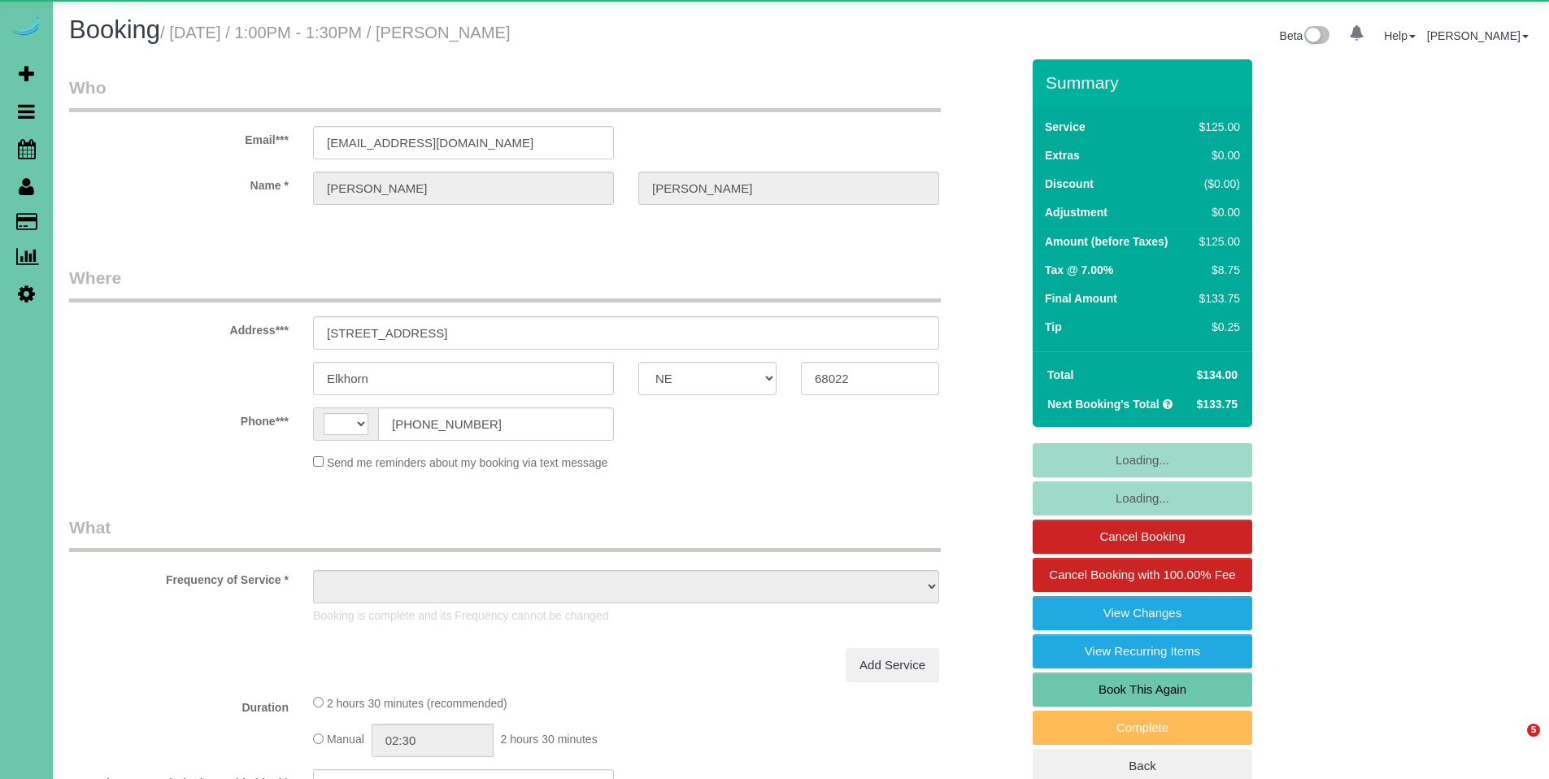
select select "NE"
select select "string:[GEOGRAPHIC_DATA]"
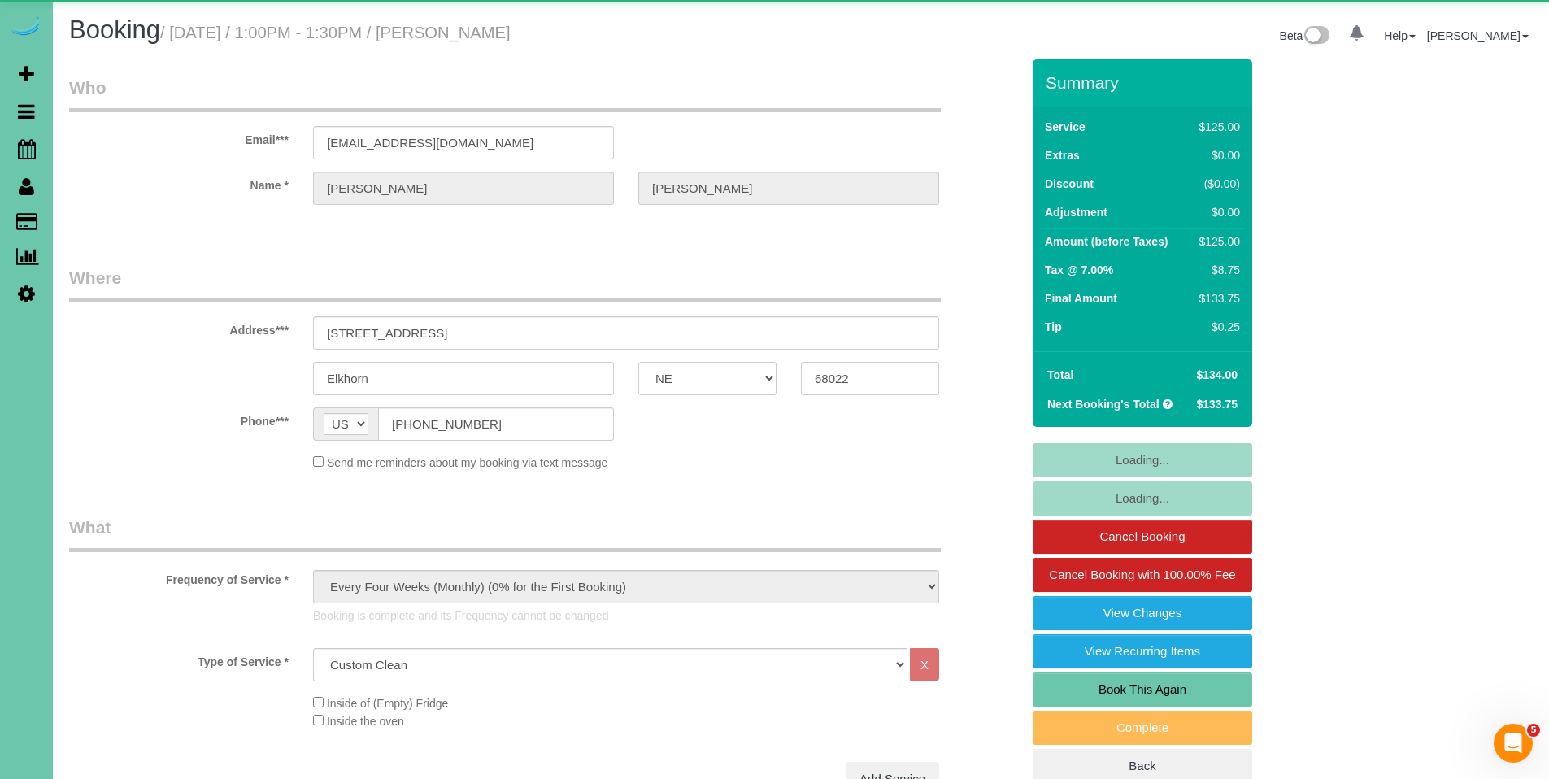
select select "object:895"
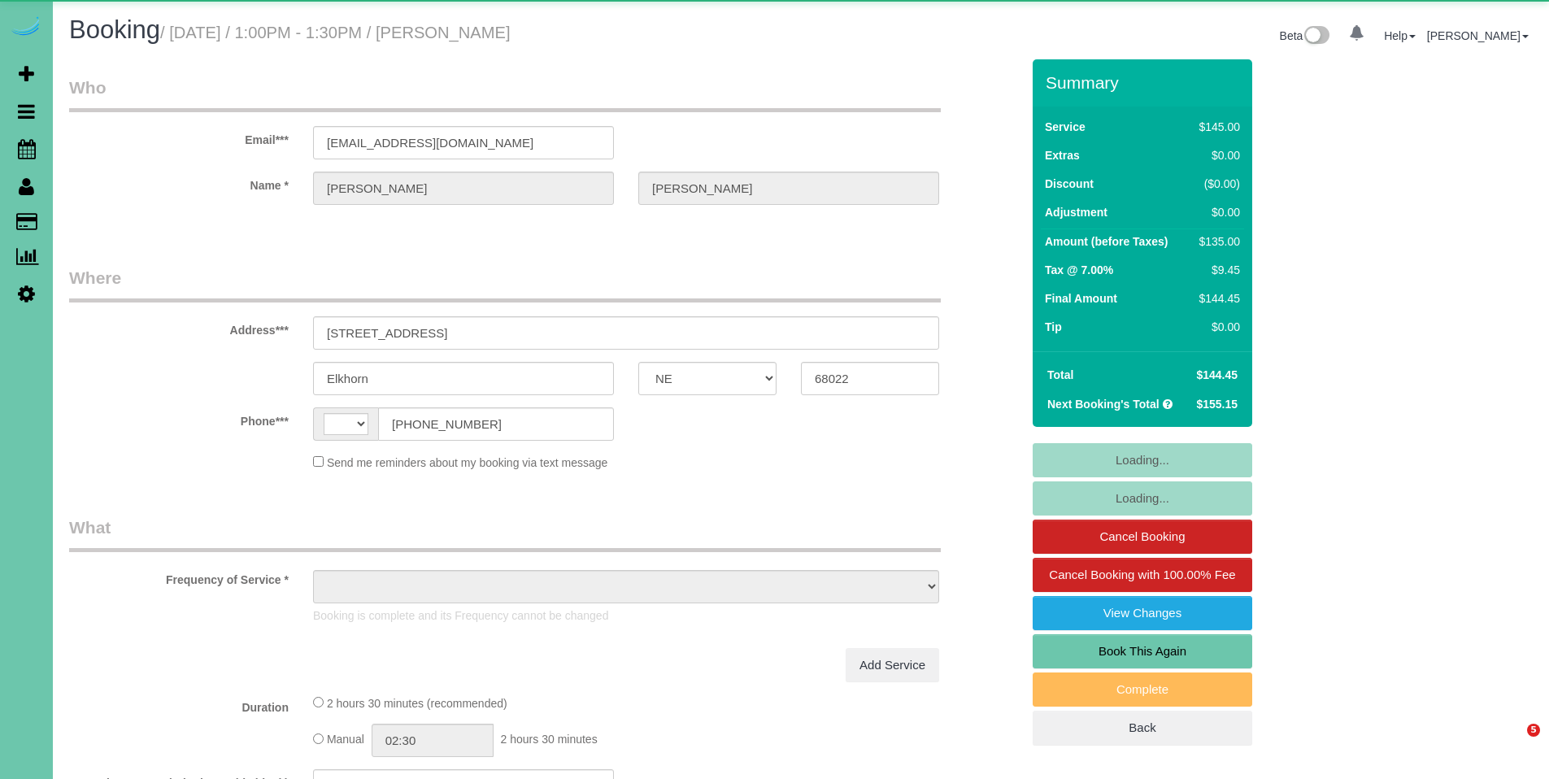
select select "NE"
select select "string:[GEOGRAPHIC_DATA]"
select select "object:866"
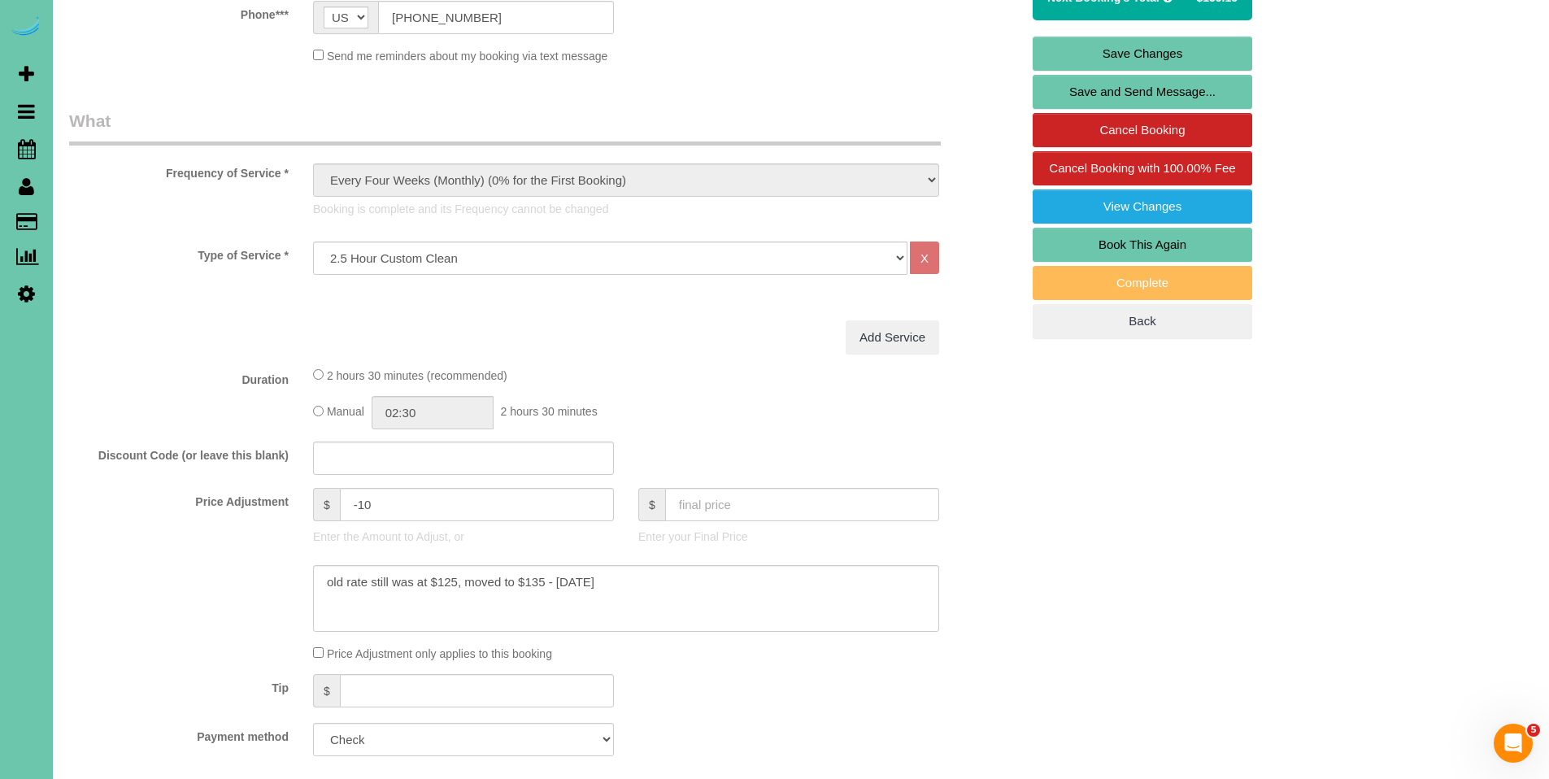
scroll to position [419, 0]
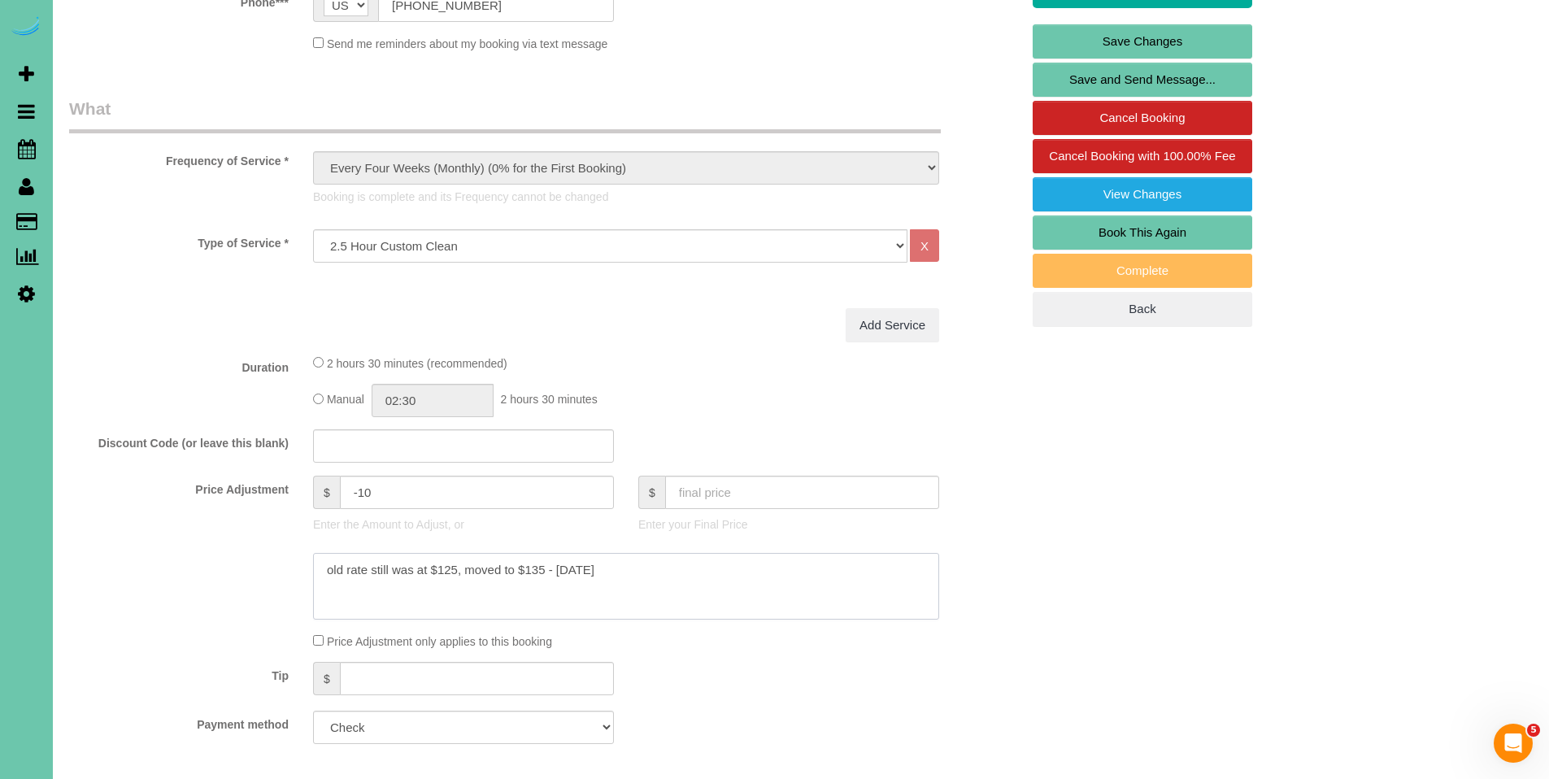
click at [664, 574] on textarea at bounding box center [626, 586] width 626 height 67
click at [472, 581] on textarea at bounding box center [626, 586] width 626 height 67
click at [479, 594] on textarea at bounding box center [626, 586] width 626 height 67
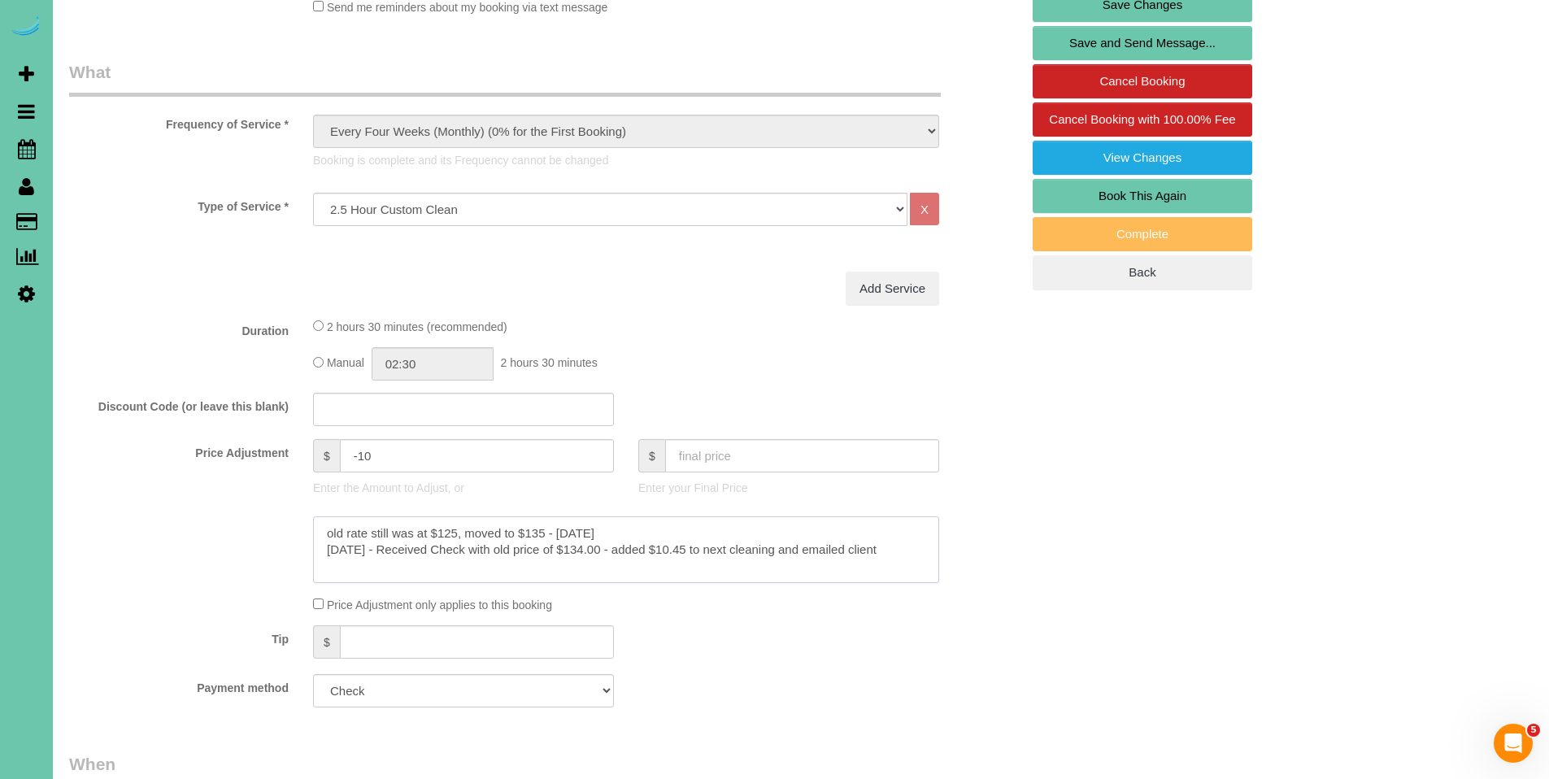
scroll to position [554, 0]
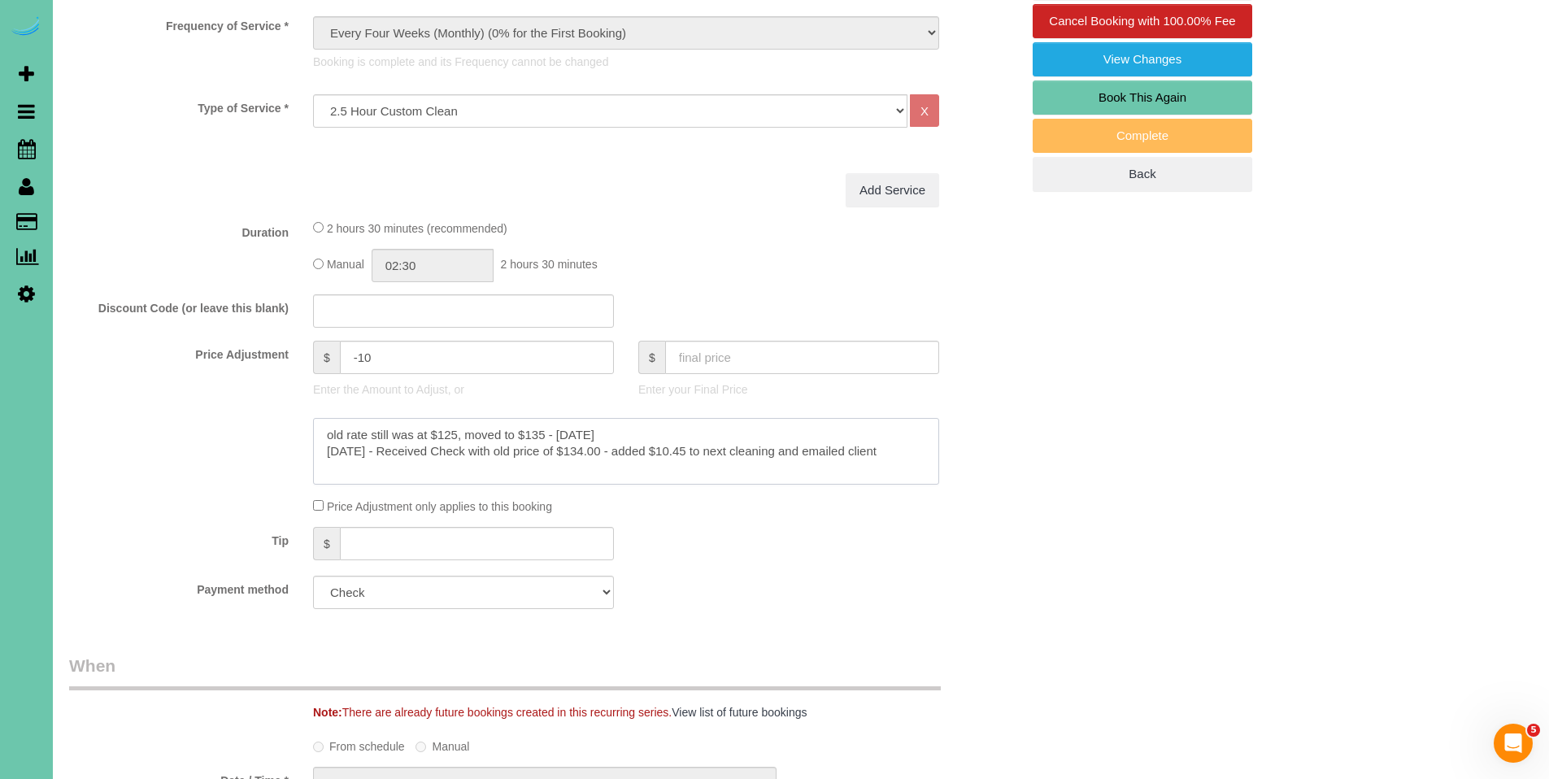
type textarea "old rate still was at $125, moved to $135 - [DATE] [DATE] - Received Check with…"
click at [694, 357] on input "text" at bounding box center [802, 357] width 274 height 33
type input "134"
type input "-19.77"
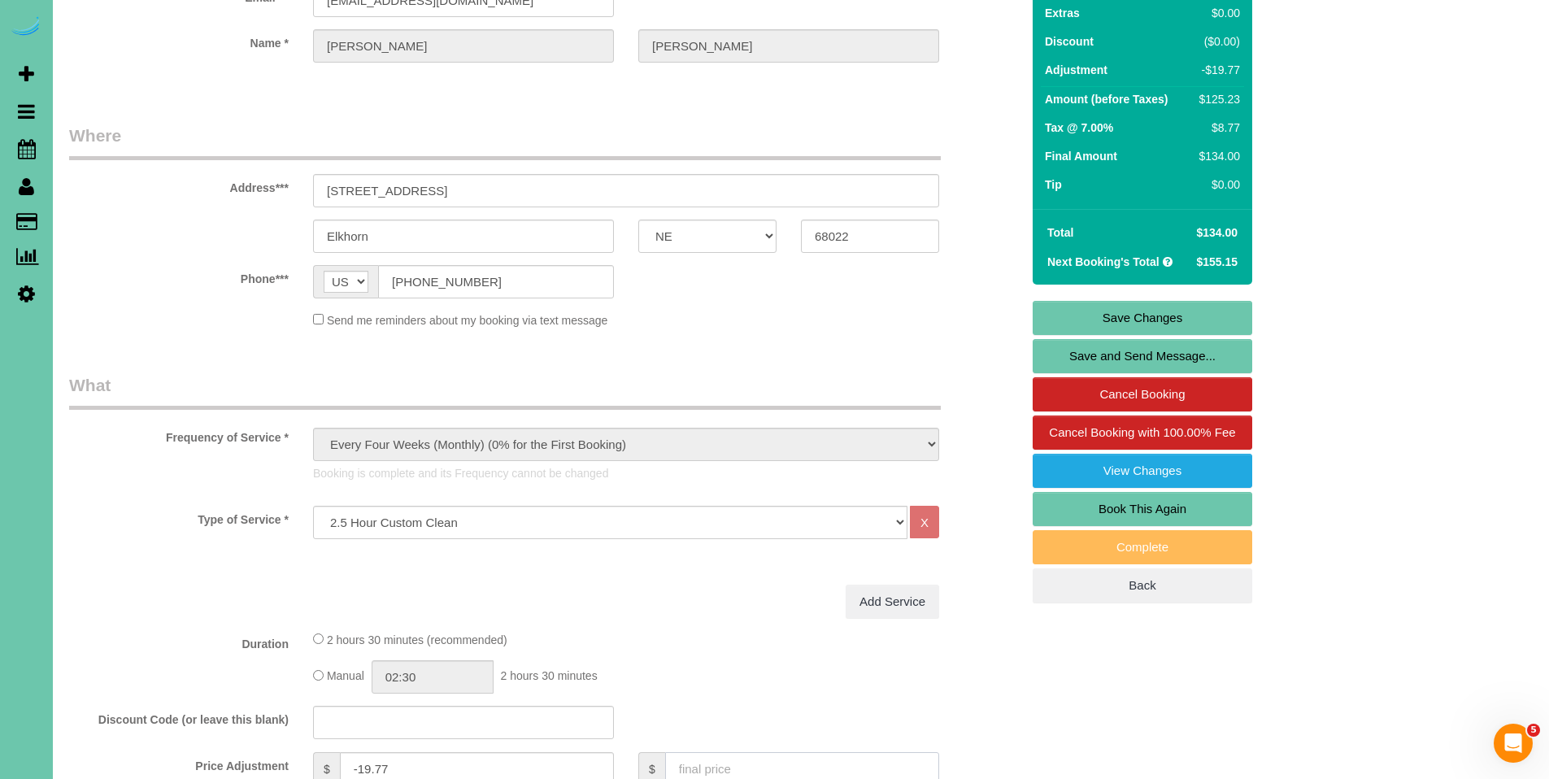
scroll to position [127, 0]
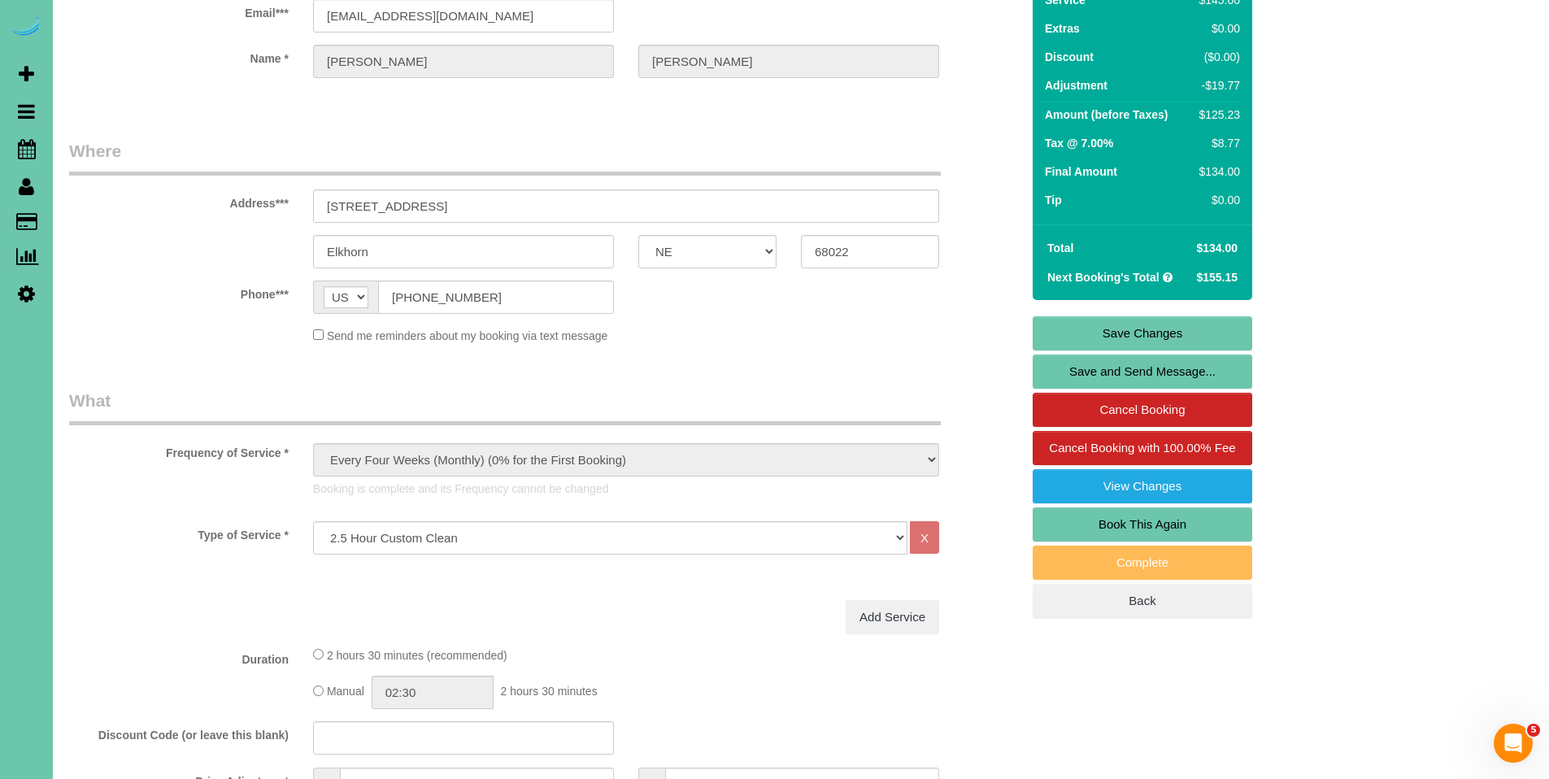
click at [1148, 328] on link "Save Changes" at bounding box center [1142, 333] width 220 height 34
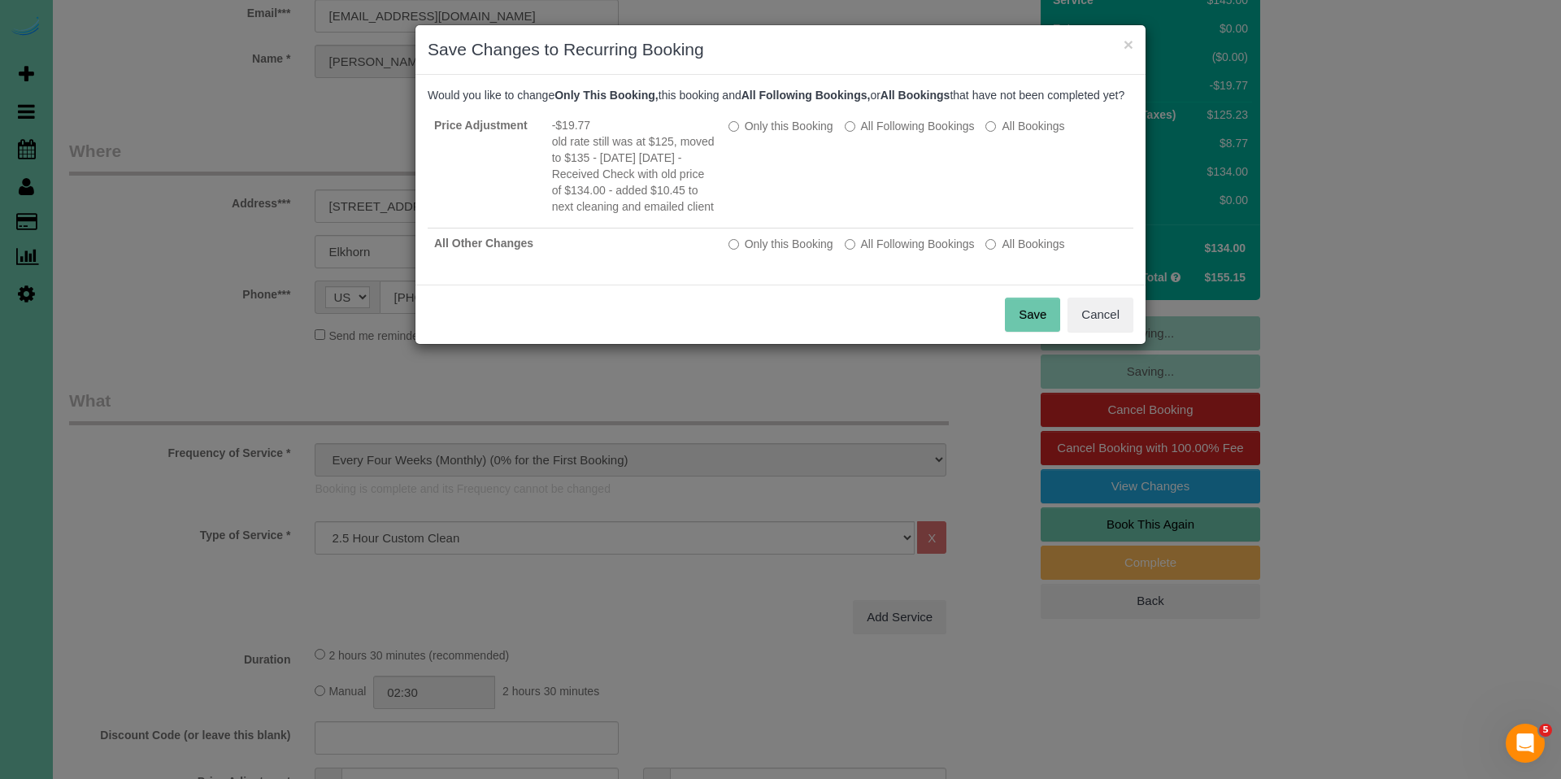
click at [1028, 332] on button "Save" at bounding box center [1032, 315] width 55 height 34
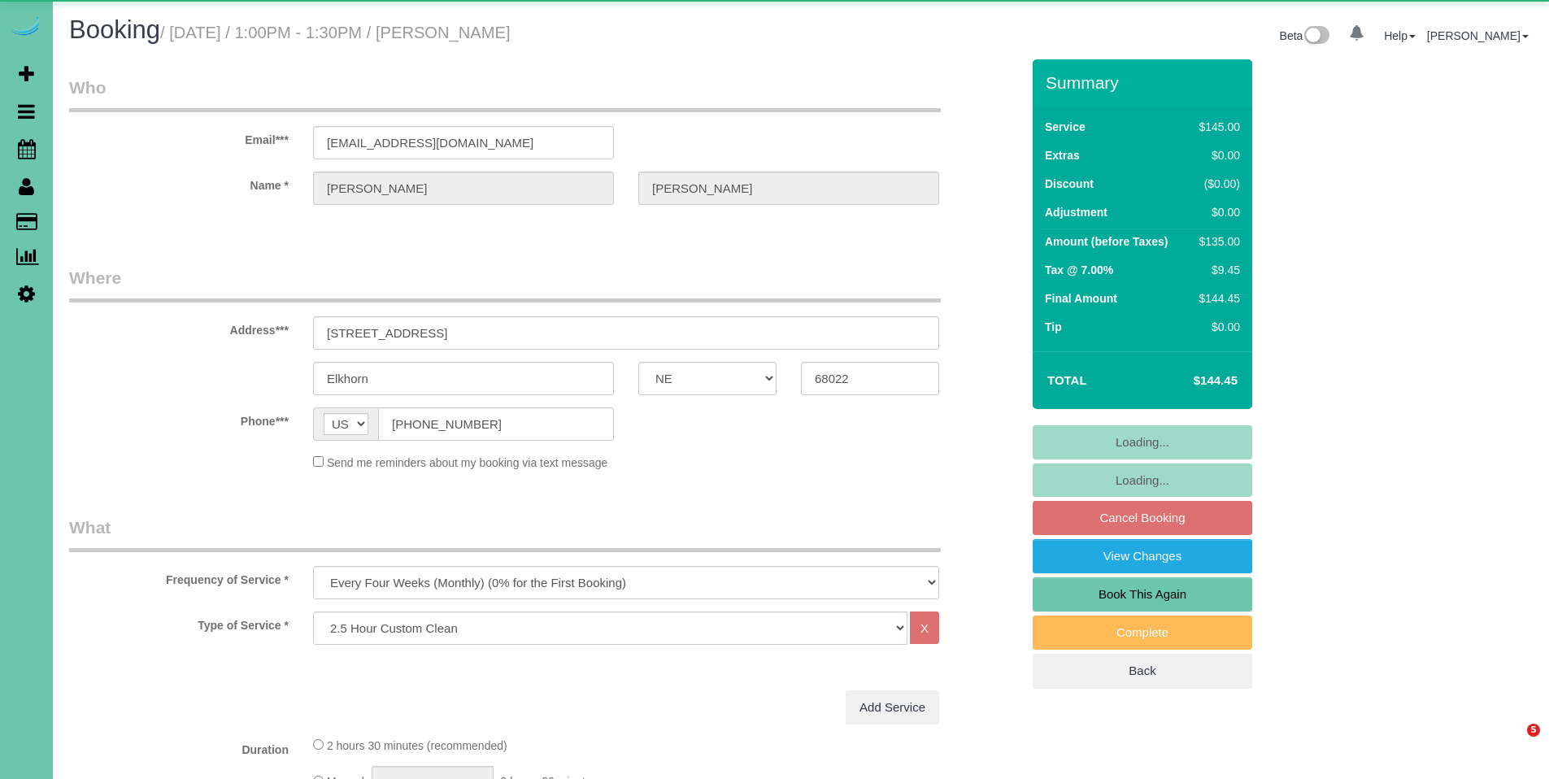
select select "NE"
select select "object:622"
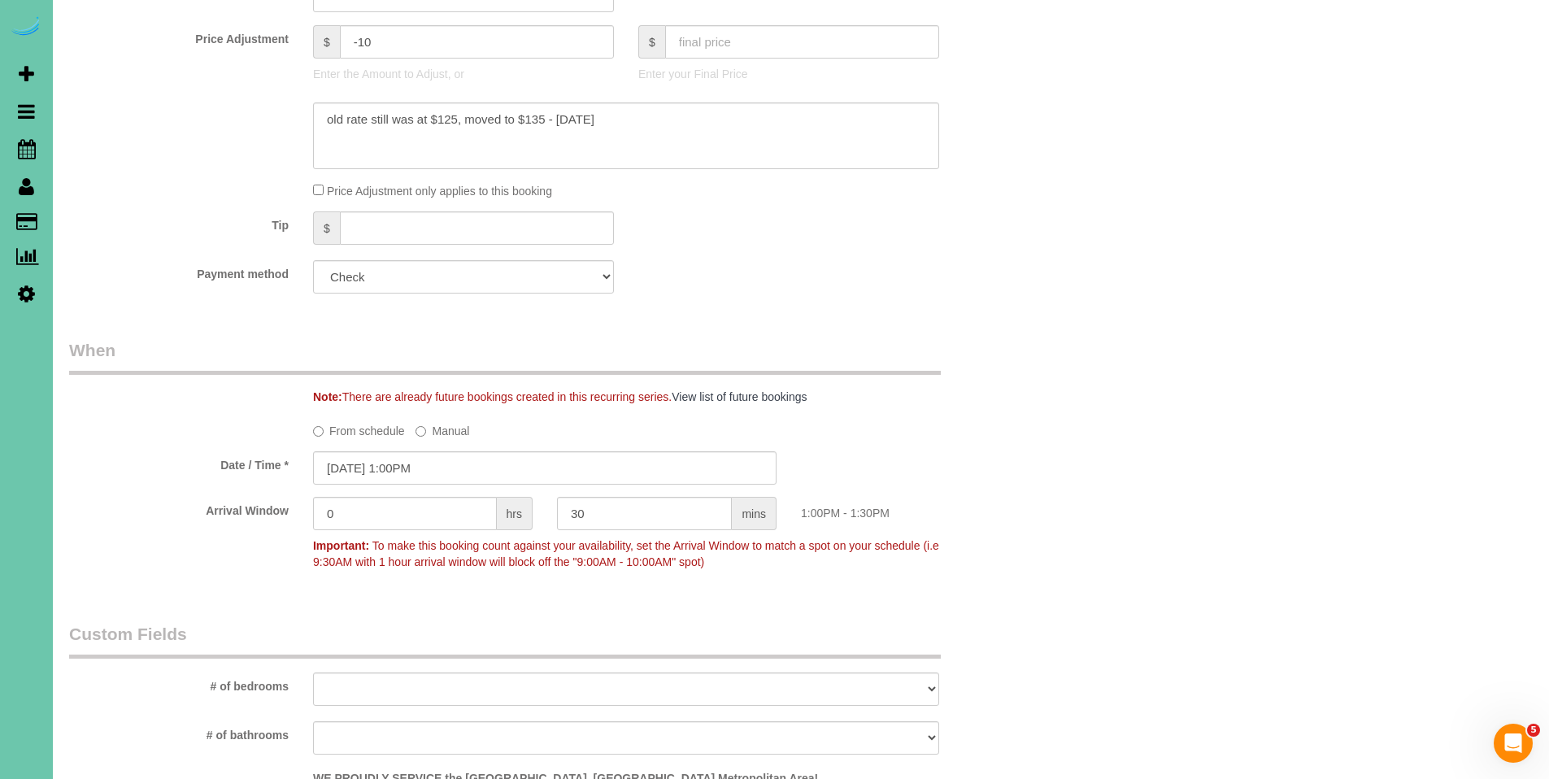
scroll to position [806, 0]
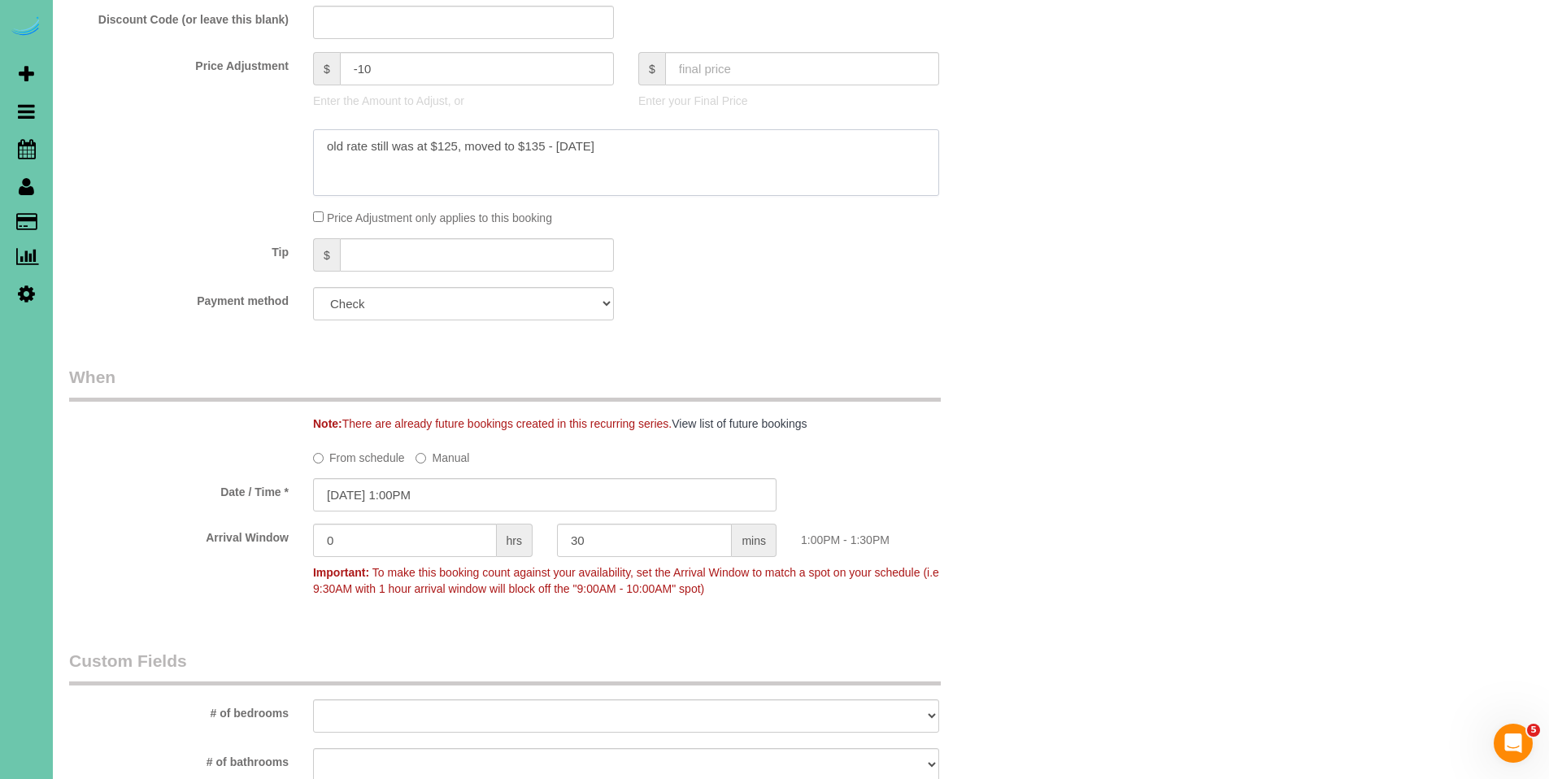
click at [672, 143] on textarea at bounding box center [626, 162] width 626 height 67
click at [477, 157] on textarea at bounding box center [626, 162] width 626 height 67
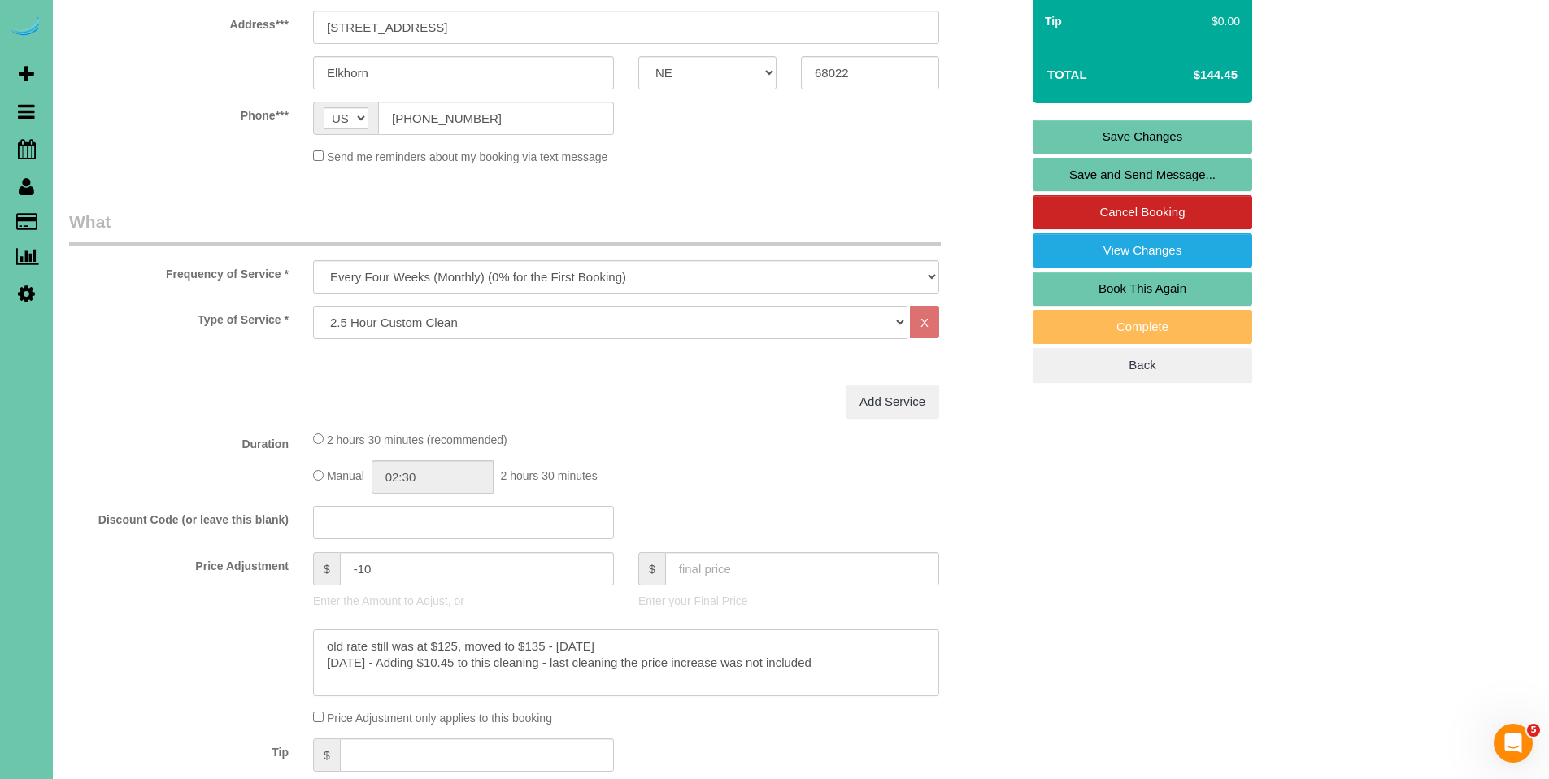
scroll to position [295, 0]
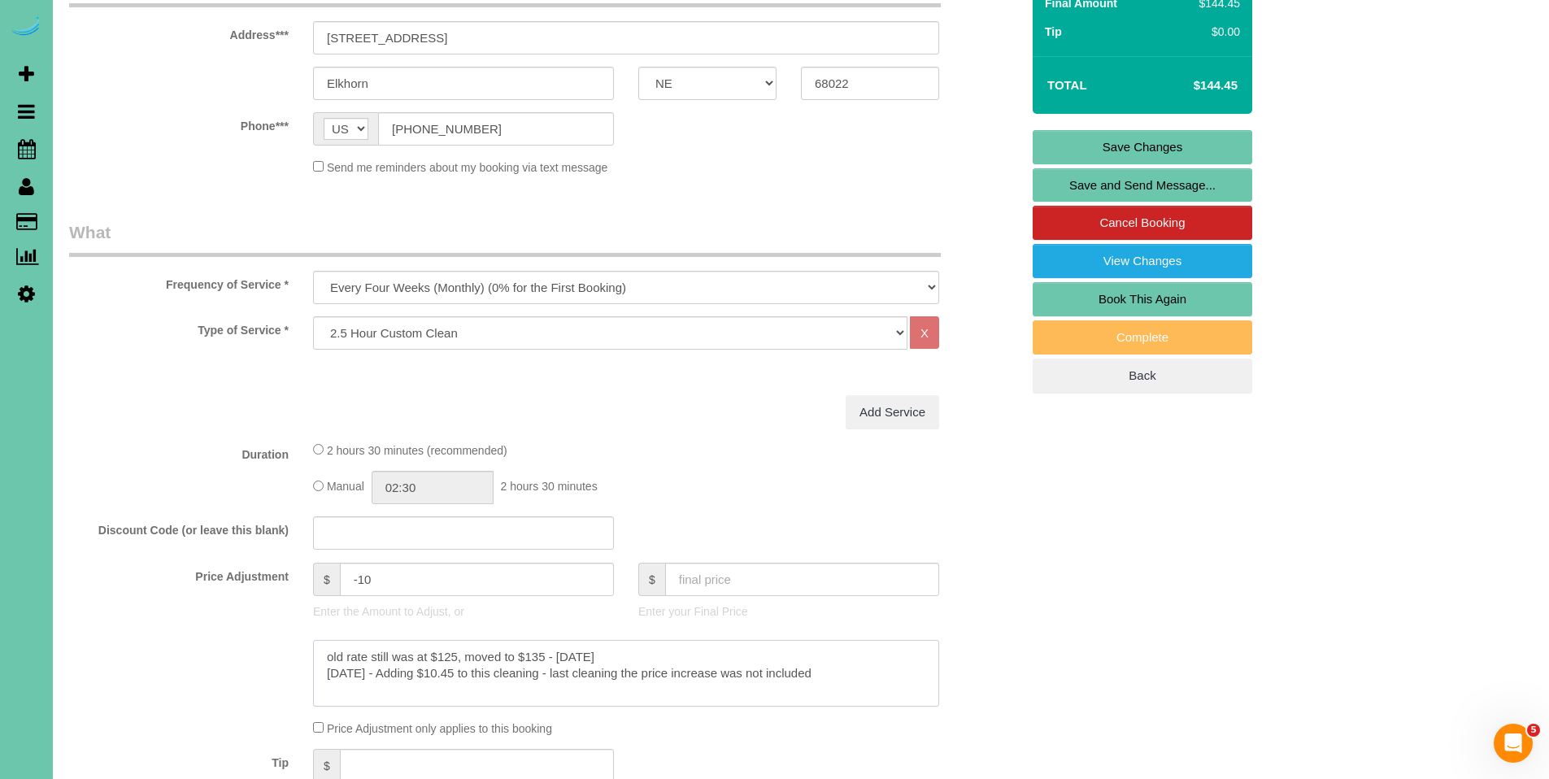
type textarea "old rate still was at $125, moved to $135 - [DATE] [DATE] - Adding $10.45 to th…"
click at [711, 574] on input "text" at bounding box center [802, 579] width 274 height 33
type input "154.9"
type input "-0.23"
click at [1120, 146] on link "Save Changes" at bounding box center [1142, 147] width 220 height 34
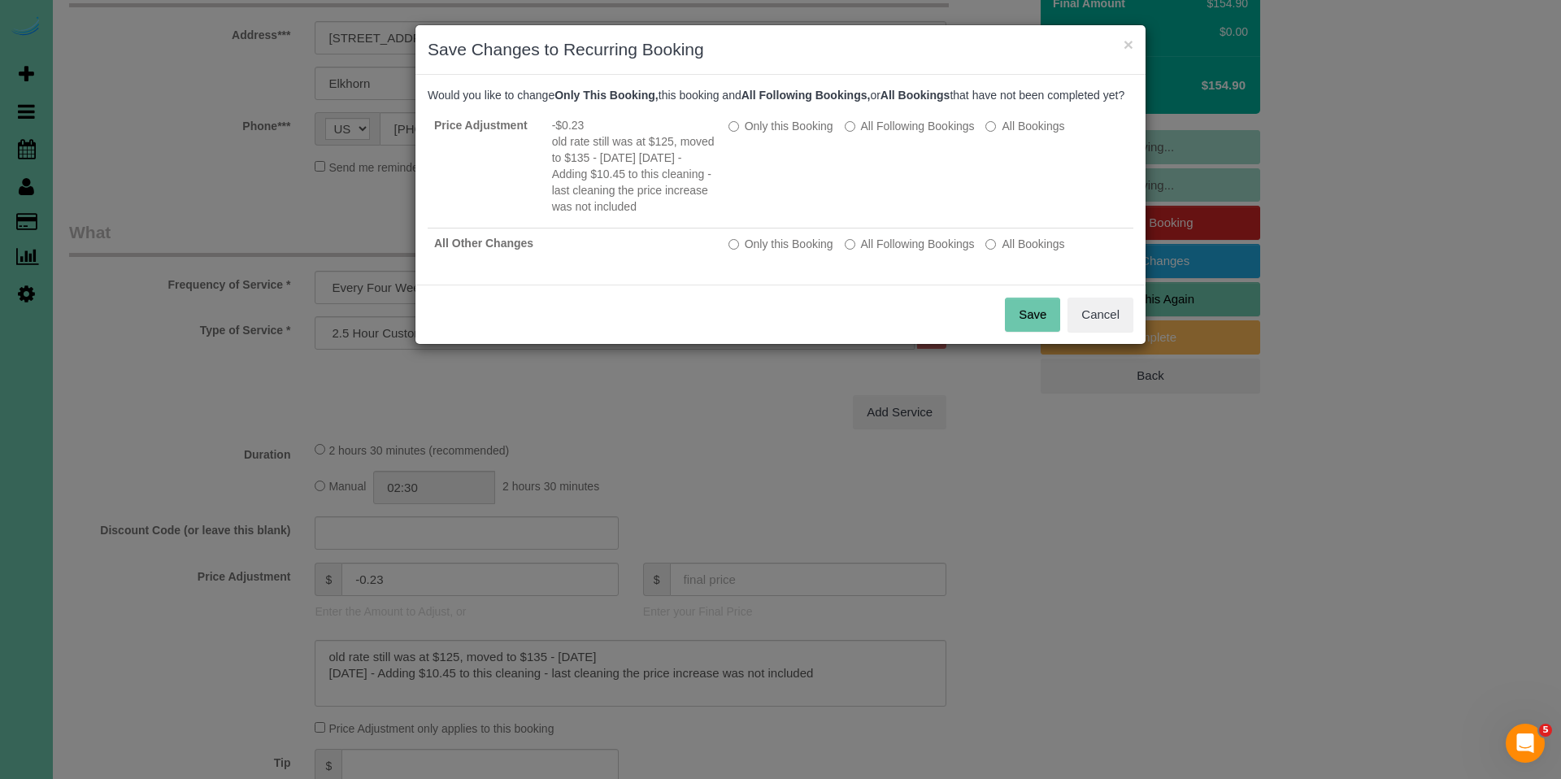
click at [1032, 331] on button "Save" at bounding box center [1032, 315] width 55 height 34
